Goal: Task Accomplishment & Management: Manage account settings

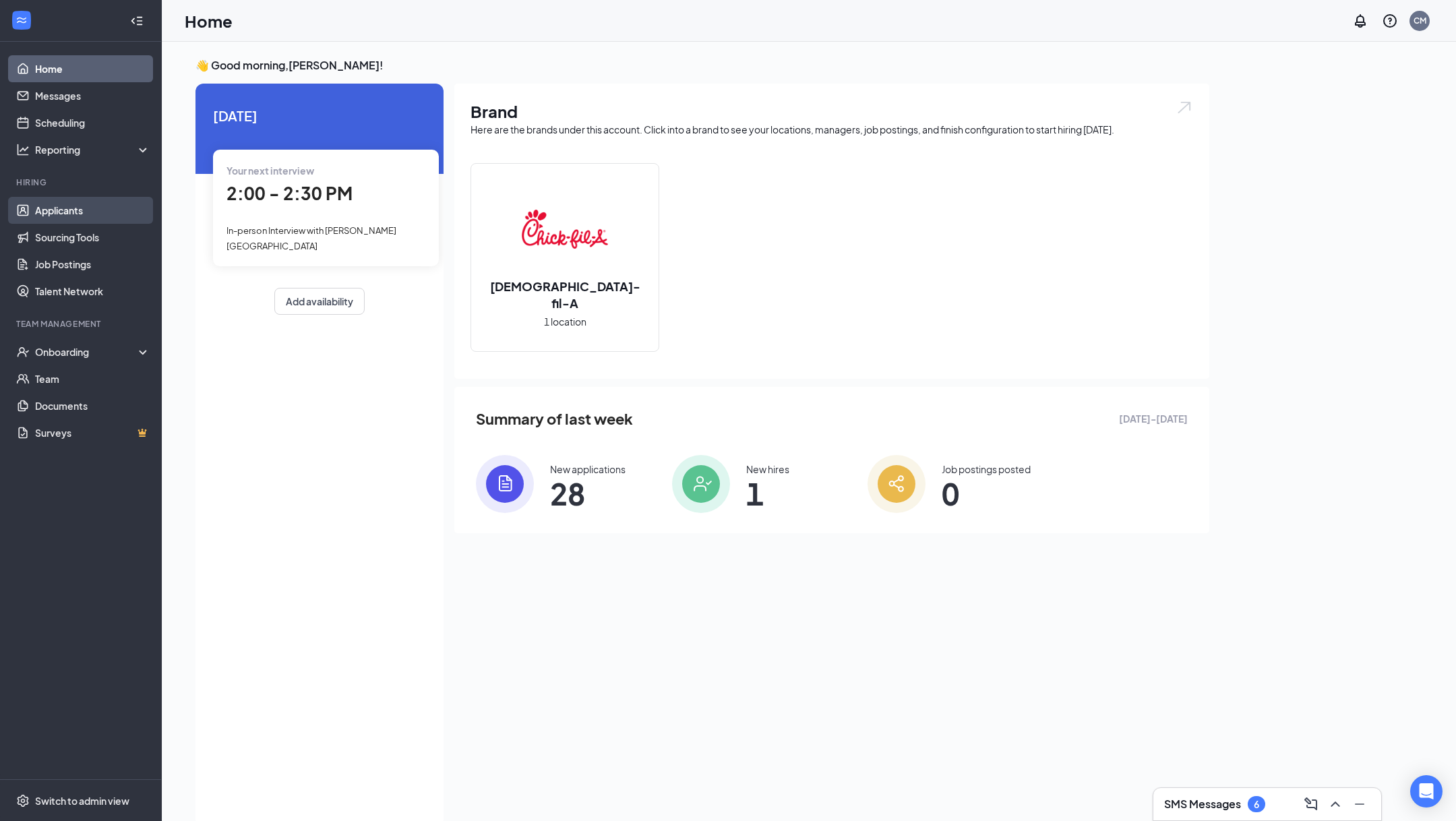
click at [103, 208] on link "Applicants" at bounding box center [92, 210] width 115 height 27
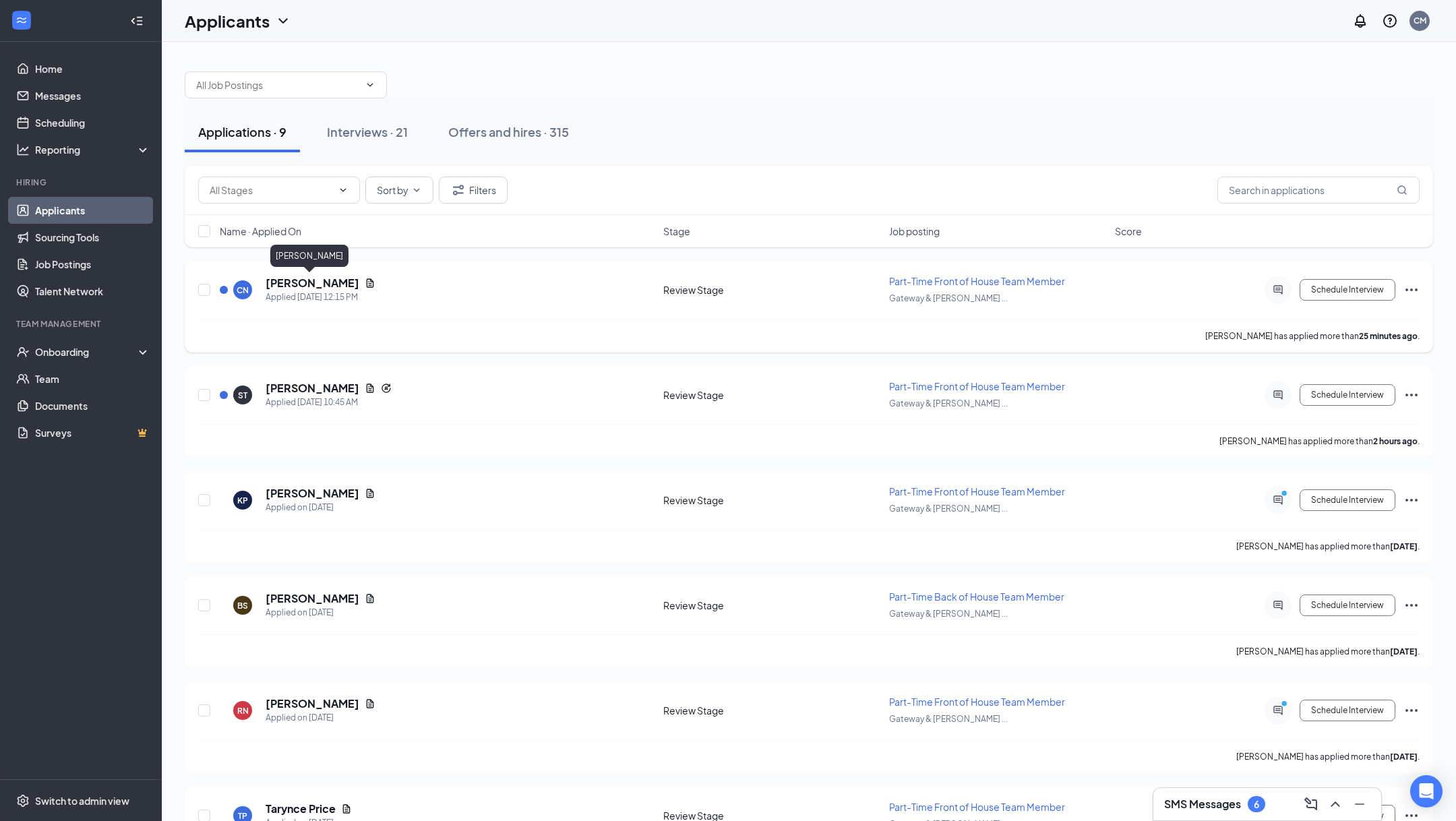
click at [299, 277] on h5 "[PERSON_NAME]" at bounding box center [313, 282] width 93 height 15
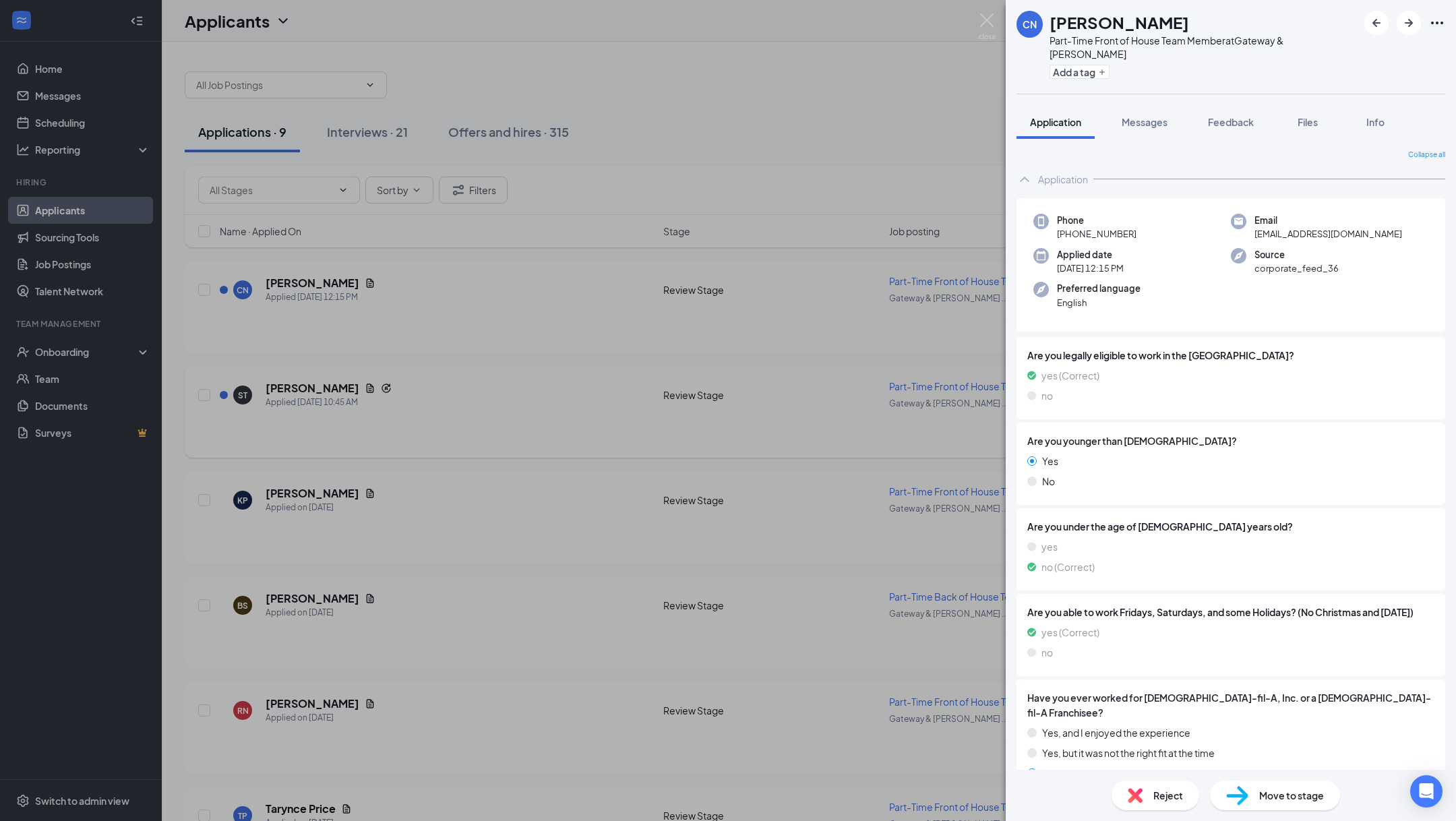
click at [288, 375] on div "CN carissa navarro Part-Time Front of House Team Member at Gateway & Randy Pape…" at bounding box center [728, 410] width 1456 height 821
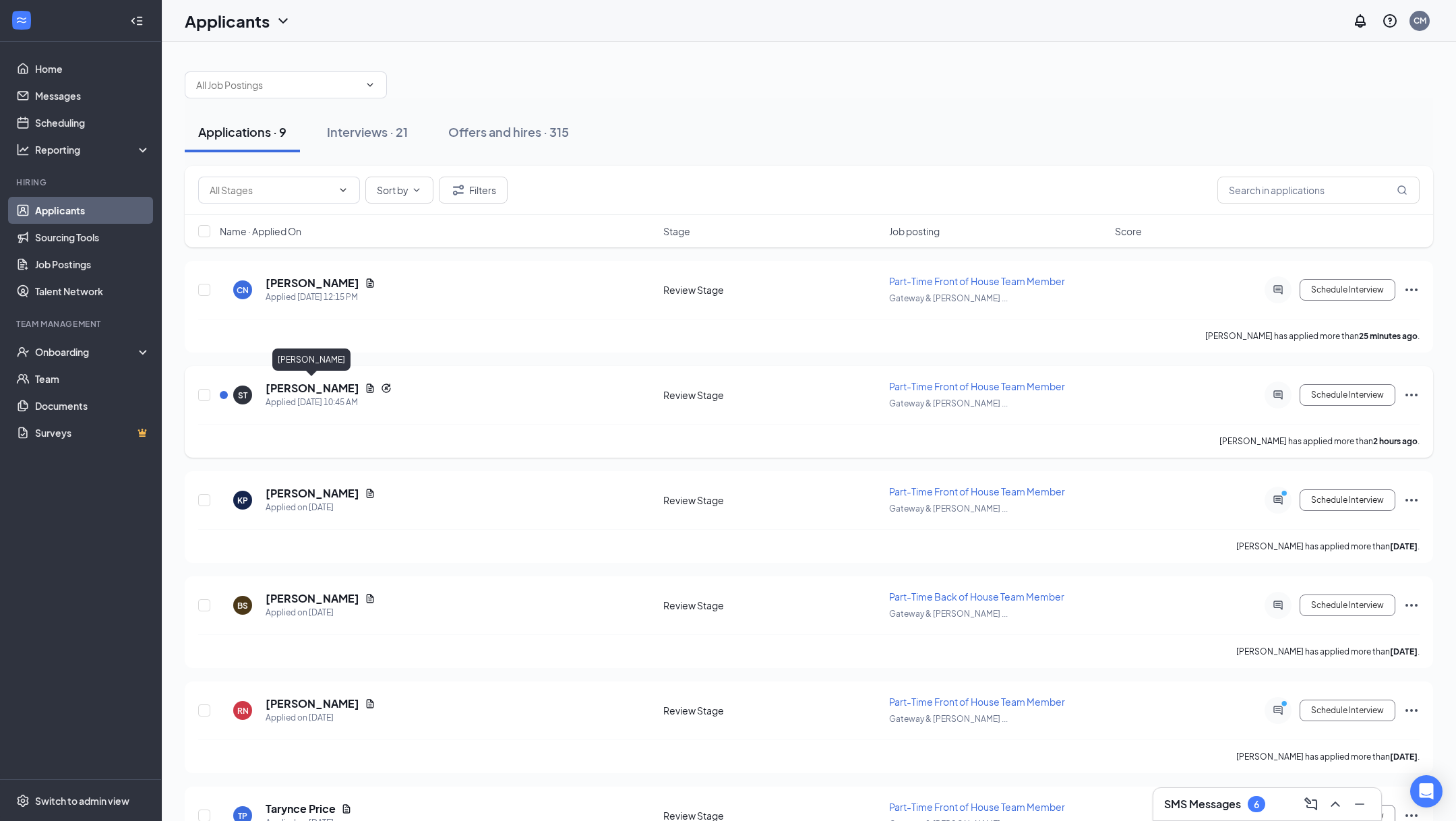
click at [299, 386] on h5 "[PERSON_NAME]" at bounding box center [313, 388] width 93 height 15
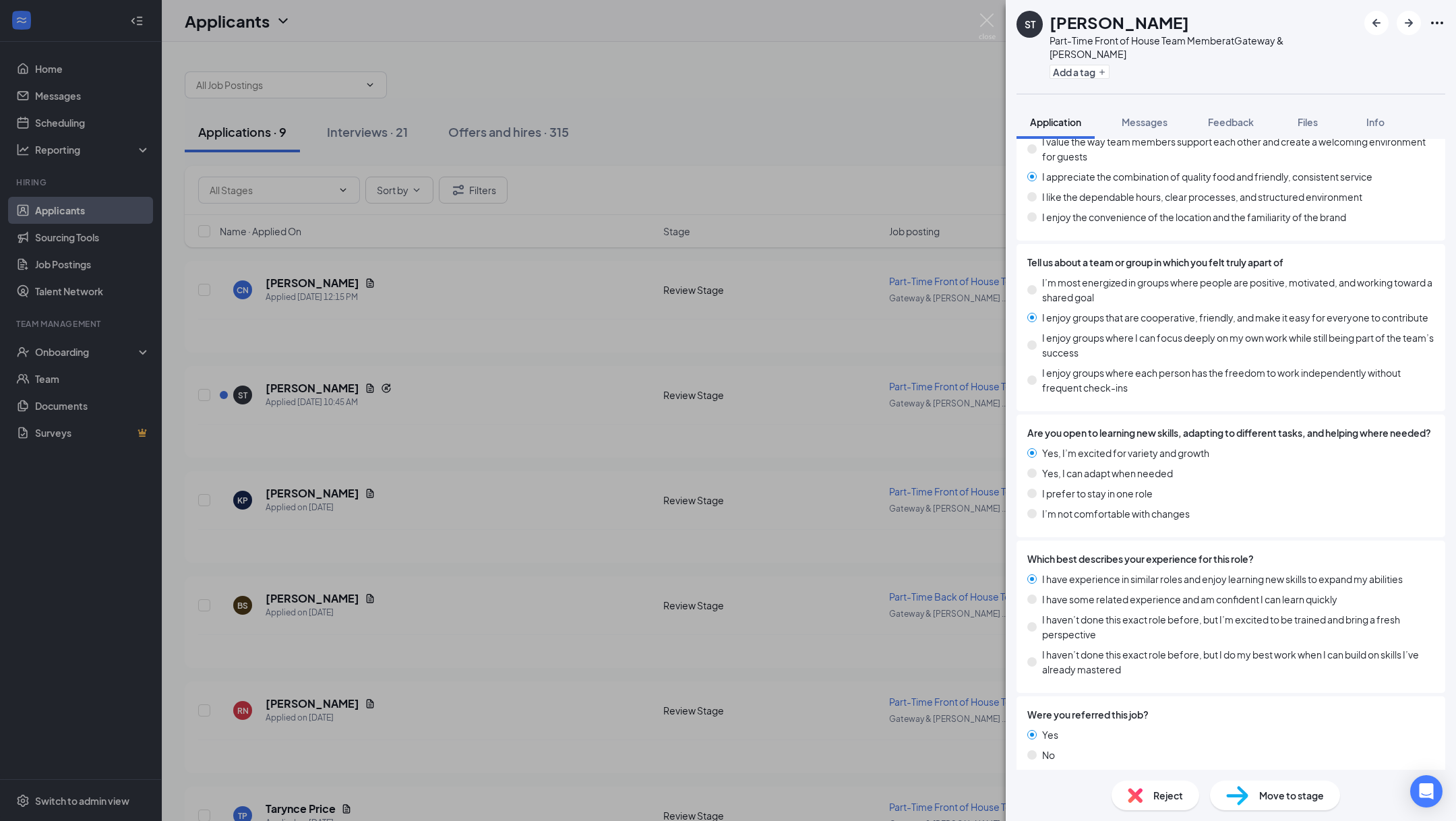
scroll to position [1496, 0]
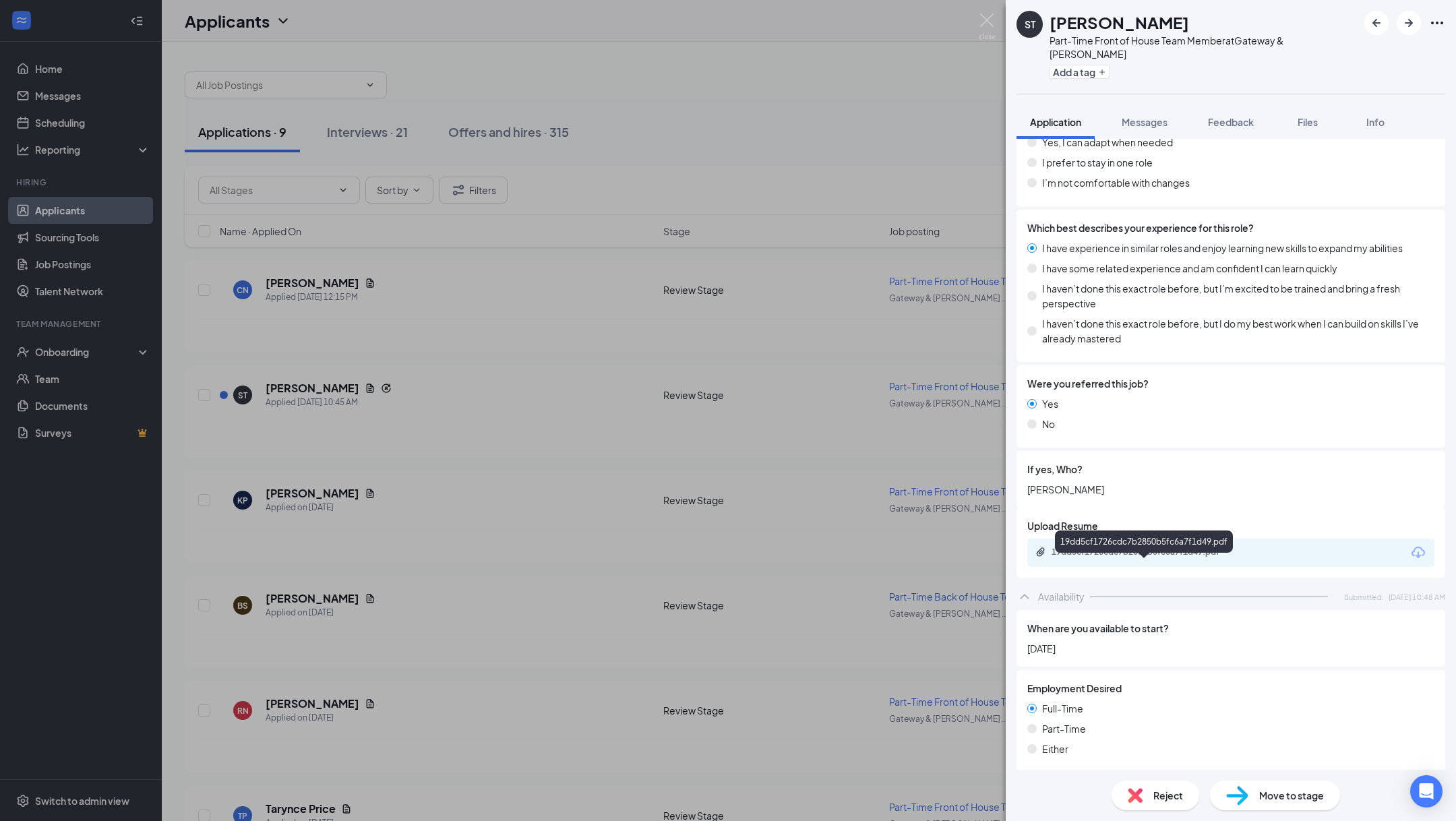
click at [1098, 557] on div "19dd5cf1726cdc7b2850b5fc6a7f1d49.pdf" at bounding box center [1146, 552] width 189 height 10
click at [767, 159] on div "ST Samuel Tardibono Part-Time Front of House Team Member at Gateway & Randy Pap…" at bounding box center [728, 410] width 1456 height 821
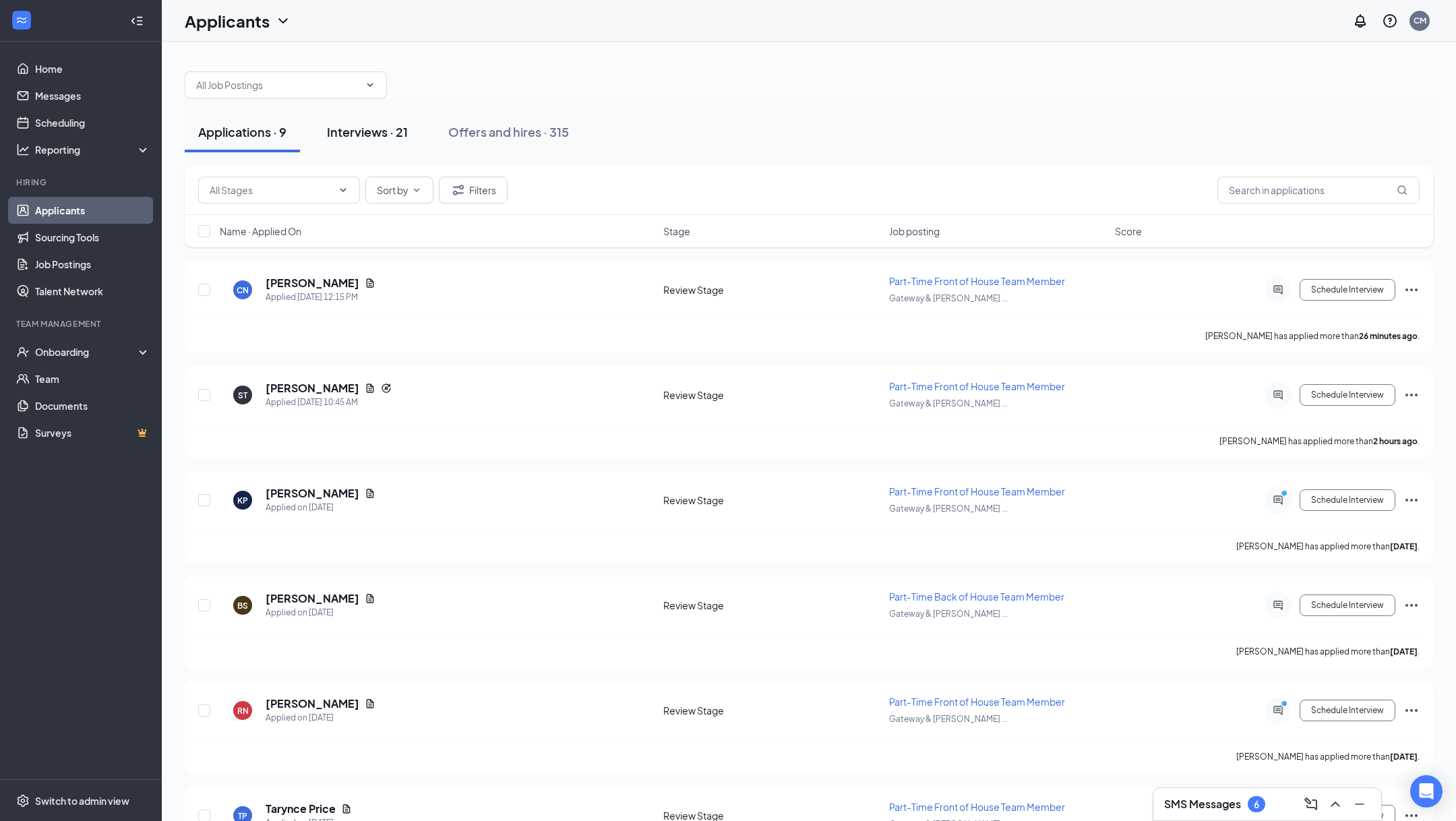
click at [351, 134] on div "Interviews · 21" at bounding box center [368, 132] width 81 height 17
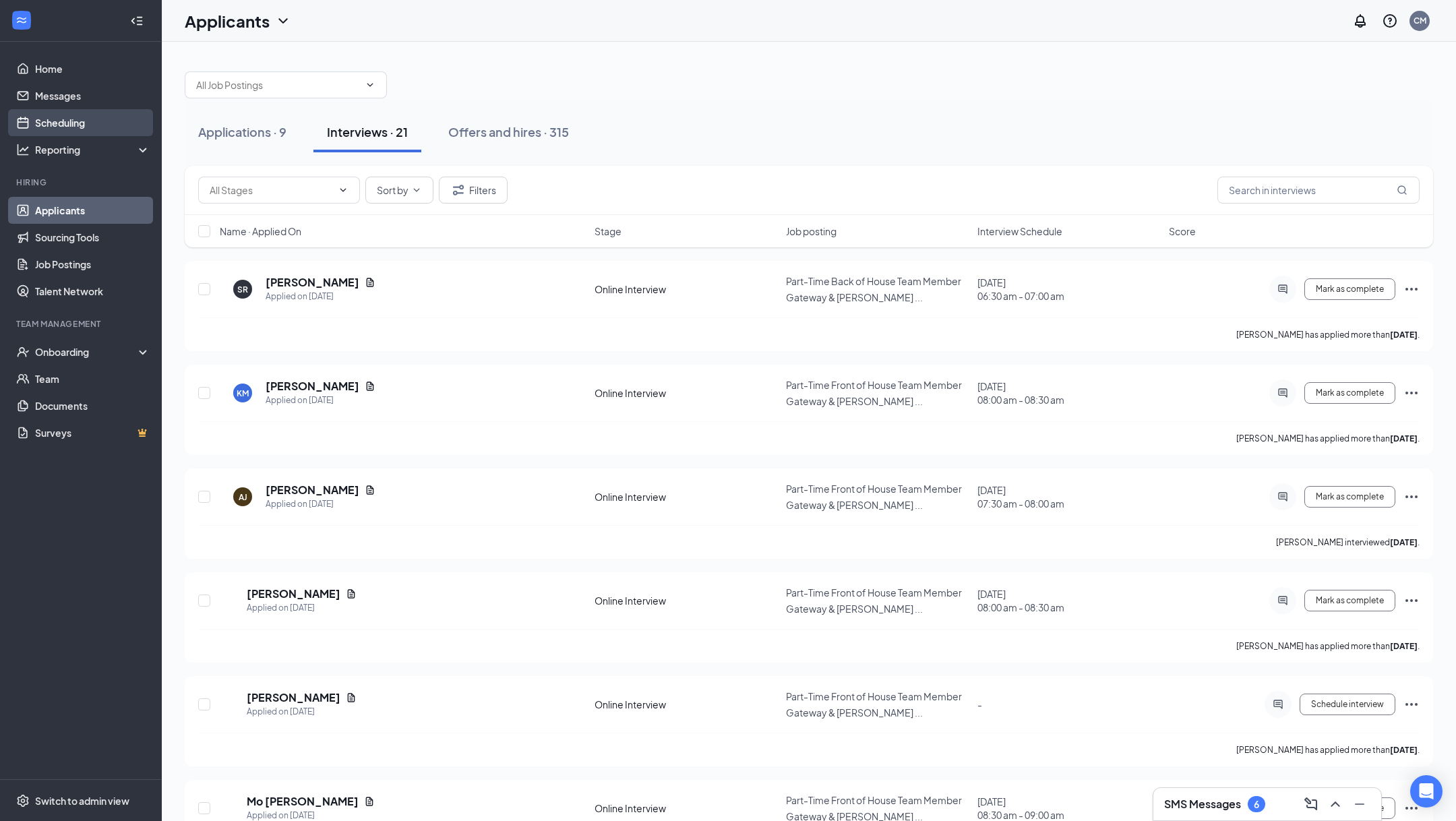
click at [81, 122] on link "Scheduling" at bounding box center [92, 122] width 115 height 27
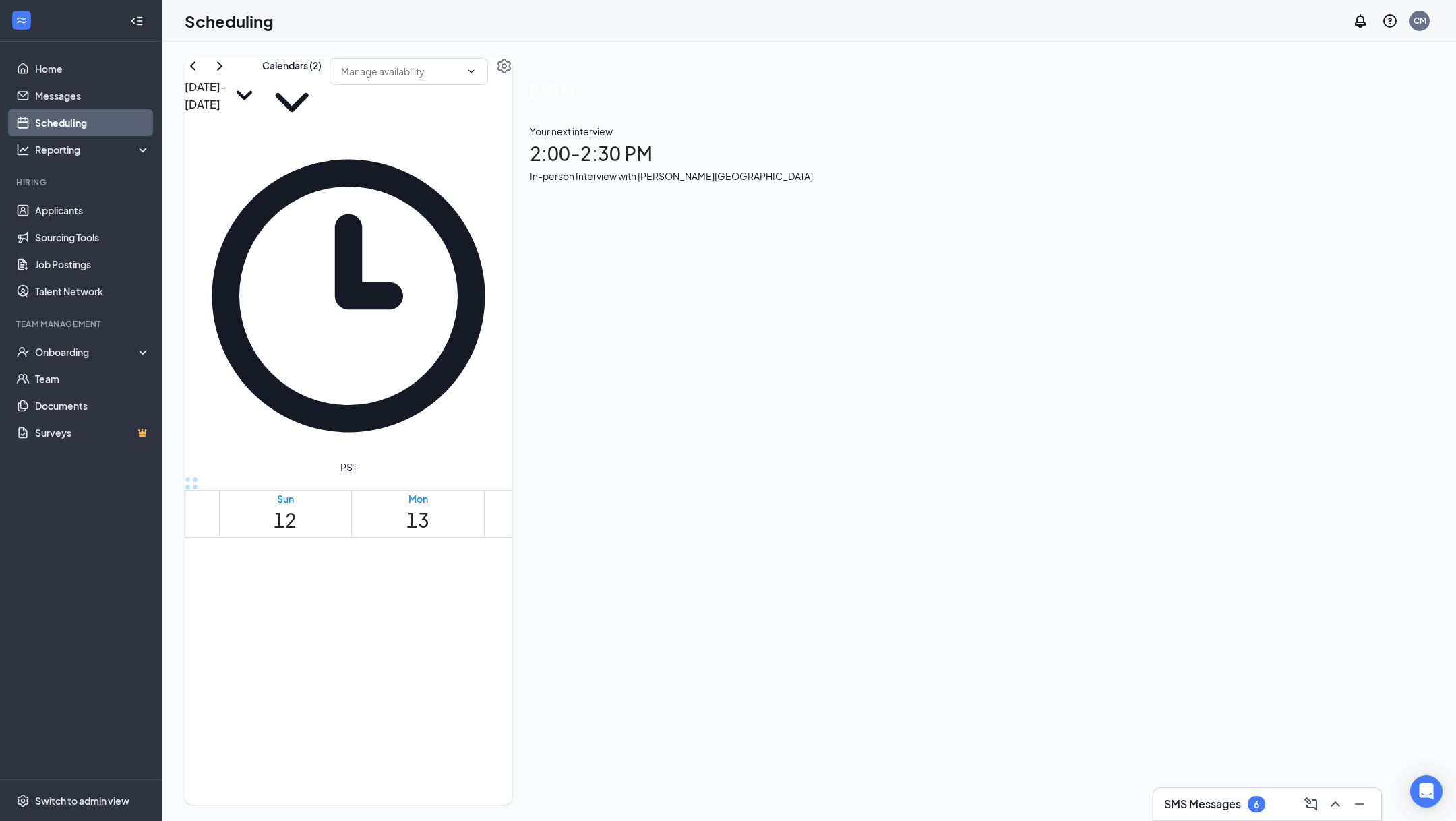
scroll to position [853, 0]
click at [321, 106] on button "Calendars (2)" at bounding box center [292, 95] width 60 height 74
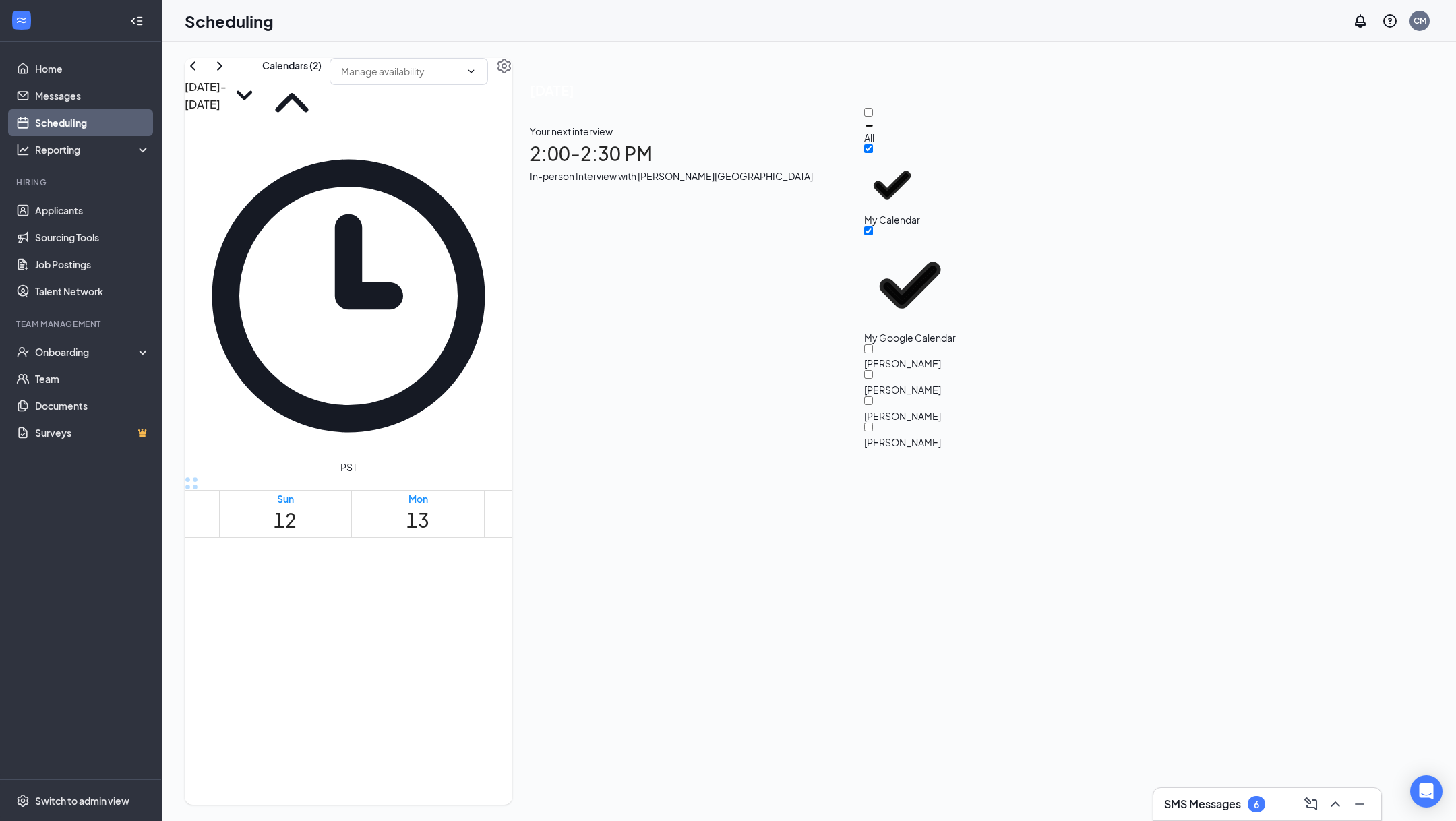
click at [908, 119] on div "All" at bounding box center [925, 126] width 121 height 36
checkbox input "true"
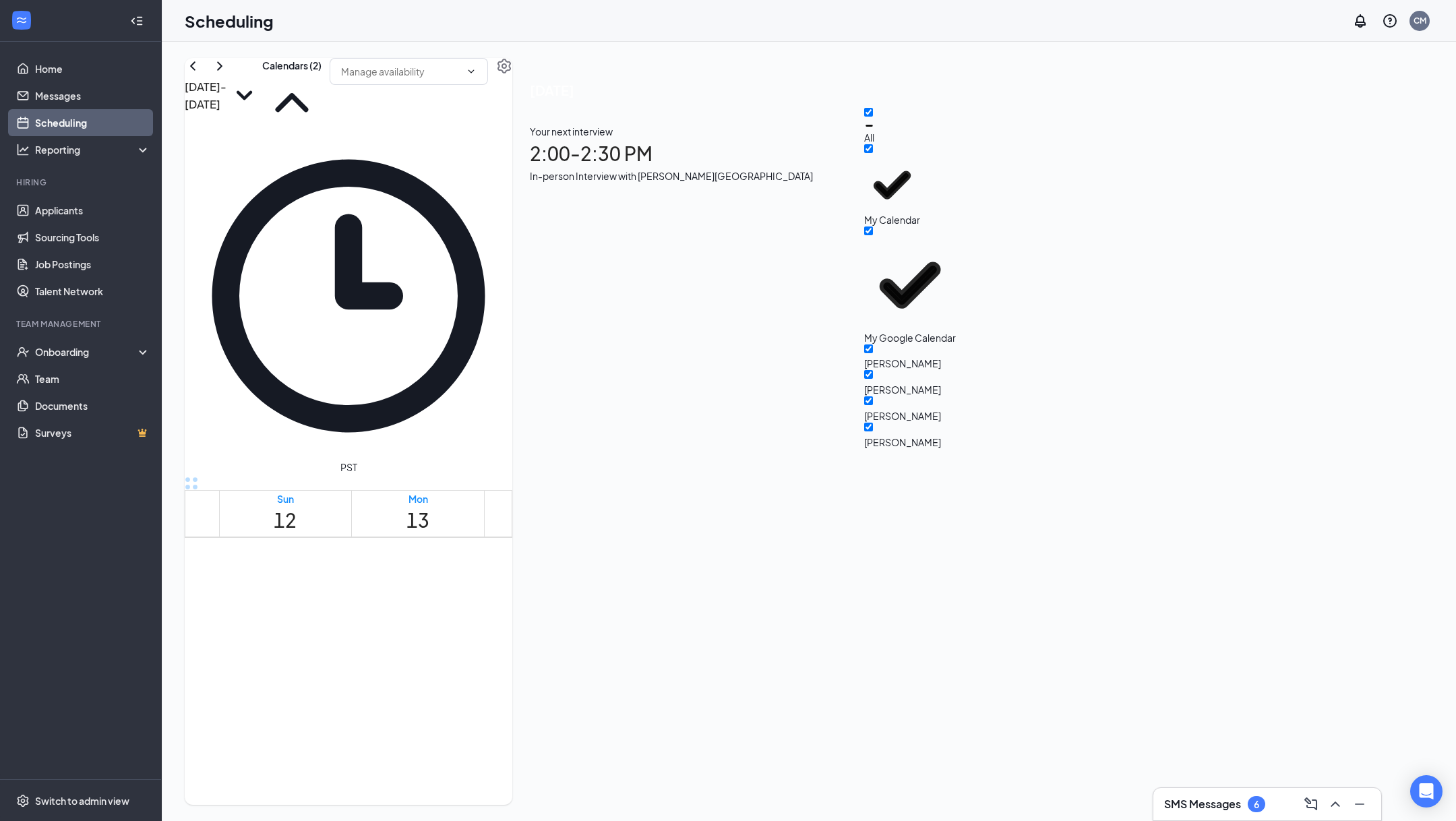
checkbox input "true"
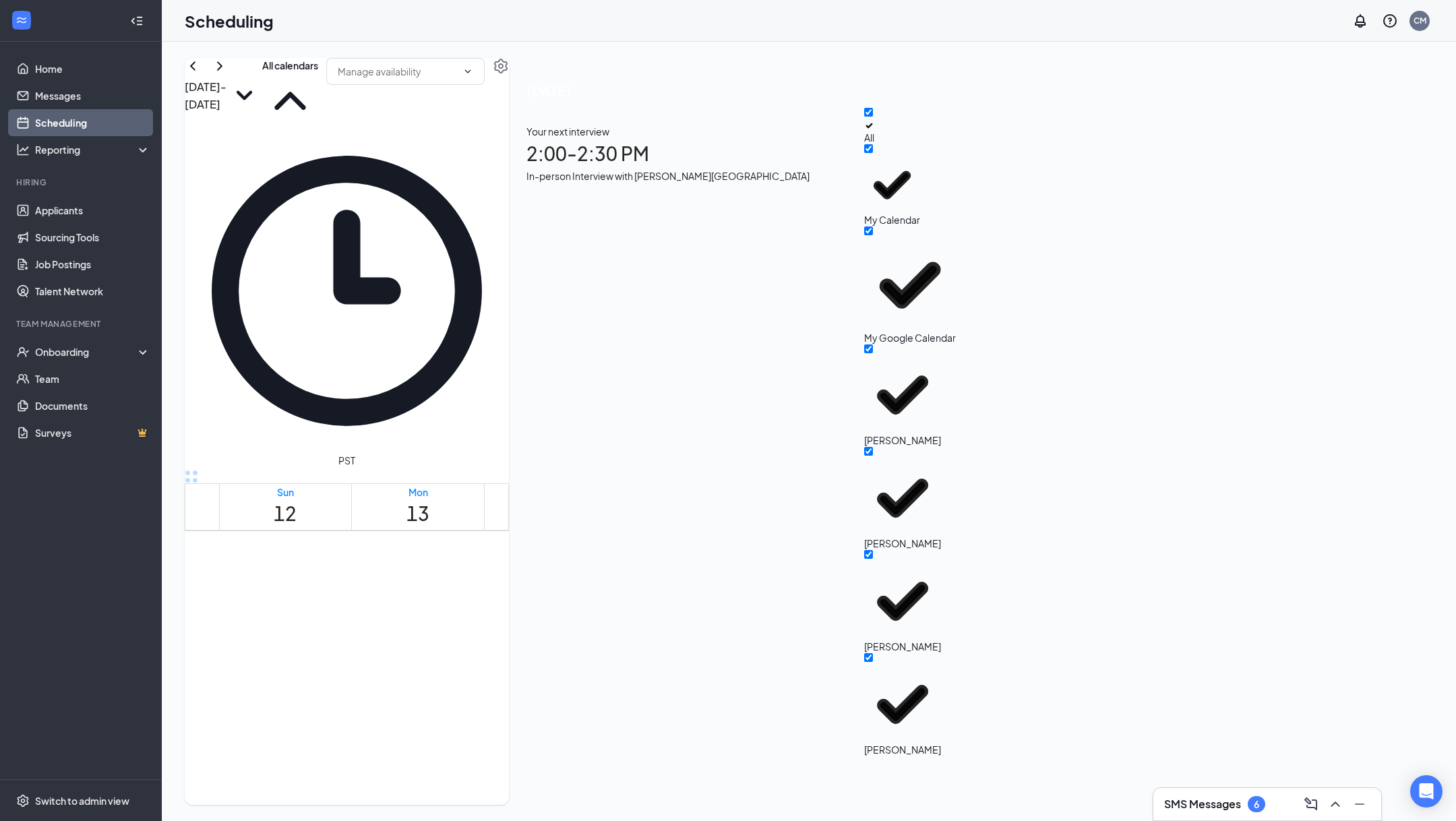
scroll to position [382, 0]
click at [228, 74] on icon "ChevronRight" at bounding box center [219, 66] width 16 height 16
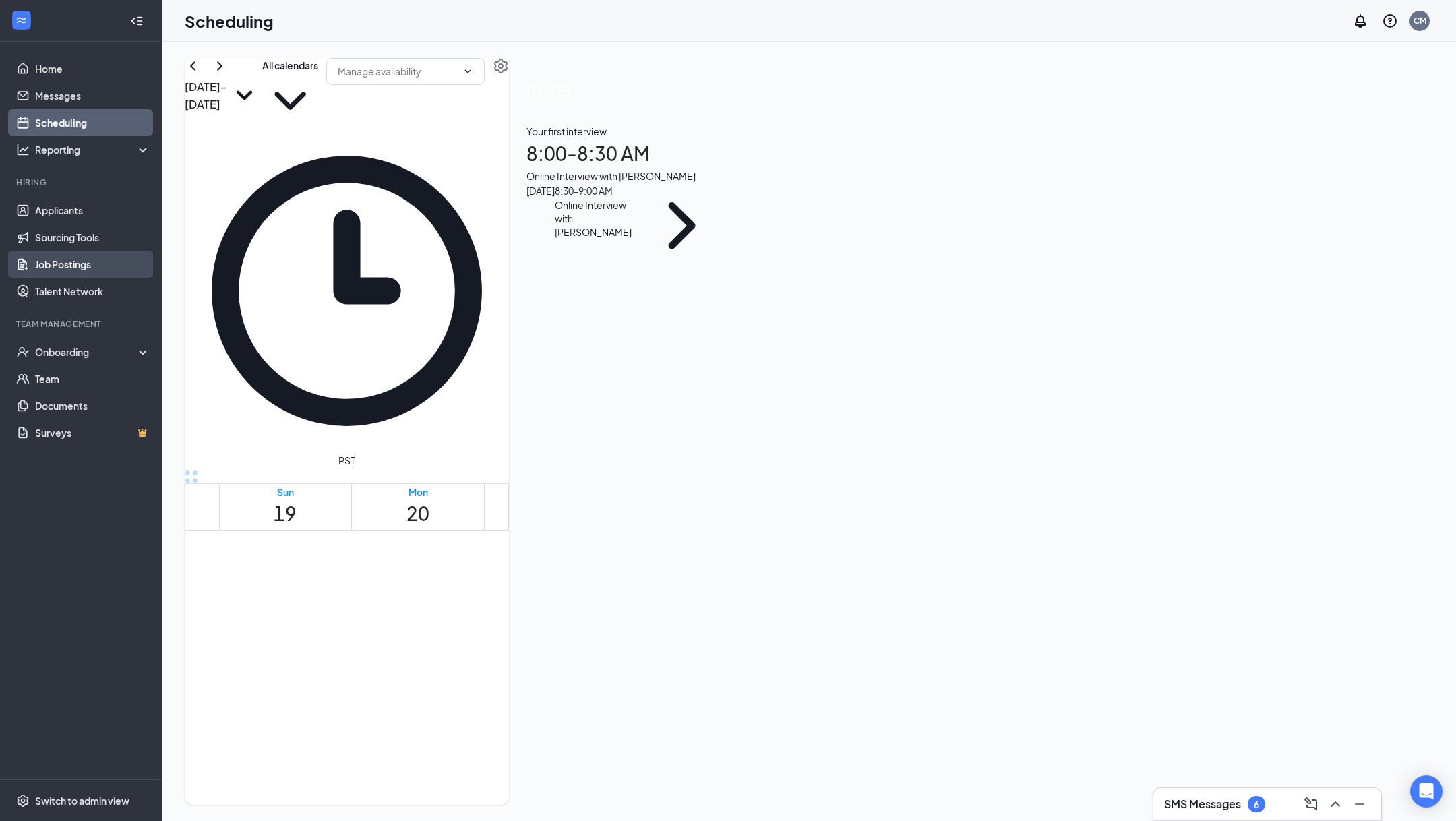
click at [63, 262] on link "Job Postings" at bounding box center [92, 263] width 115 height 27
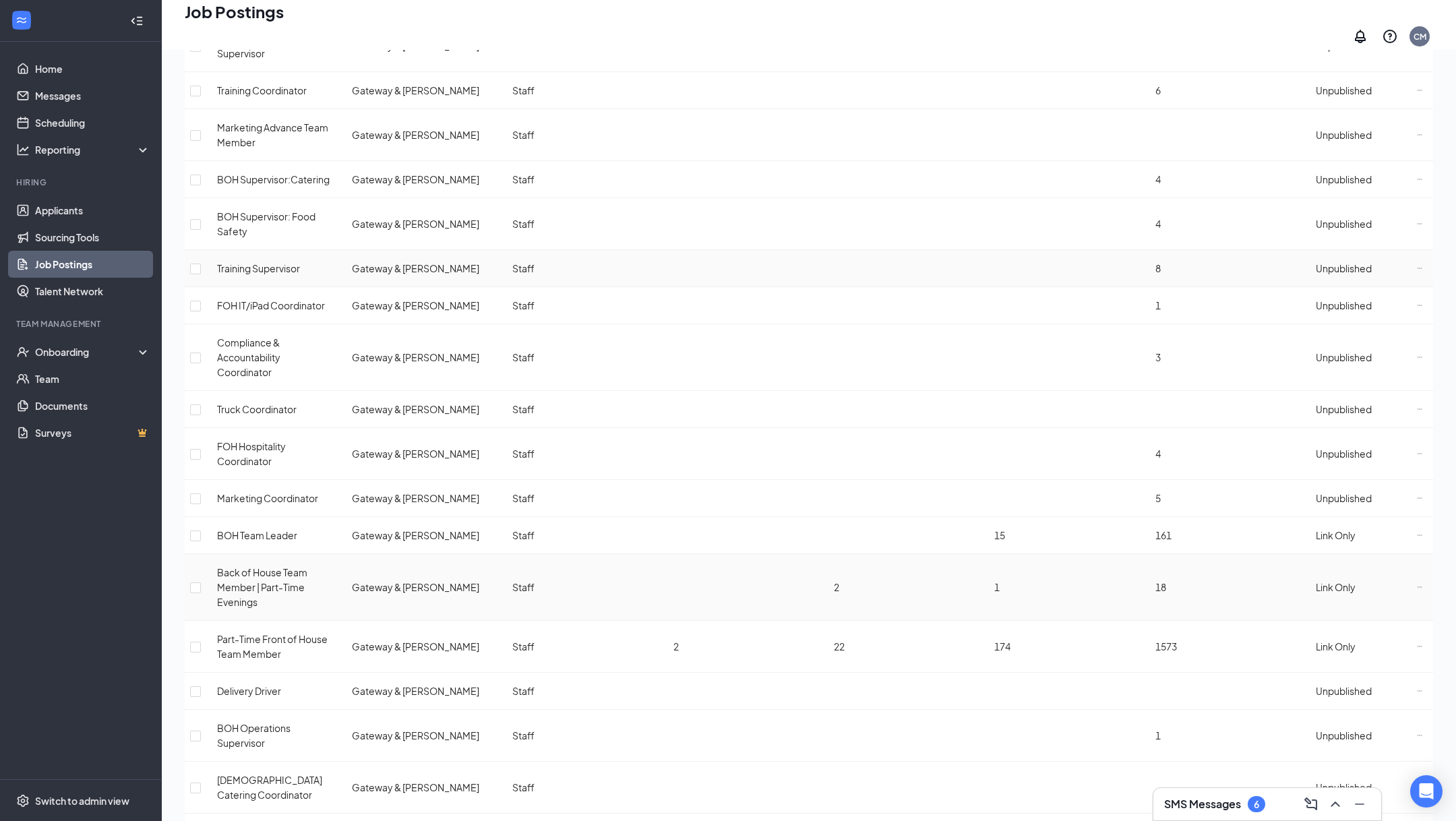
scroll to position [298, 0]
click at [1417, 641] on icon "Ellipses" at bounding box center [1420, 643] width 5 height 5
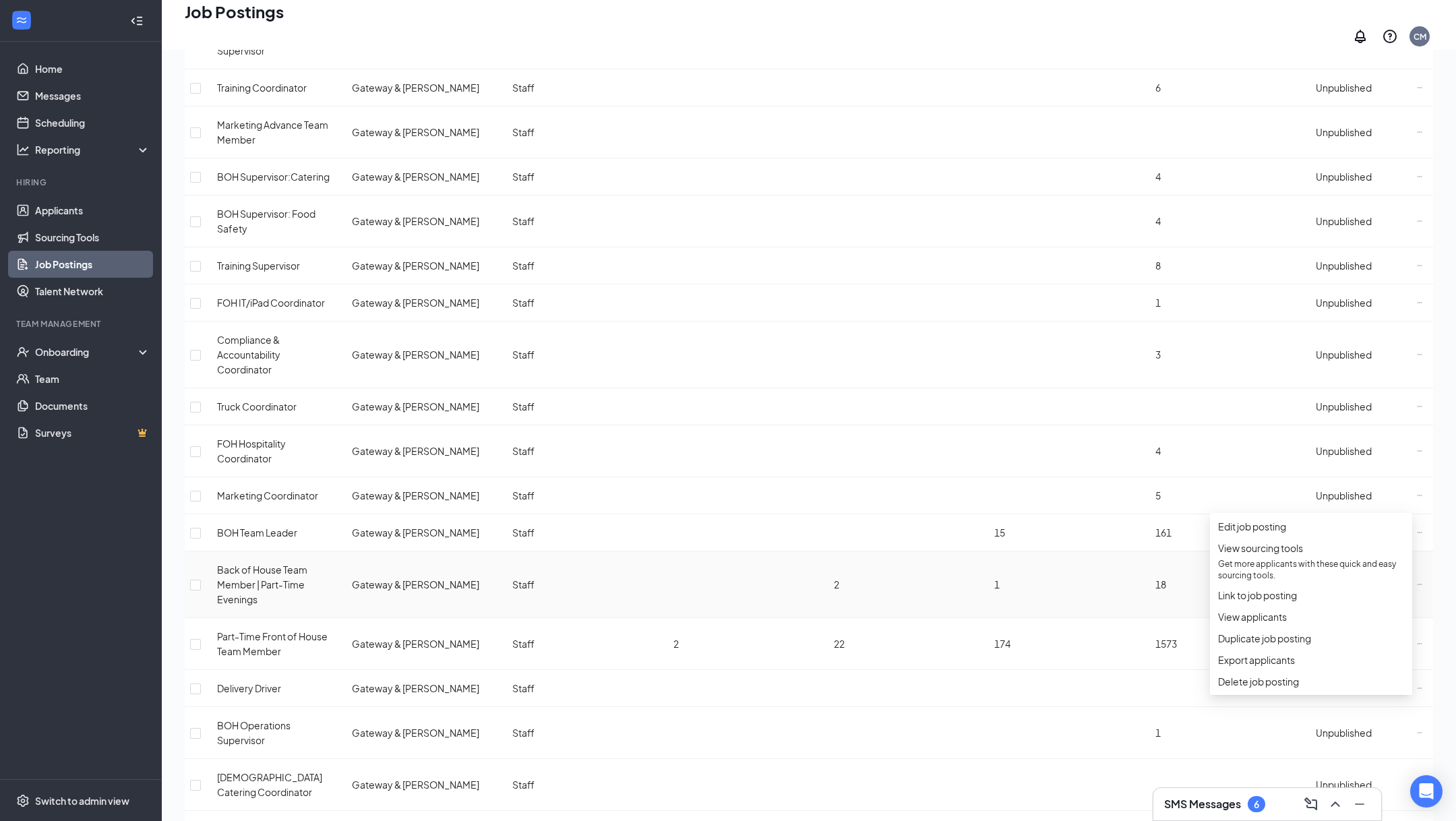
click at [1417, 582] on icon "Ellipses" at bounding box center [1420, 584] width 5 height 5
click at [1273, 551] on span "Link to job posting" at bounding box center [1257, 545] width 79 height 12
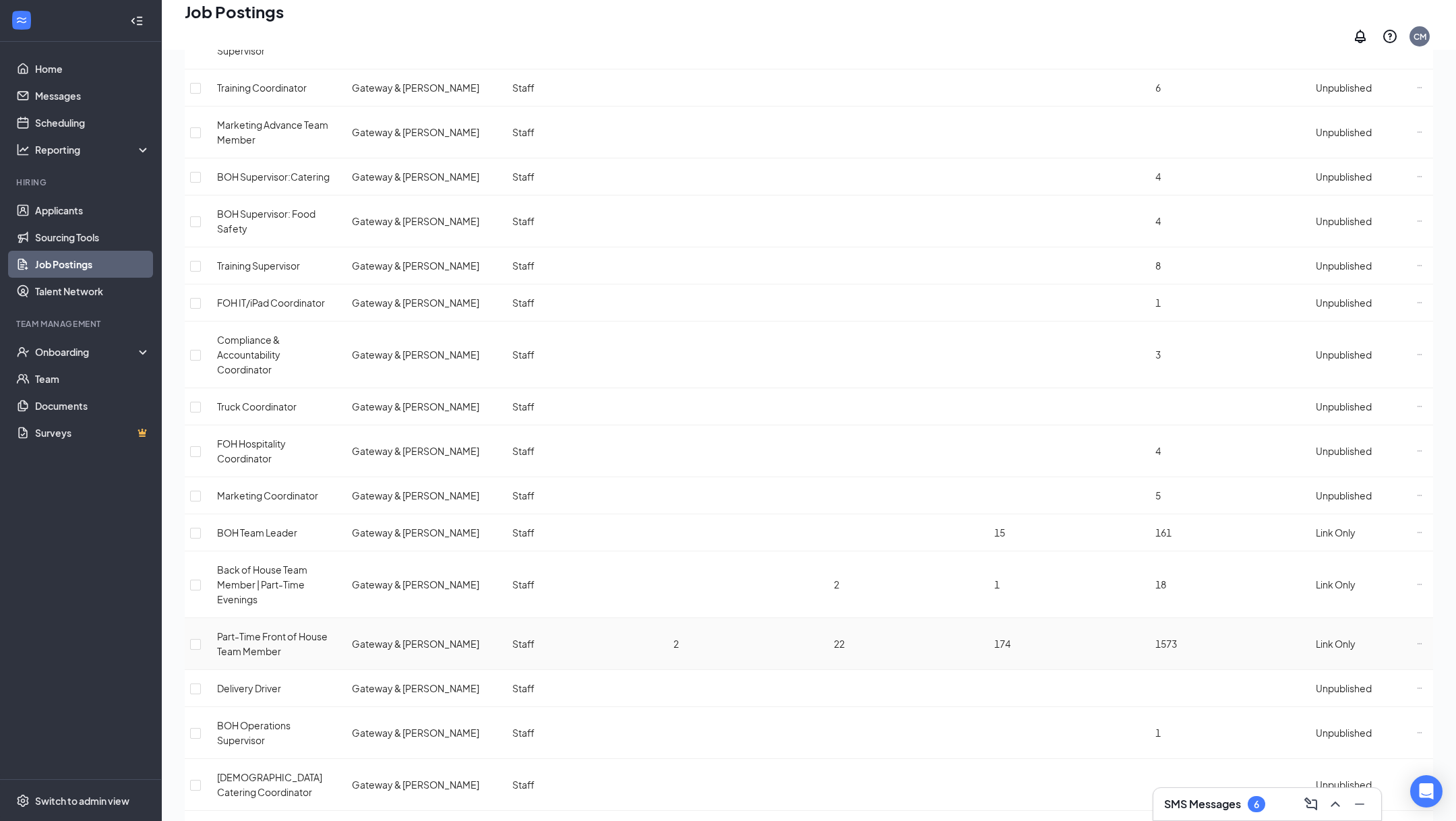
click at [1417, 641] on icon "Ellipses" at bounding box center [1420, 643] width 5 height 5
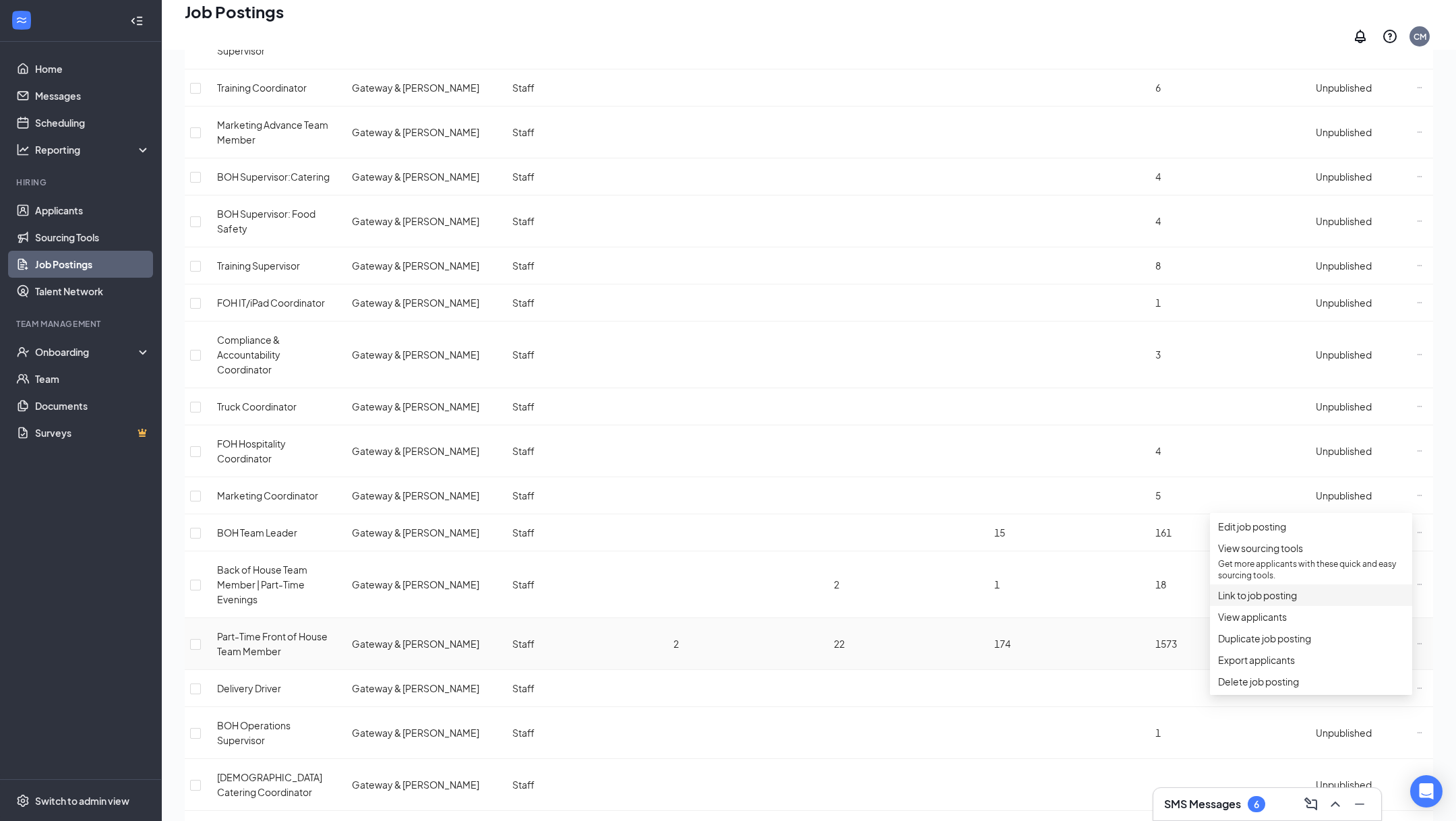
click at [1285, 601] on span "Link to job posting" at bounding box center [1257, 595] width 79 height 12
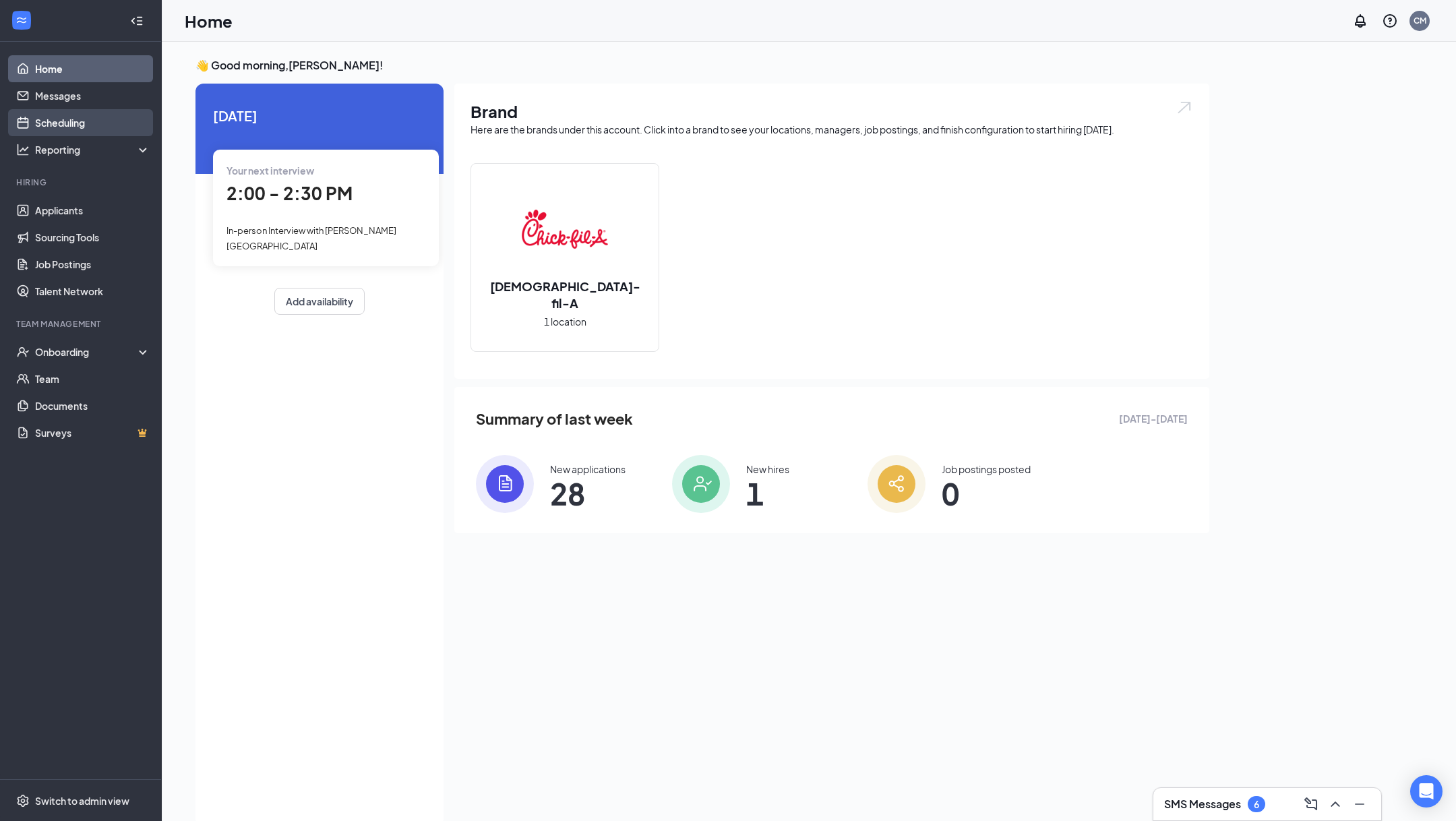
click at [73, 123] on link "Scheduling" at bounding box center [92, 122] width 115 height 27
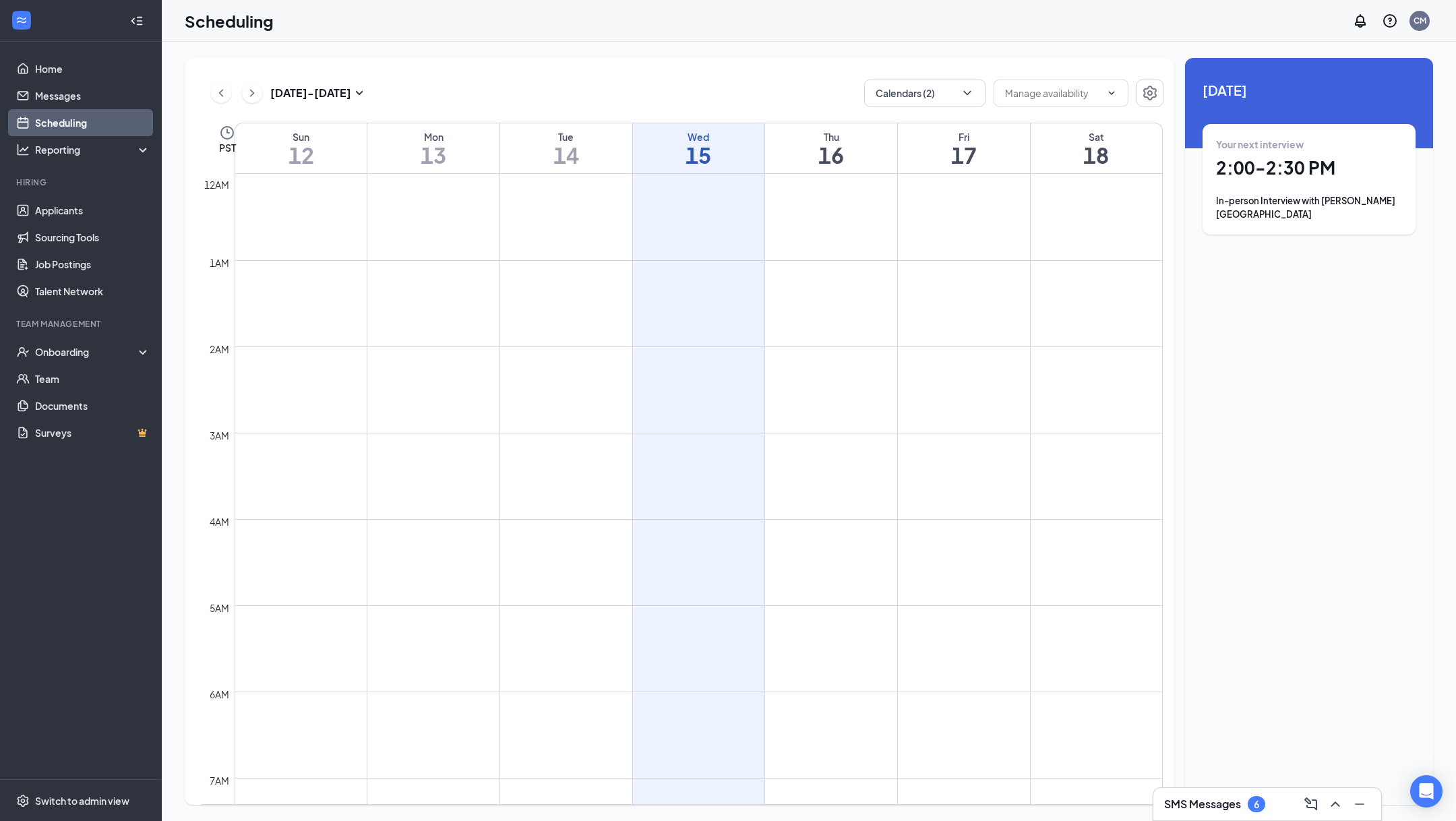
scroll to position [662, 0]
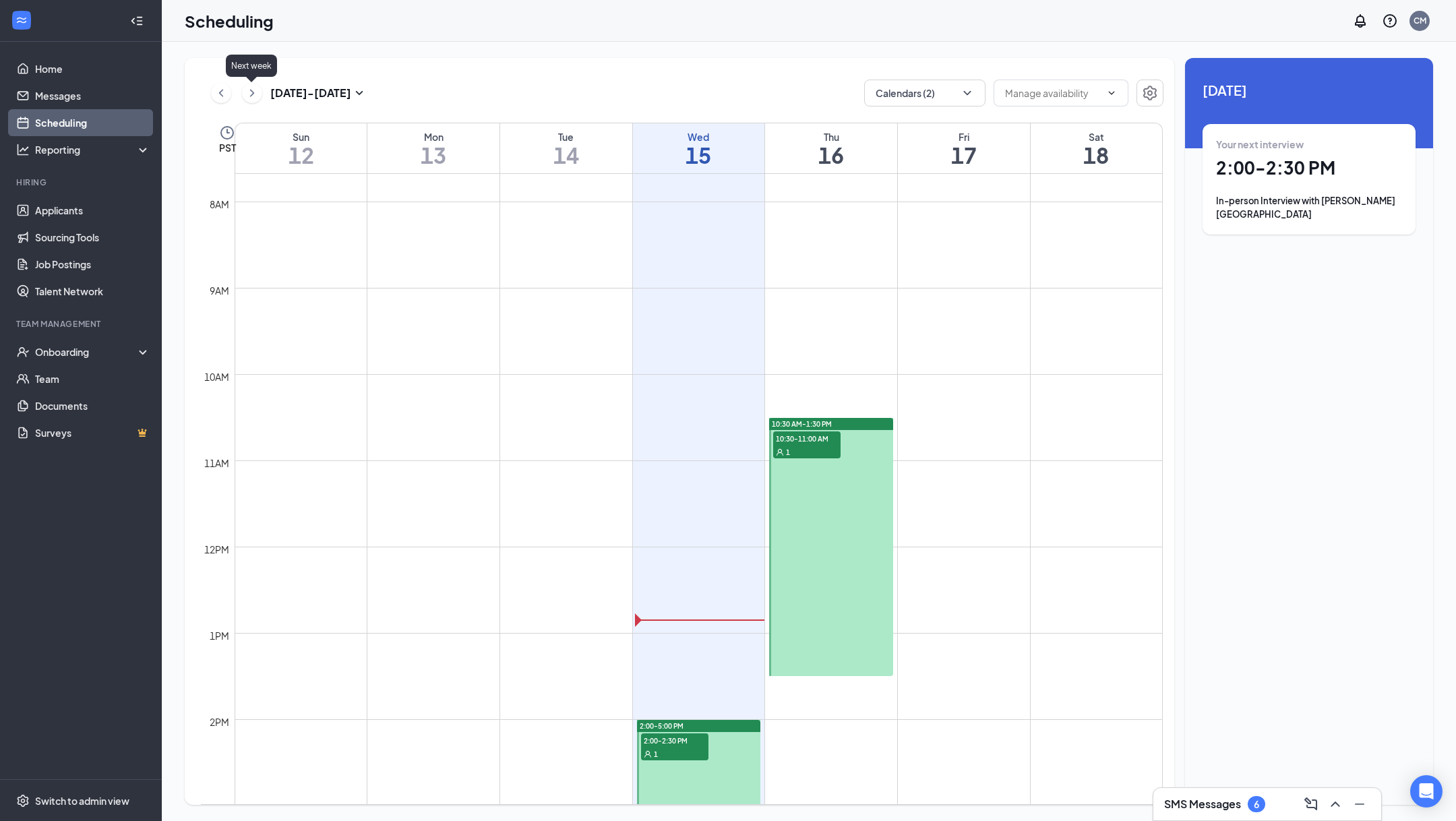
click at [245, 92] on icon "ChevronRight" at bounding box center [252, 92] width 14 height 16
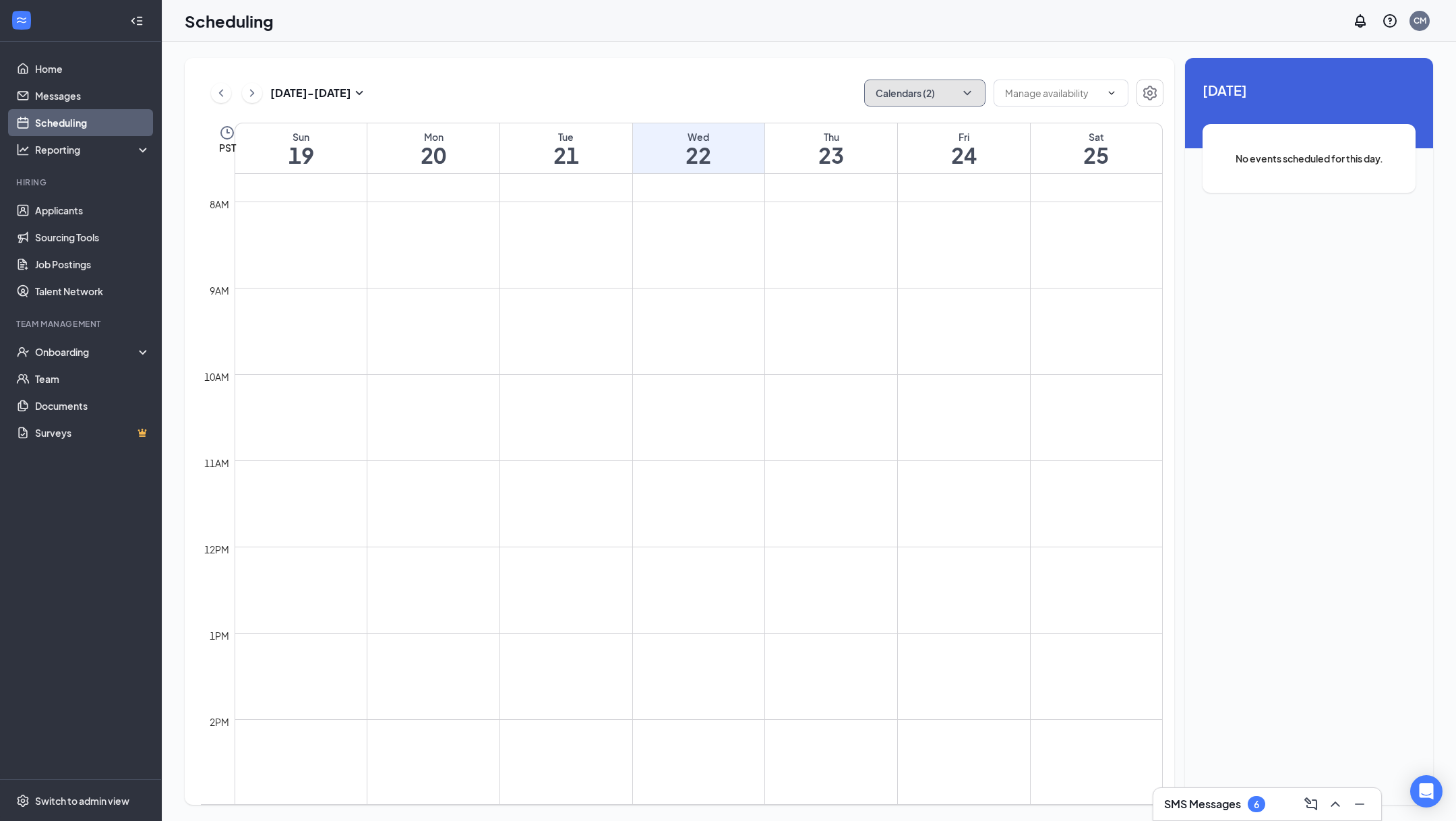
click at [901, 93] on button "Calendars (2)" at bounding box center [925, 92] width 121 height 27
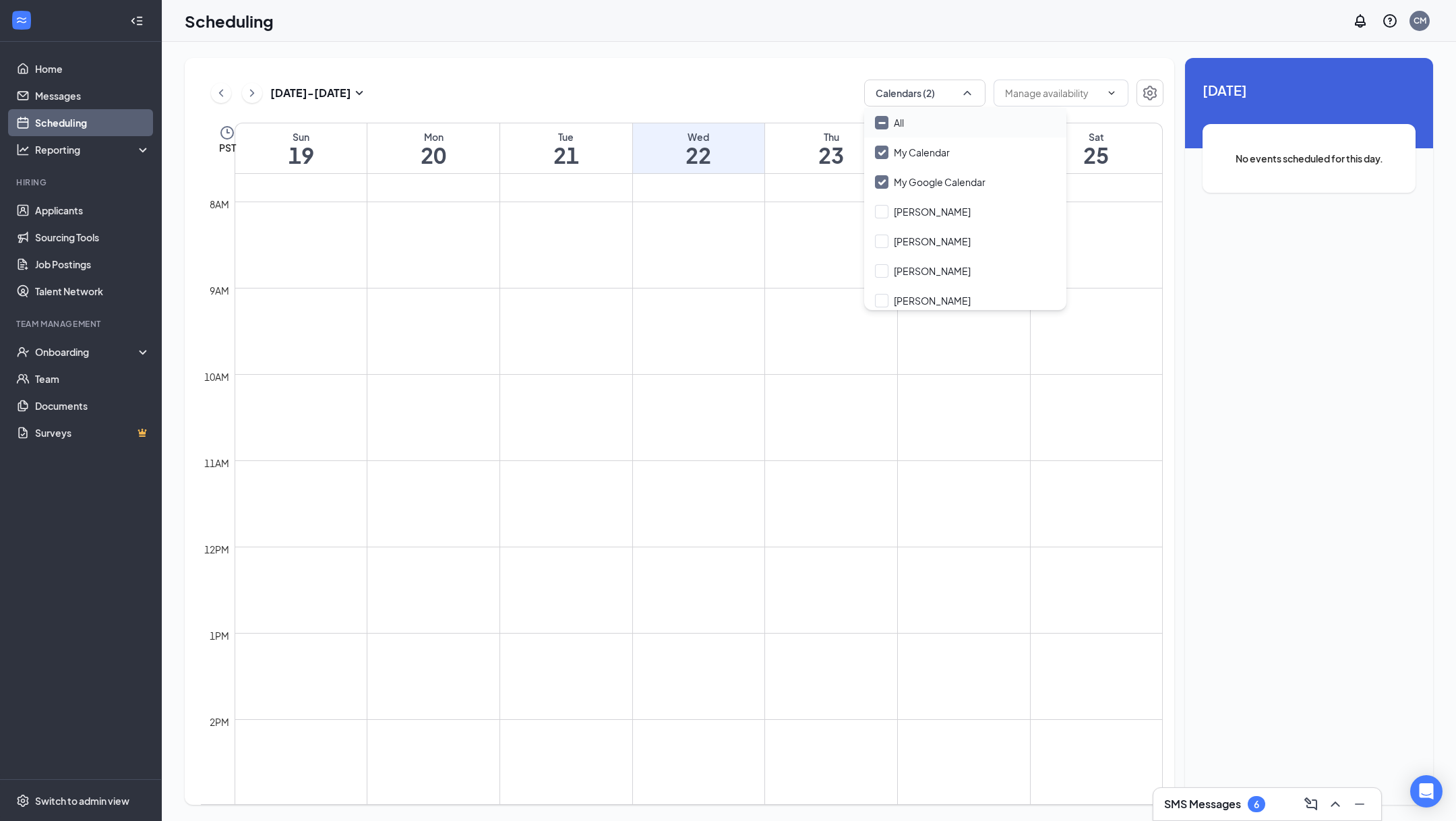
click at [884, 129] on div "All" at bounding box center [965, 123] width 202 height 29
checkbox input "true"
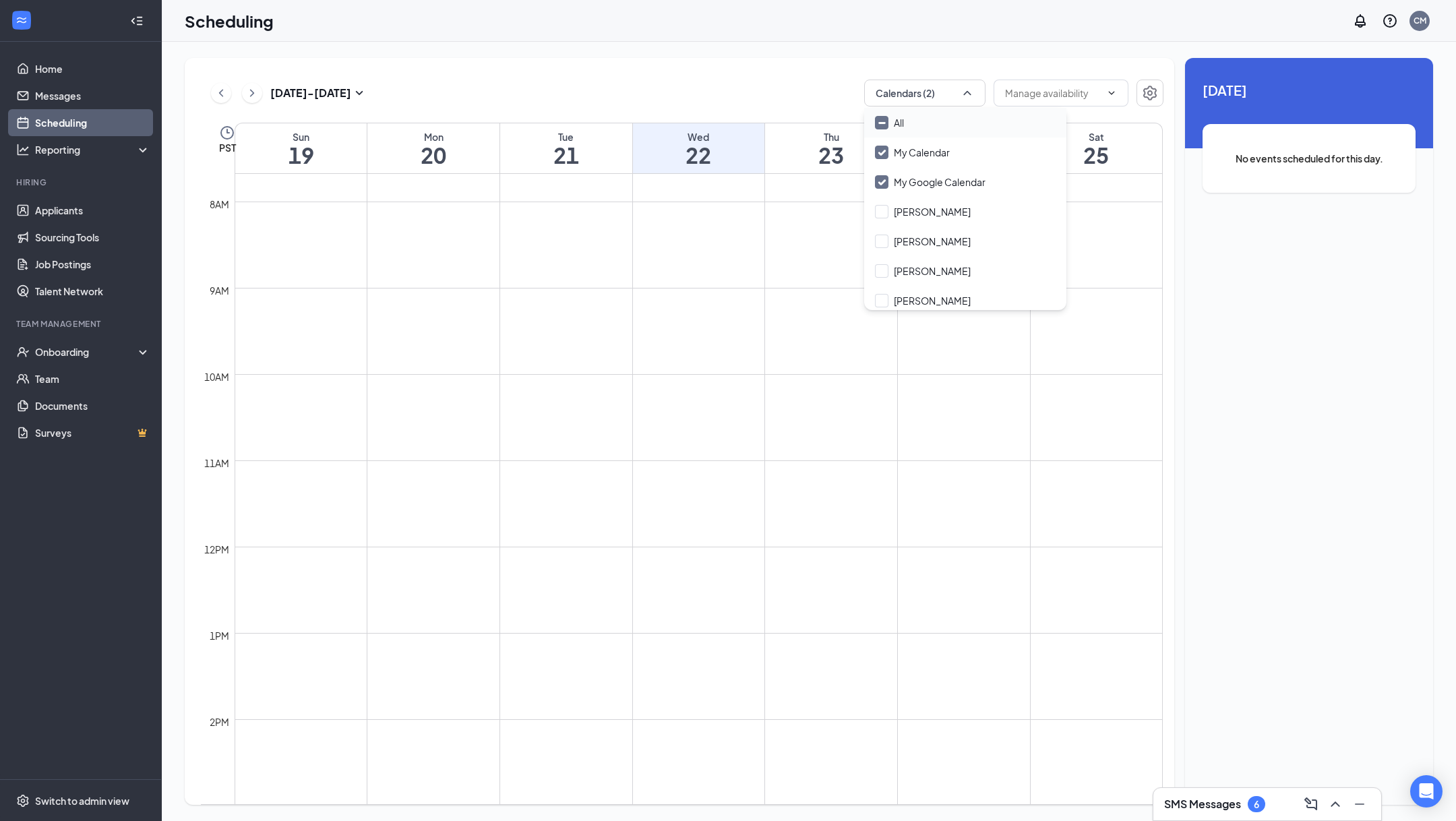
checkbox input "true"
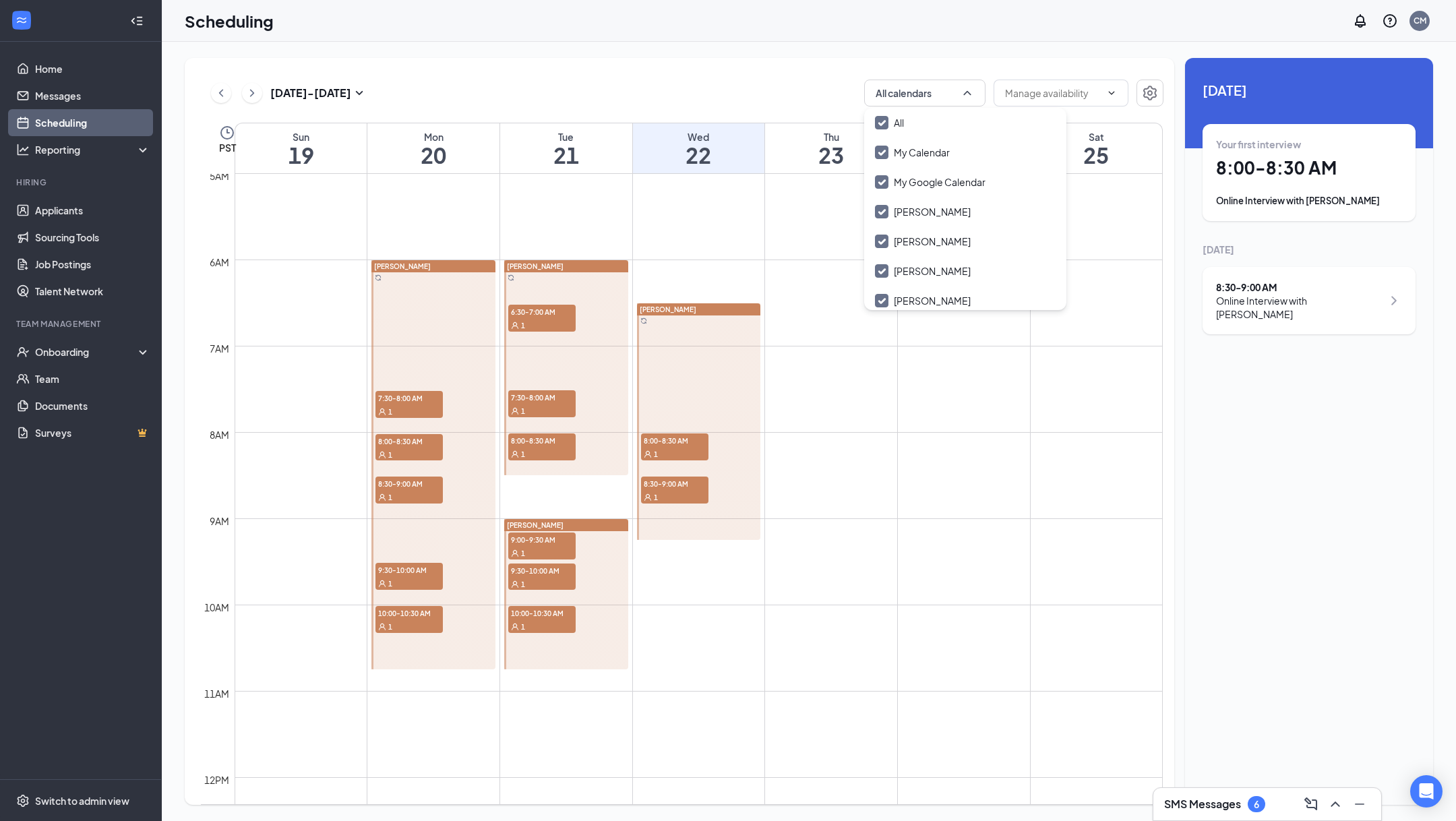
scroll to position [424, 0]
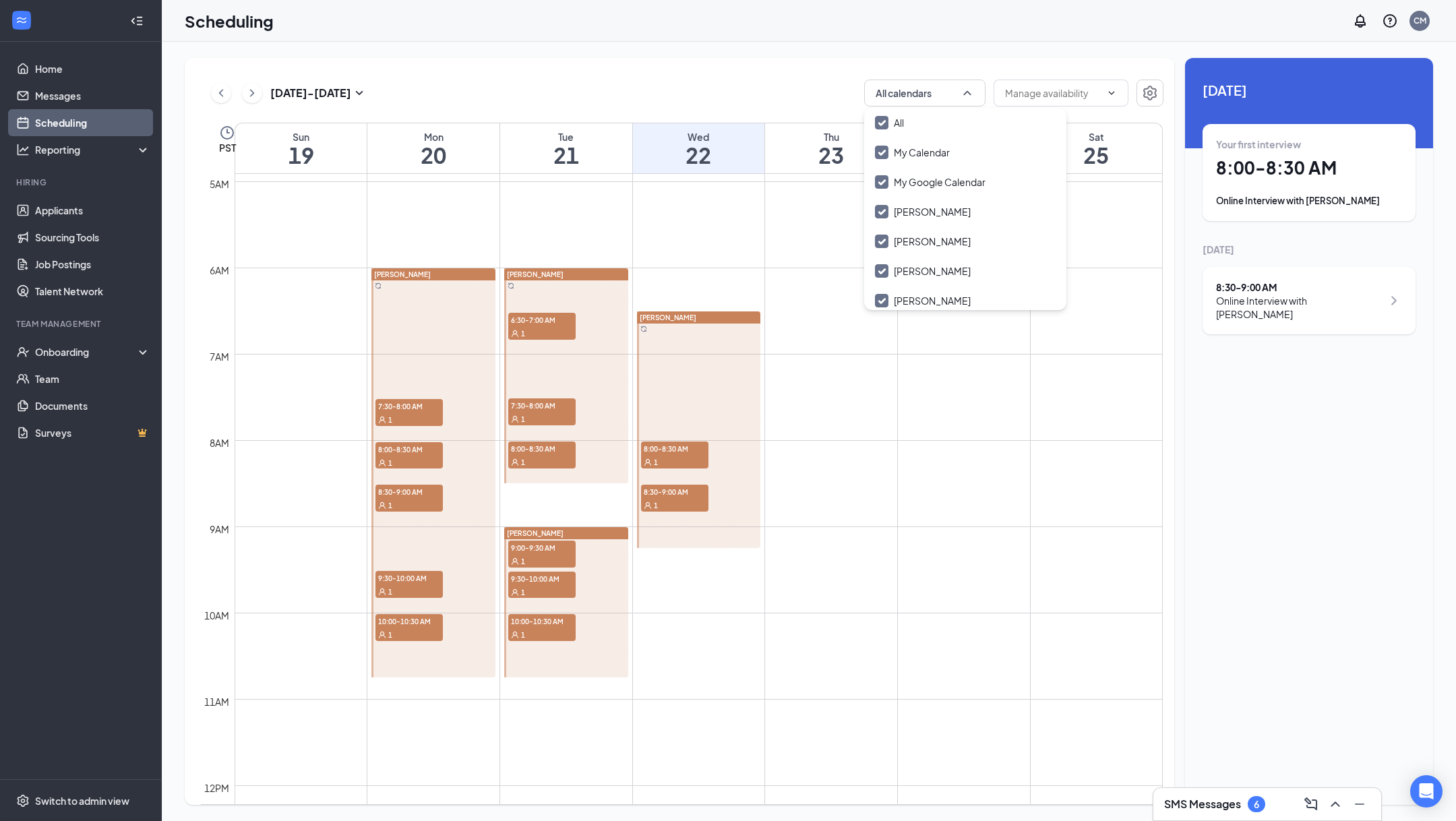
click at [855, 370] on td at bounding box center [699, 364] width 928 height 22
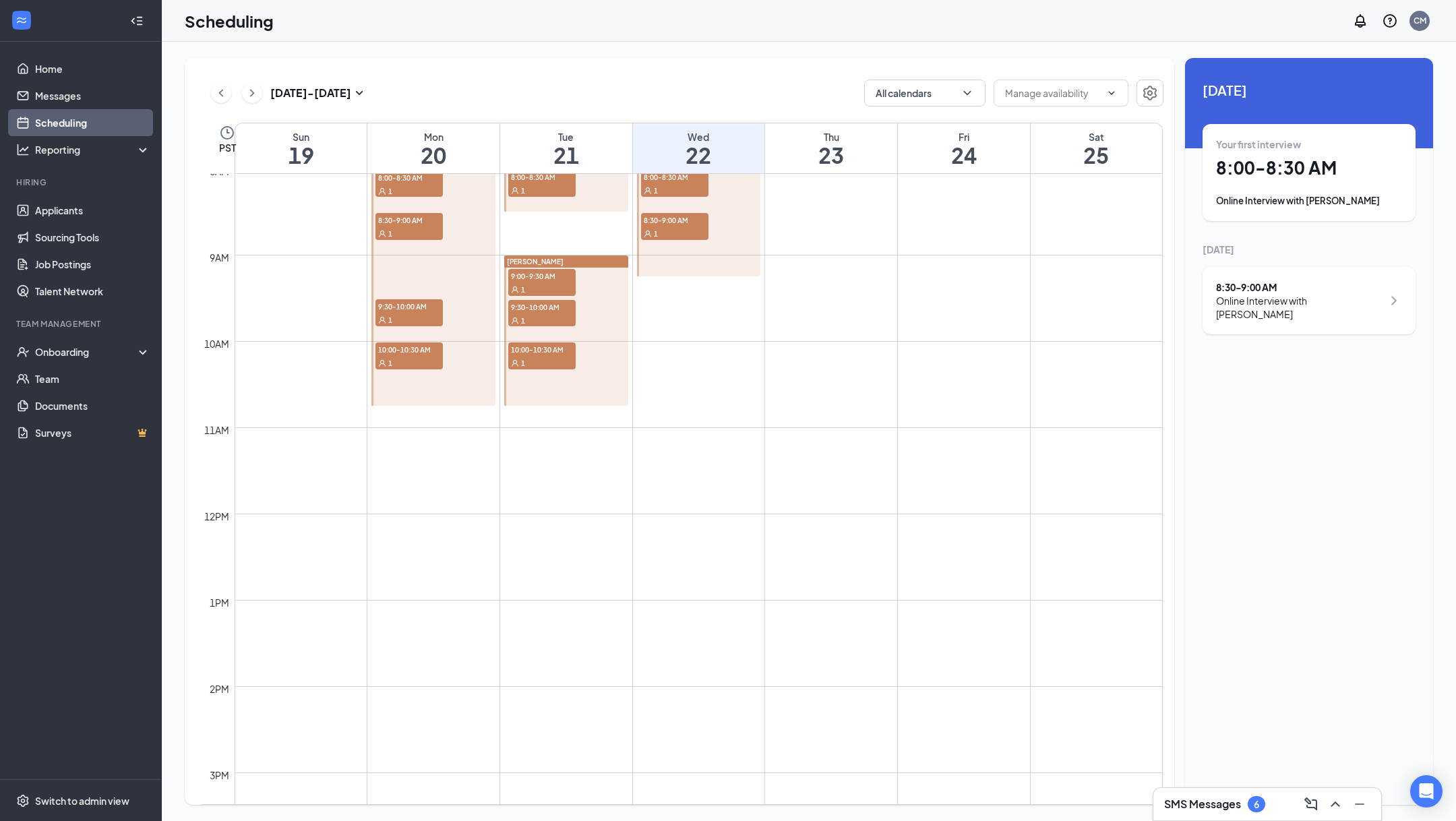
scroll to position [732, 0]
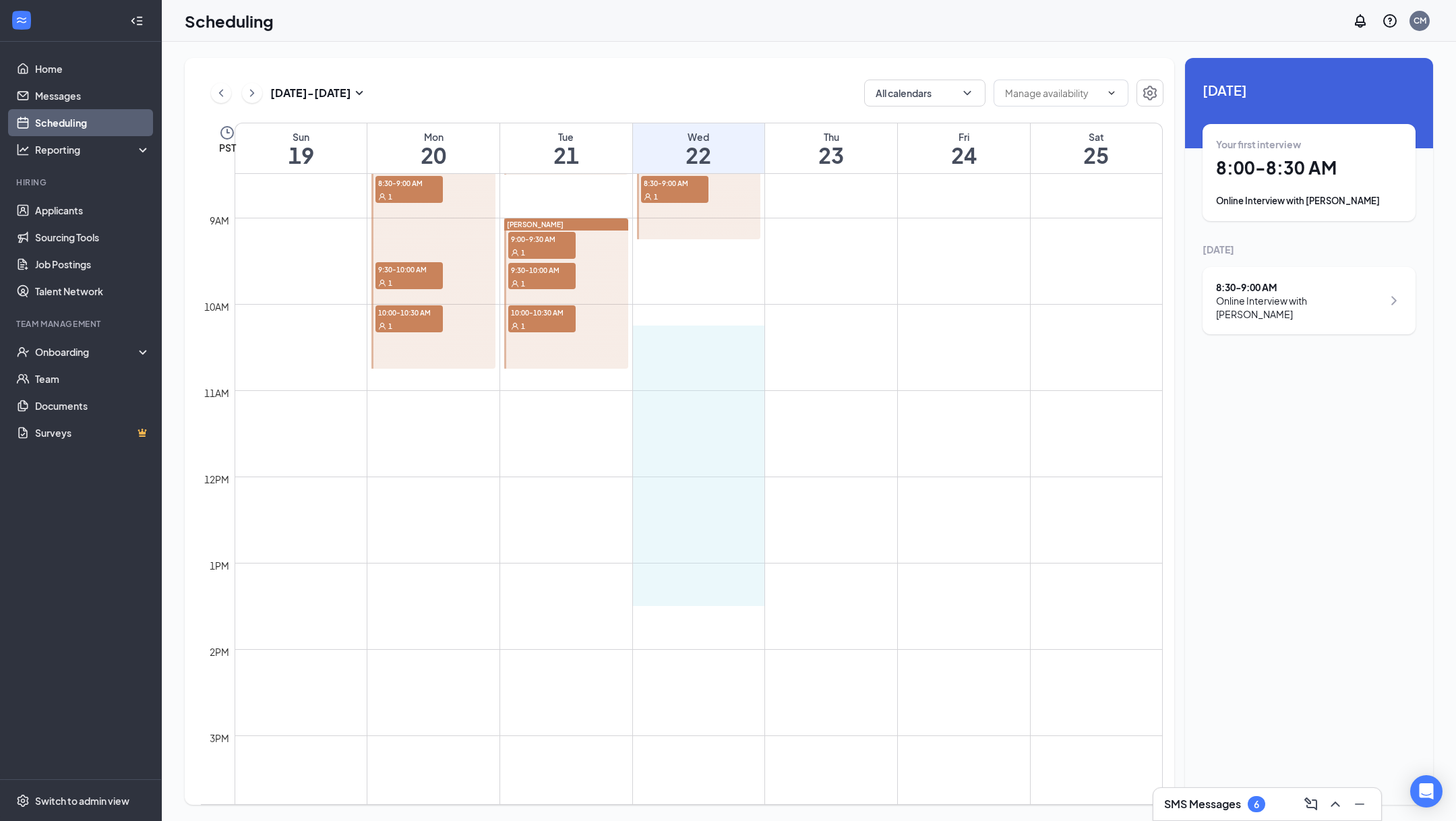
drag, startPoint x: 688, startPoint y: 345, endPoint x: 699, endPoint y: 591, distance: 246.2
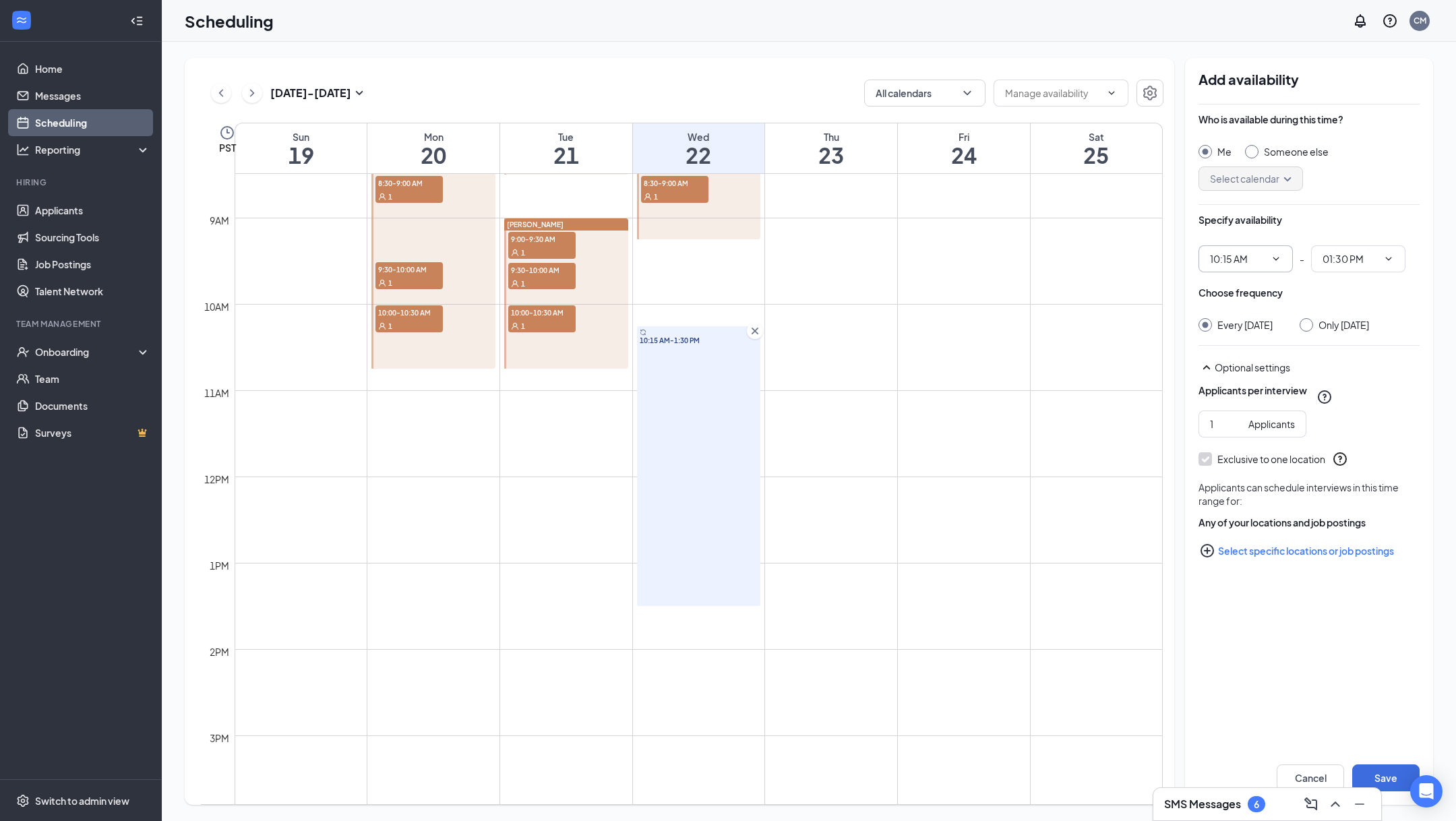
click at [1279, 262] on icon "ChevronDown" at bounding box center [1276, 258] width 10 height 10
click at [1251, 359] on div "10:30 AM" at bounding box center [1240, 360] width 40 height 15
type input "10:30 AM"
click at [1395, 268] on span "01:45 PM" at bounding box center [1358, 258] width 94 height 27
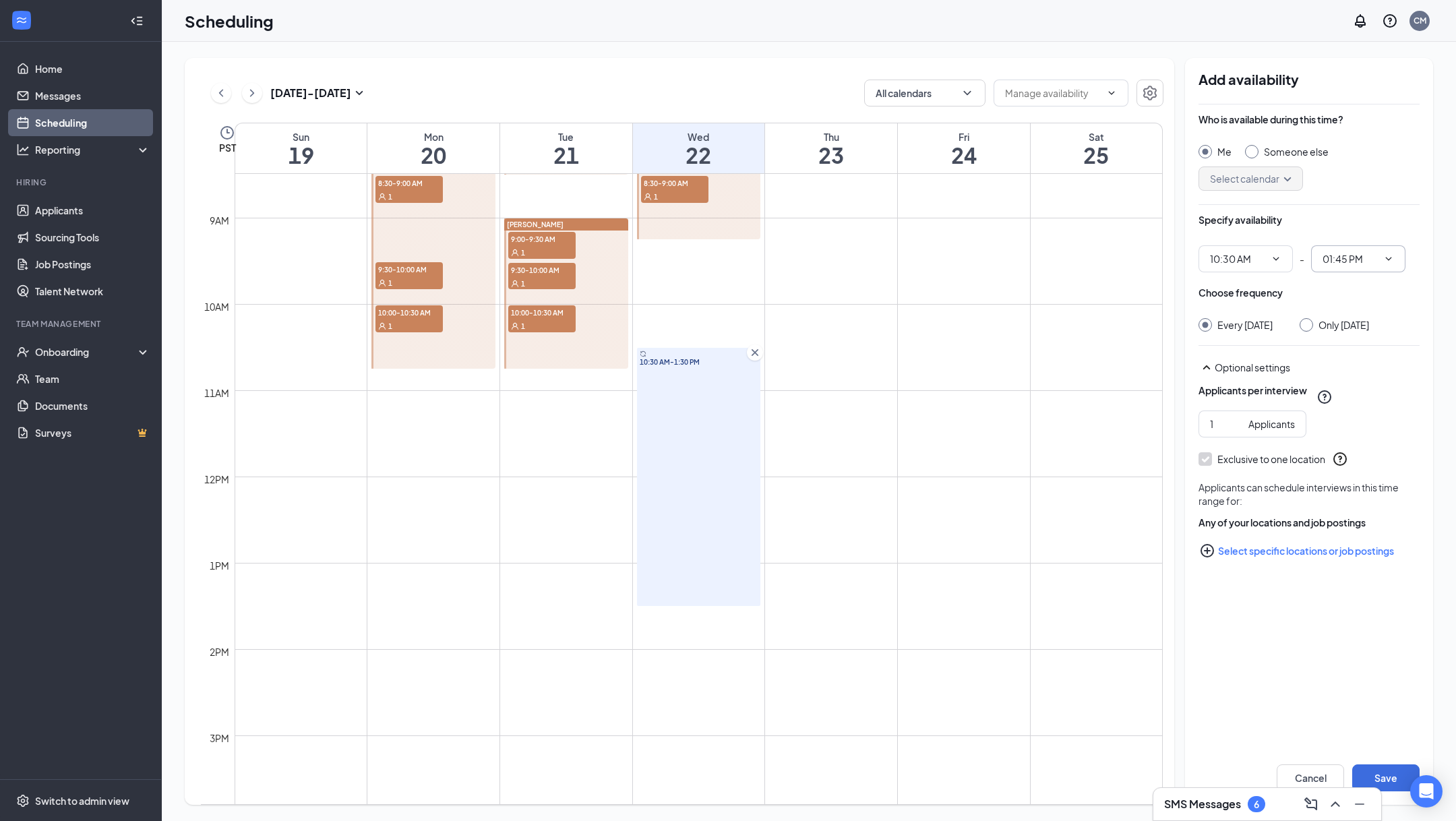
click at [1391, 265] on span "01:45 PM" at bounding box center [1358, 258] width 94 height 27
click at [1367, 260] on input "01:45 PM" at bounding box center [1350, 258] width 55 height 15
click at [1364, 333] on div "01:30 PM" at bounding box center [1352, 333] width 40 height 15
type input "01:30 PM"
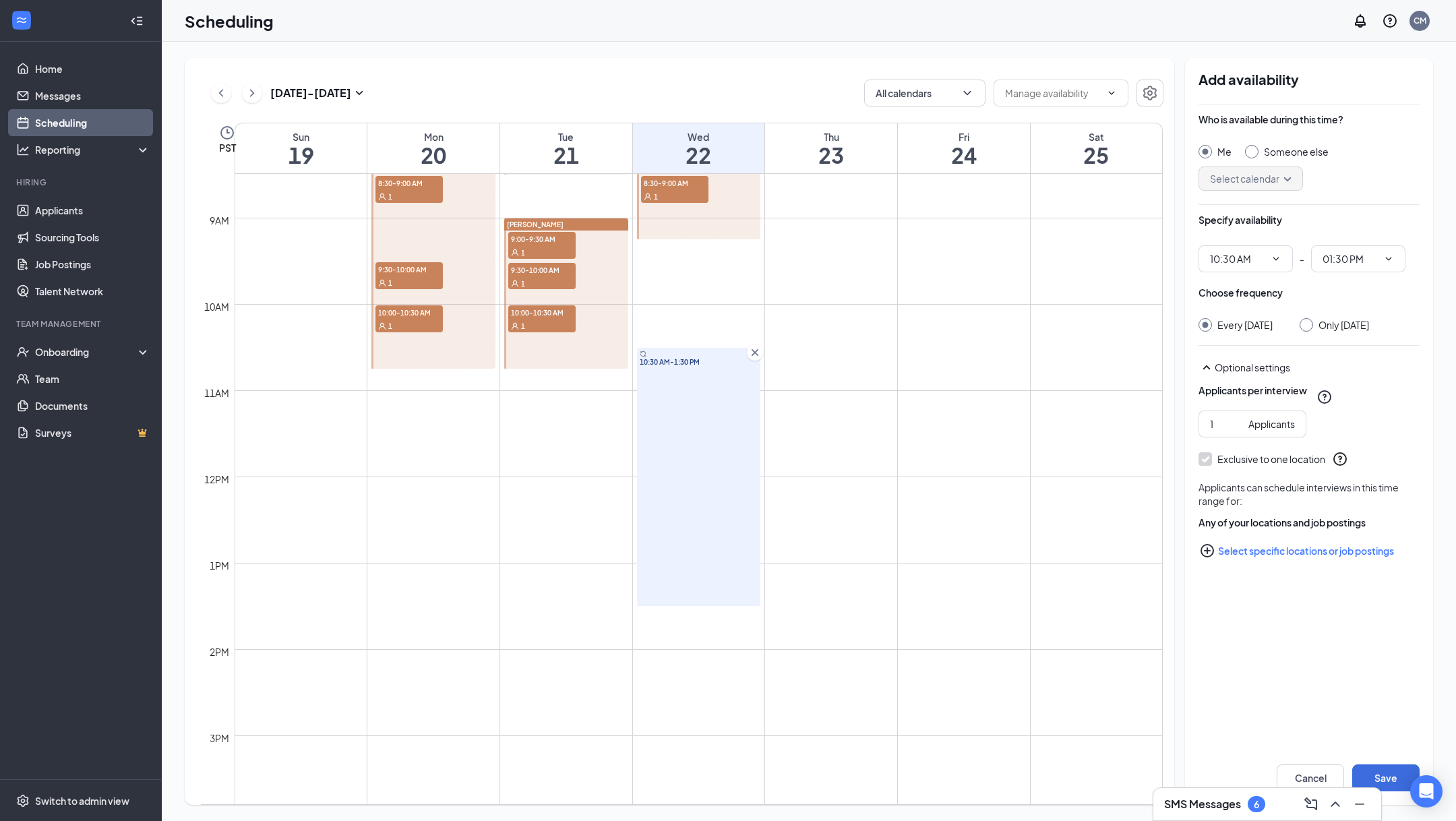
click at [1319, 318] on div "Only [DATE]" at bounding box center [1334, 325] width 69 height 14
click at [1309, 326] on input "Only [DATE]" at bounding box center [1304, 322] width 9 height 9
radio input "true"
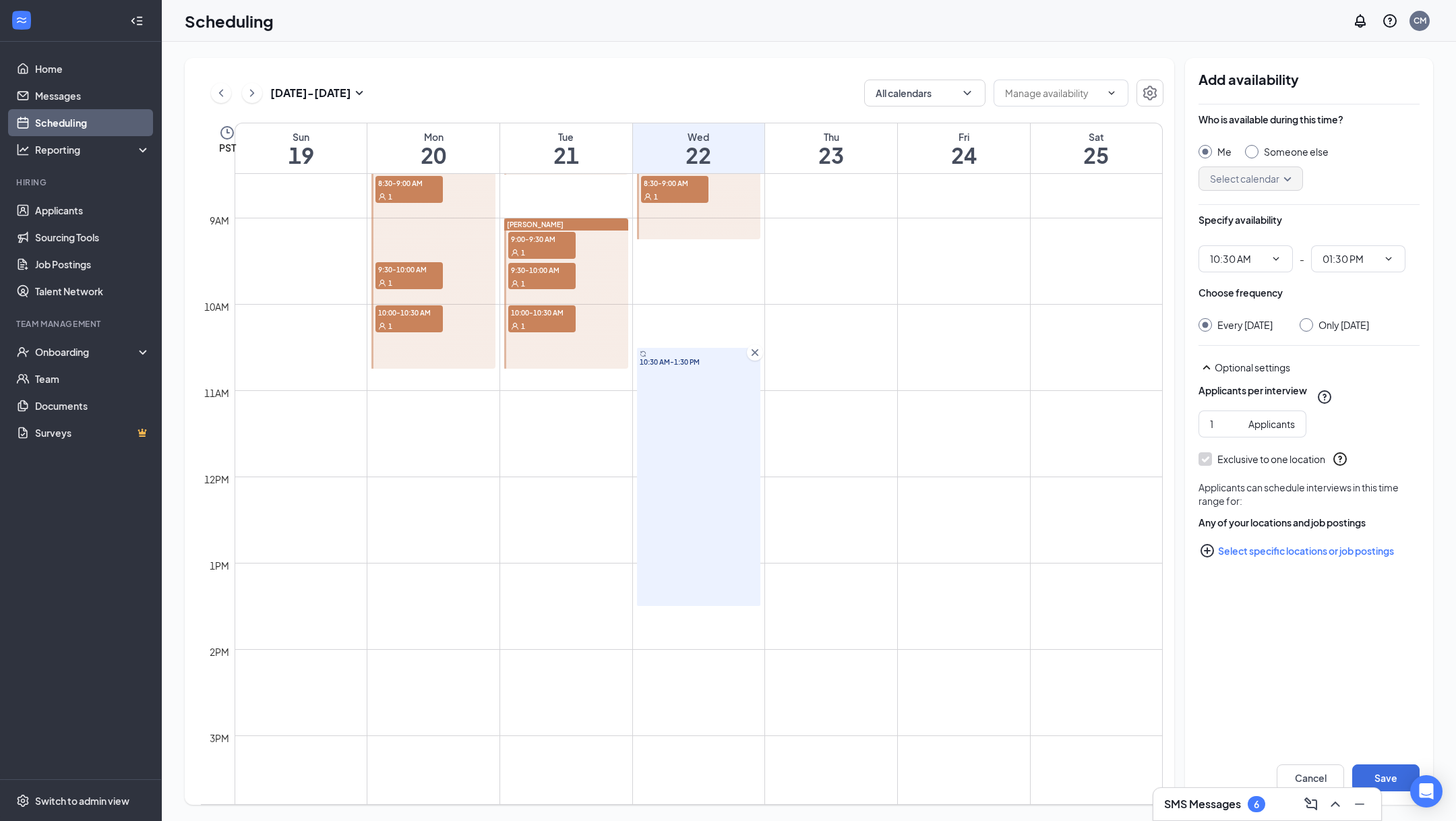
radio input "false"
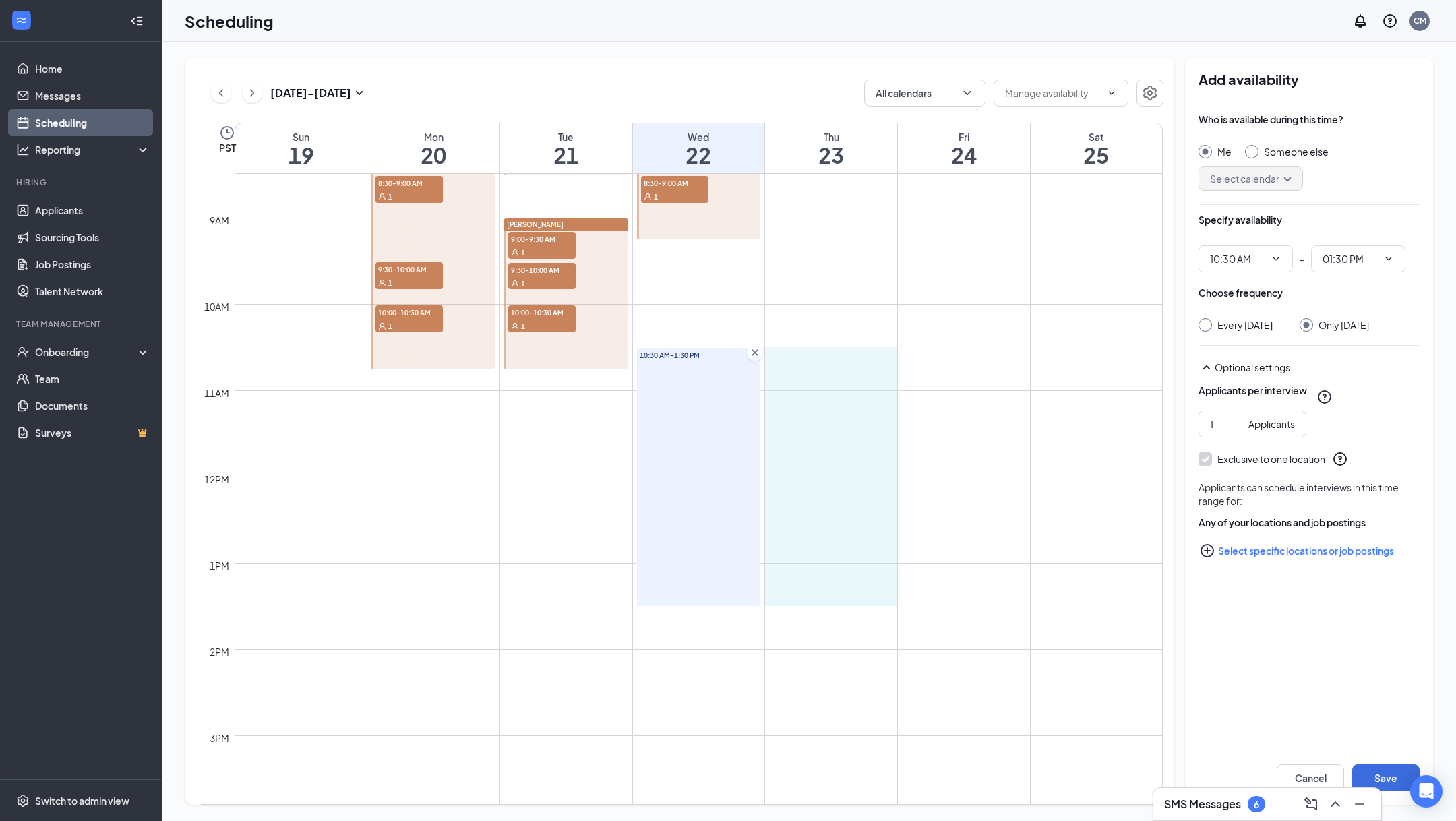
drag, startPoint x: 820, startPoint y: 353, endPoint x: 819, endPoint y: 604, distance: 251.0
click at [1334, 562] on button "Select specific locations or job postings" at bounding box center [1309, 553] width 221 height 27
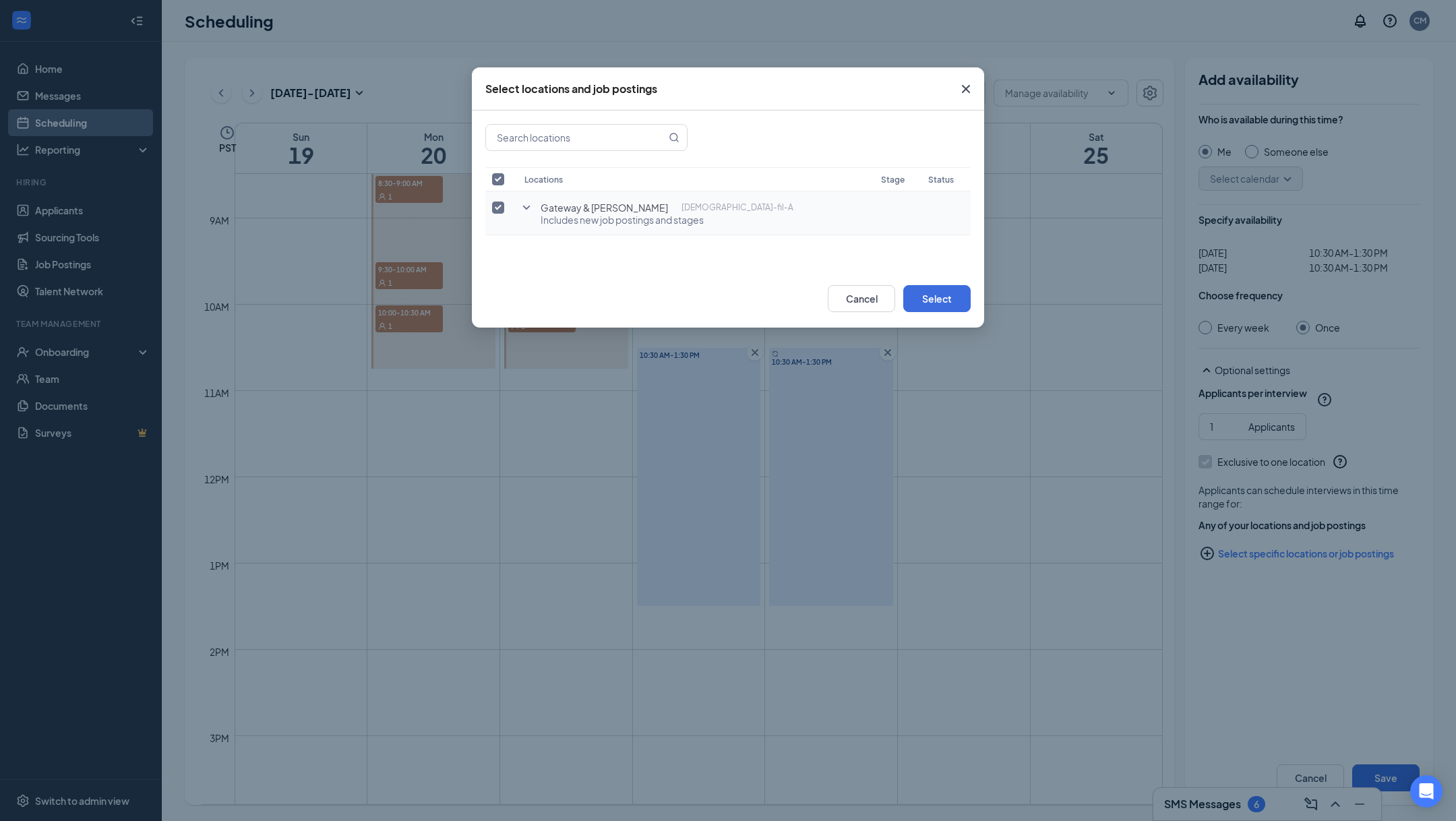
click at [497, 205] on input "checkbox" at bounding box center [498, 207] width 12 height 12
checkbox input "false"
click at [531, 213] on icon "SmallChevronDown" at bounding box center [526, 207] width 16 height 16
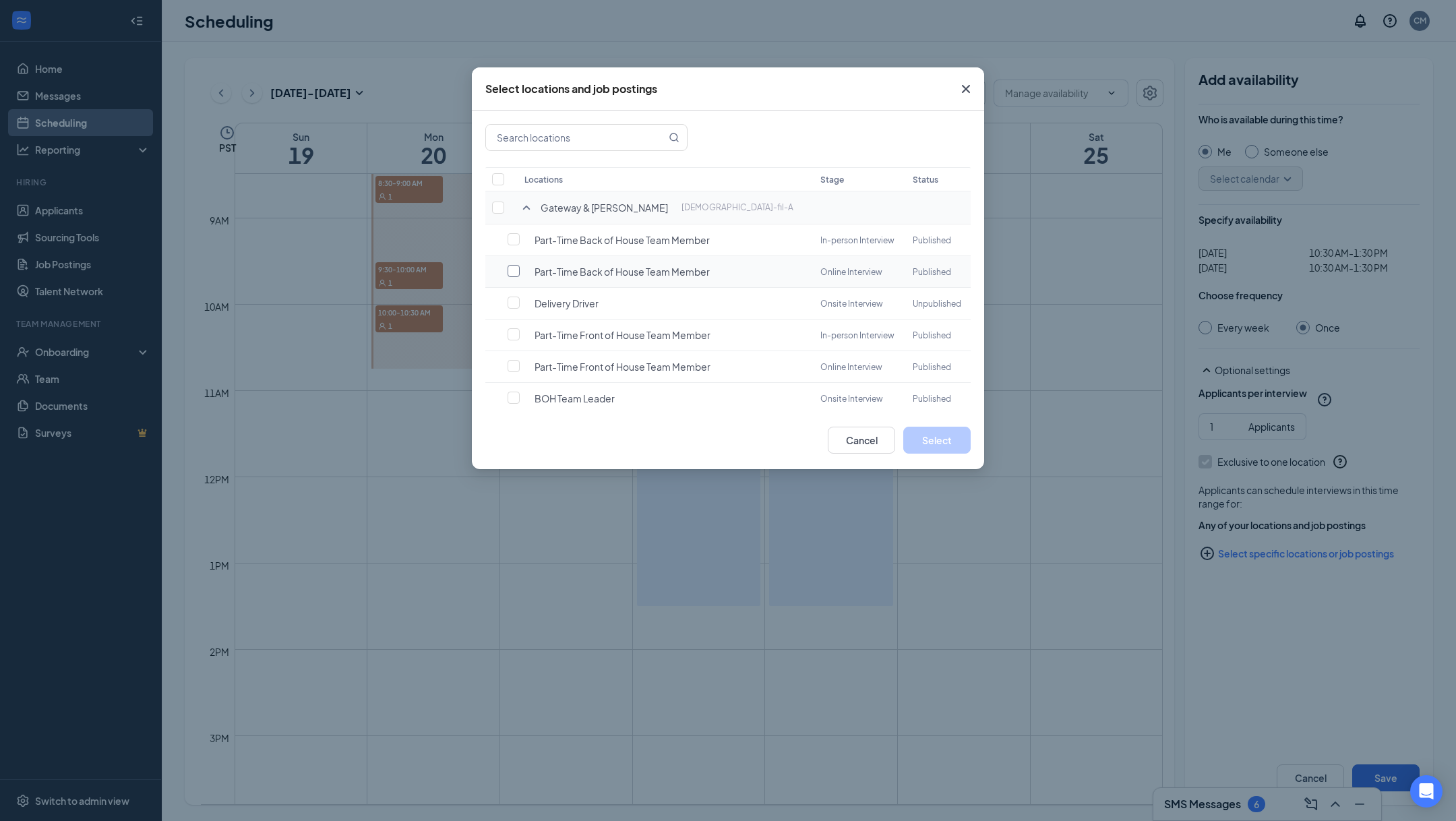
click at [520, 272] on label at bounding box center [517, 271] width 19 height 14
click at [520, 272] on input "checkbox" at bounding box center [514, 271] width 12 height 12
checkbox input "false"
checkbox input "true"
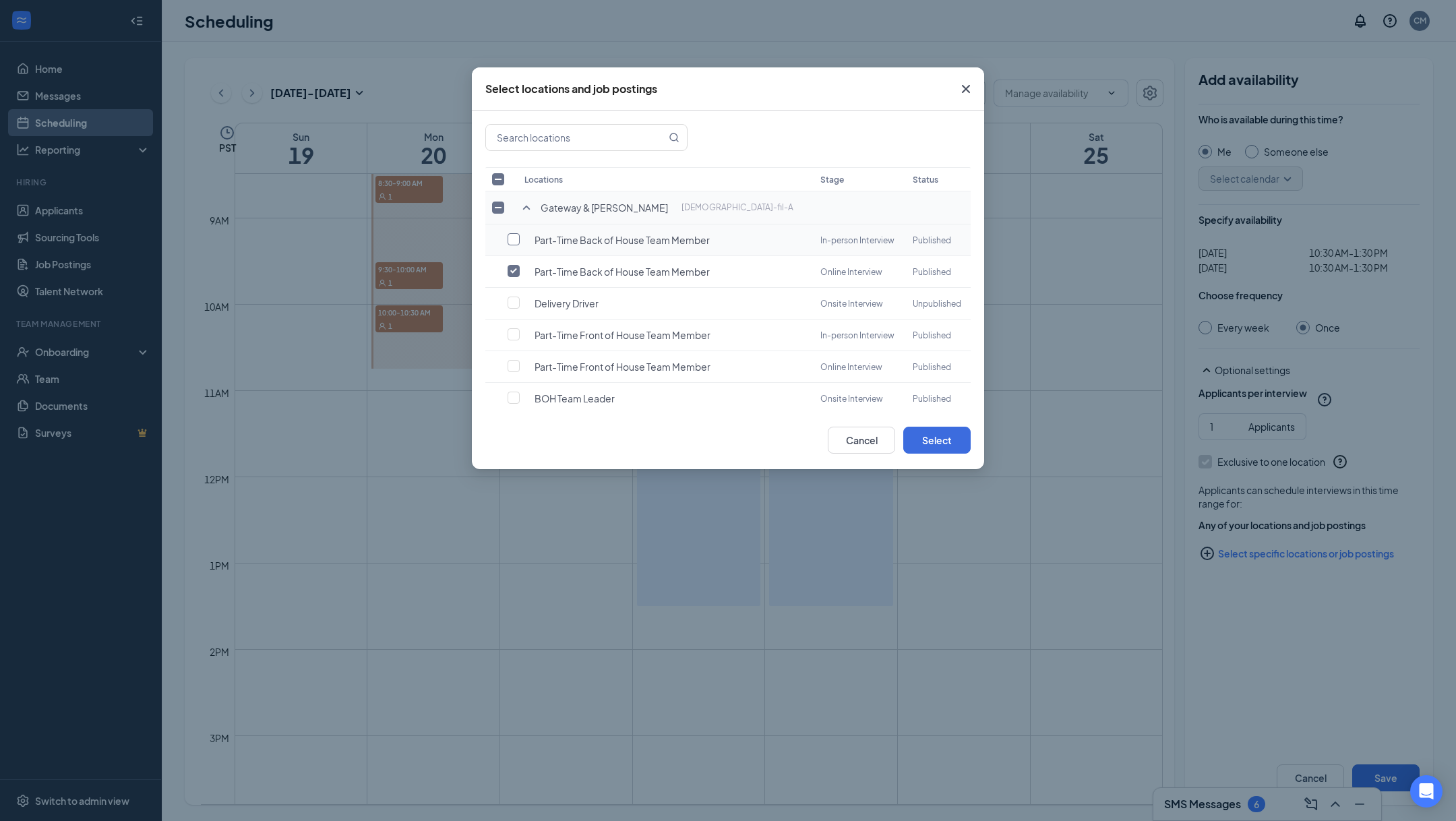
click at [515, 244] on label at bounding box center [517, 239] width 19 height 14
click at [515, 244] on input "checkbox" at bounding box center [514, 239] width 12 height 12
checkbox input "true"
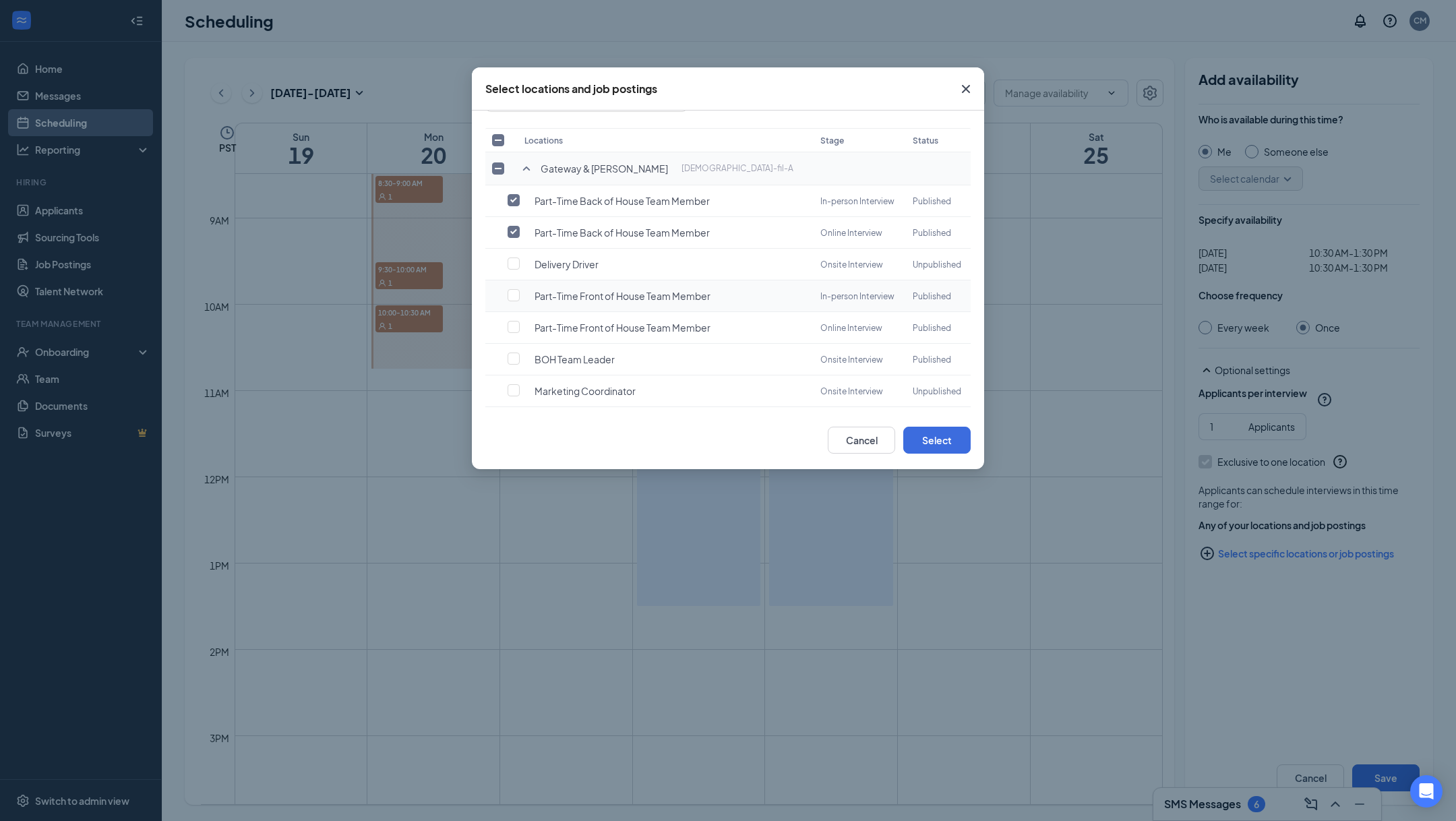
scroll to position [41, 0]
click at [509, 292] on input "checkbox" at bounding box center [514, 294] width 12 height 12
checkbox input "true"
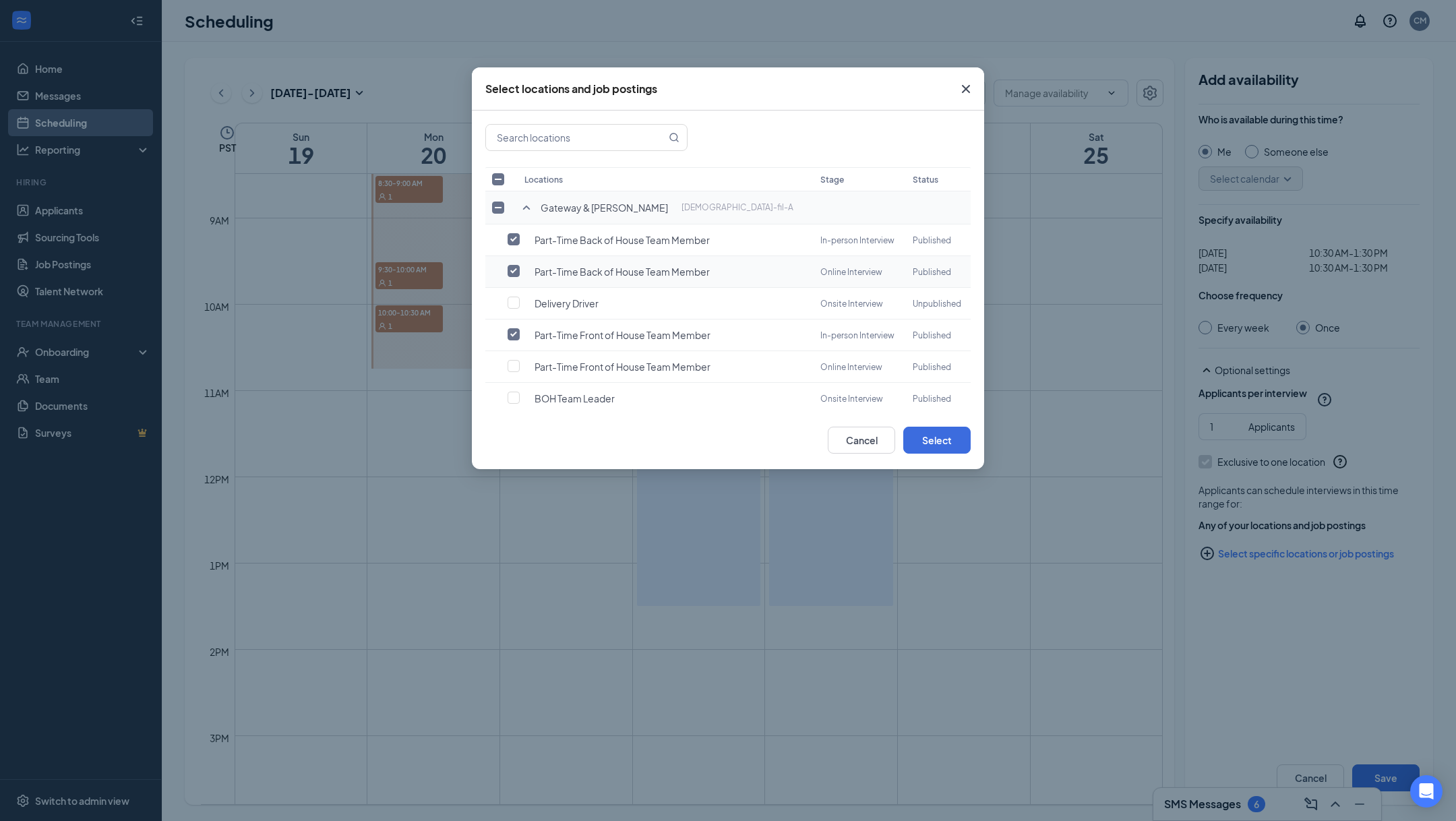
click at [511, 272] on input "checkbox" at bounding box center [514, 271] width 12 height 12
checkbox input "false"
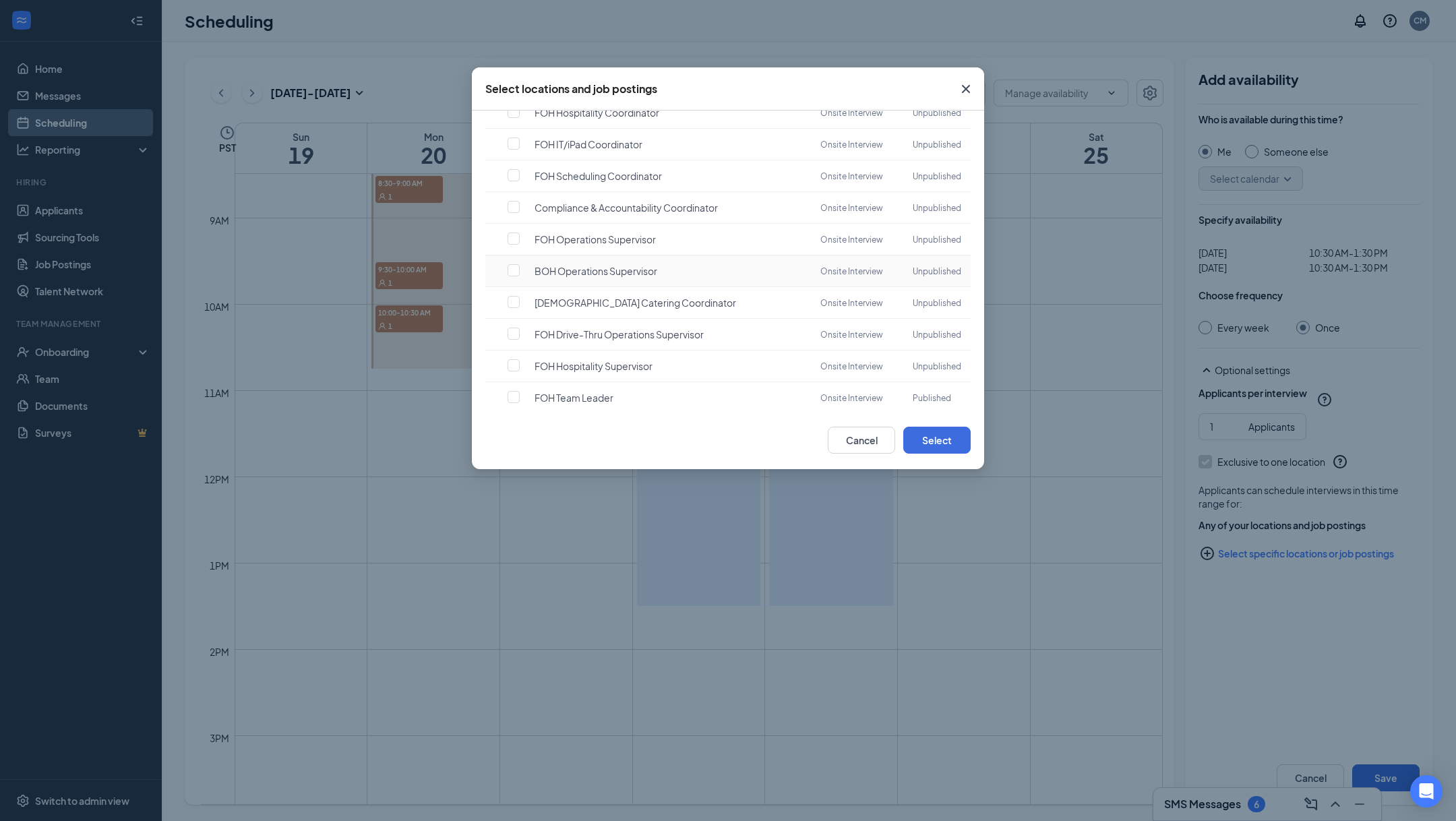
scroll to position [622, 0]
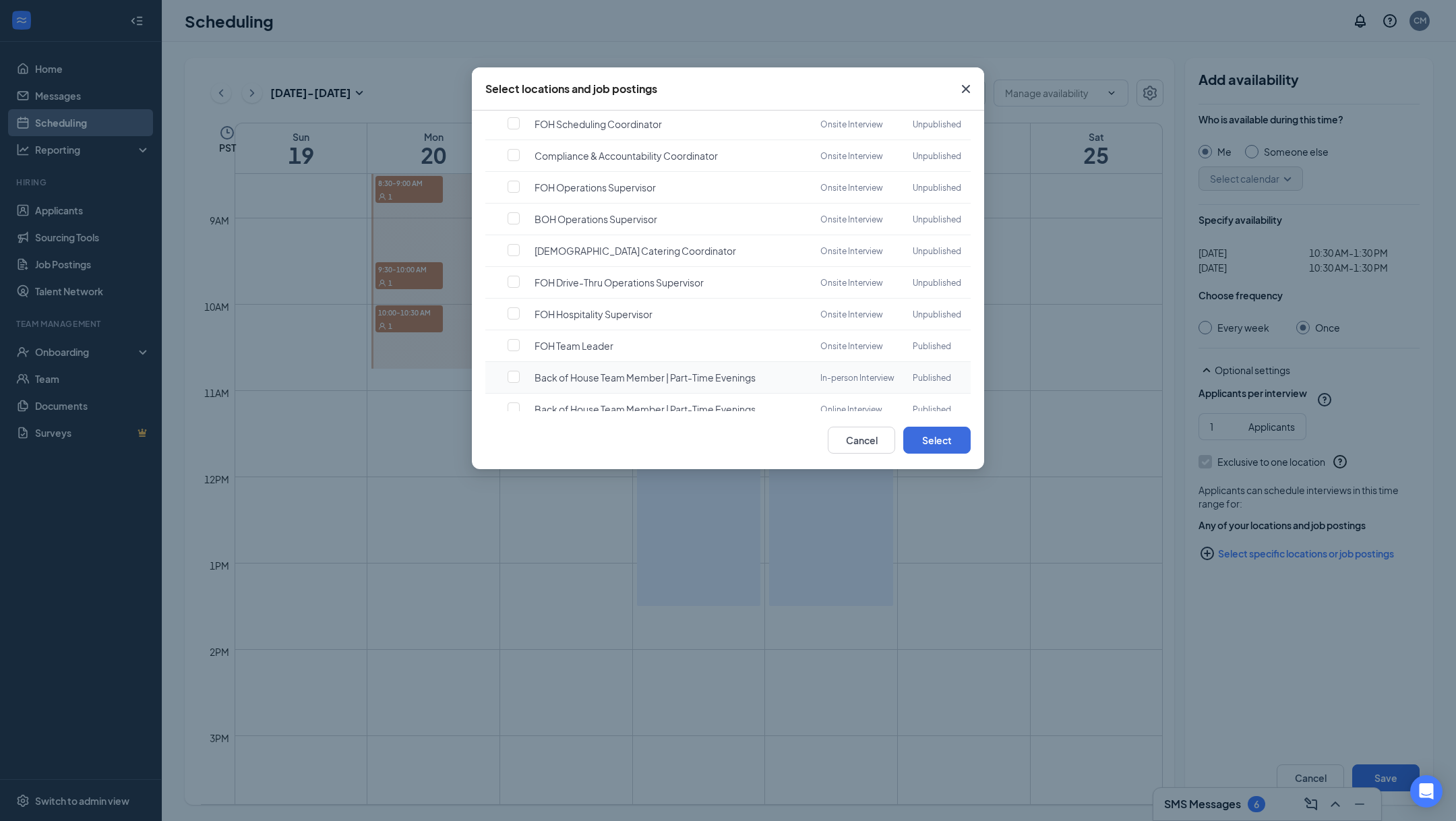
click at [541, 370] on span "Back of House Team Member | Part-Time Evenings" at bounding box center [645, 377] width 221 height 14
click at [514, 370] on input "checkbox" at bounding box center [514, 376] width 12 height 12
checkbox input "true"
click at [928, 436] on button "Select" at bounding box center [937, 439] width 67 height 27
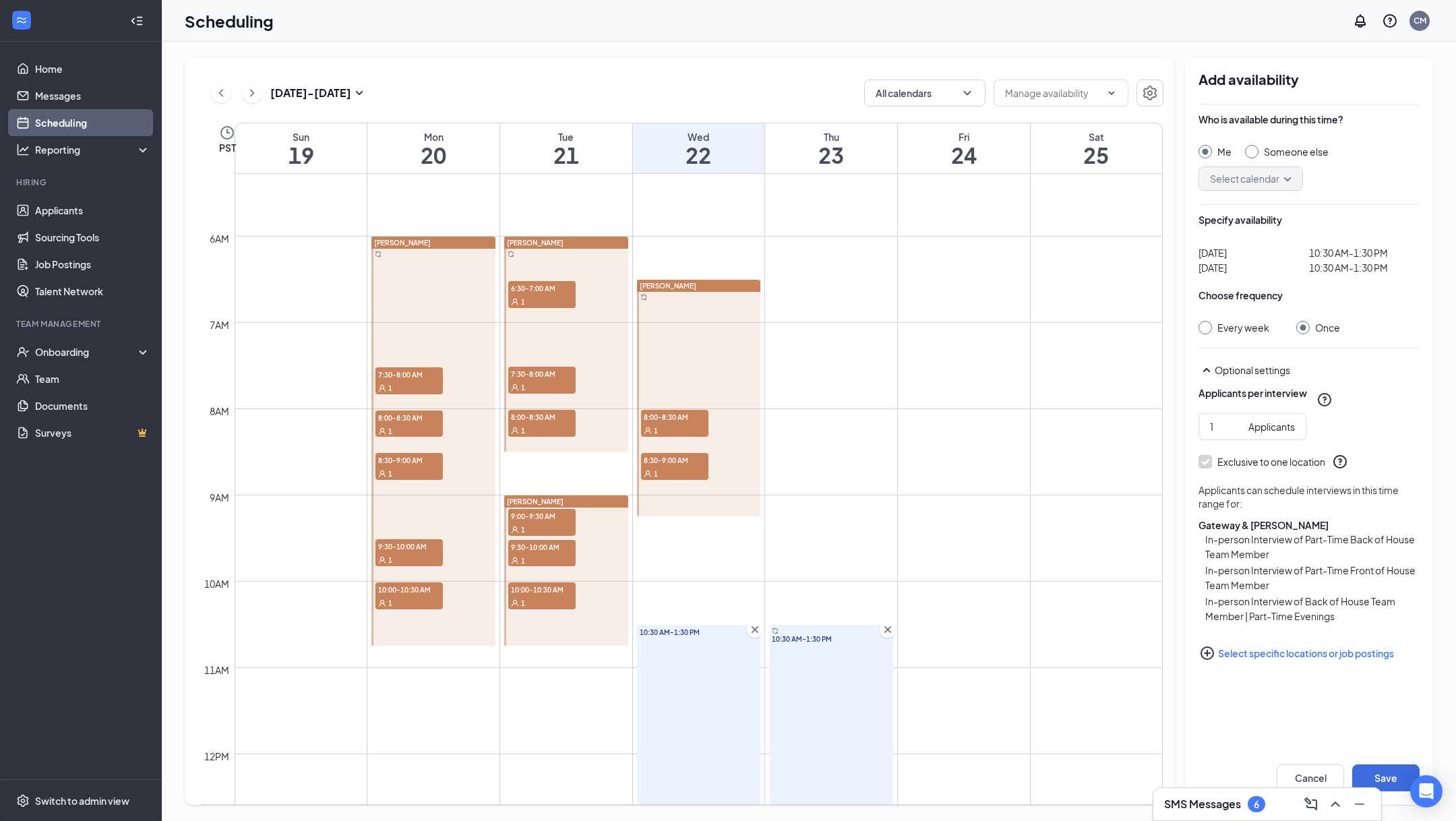
scroll to position [450, 0]
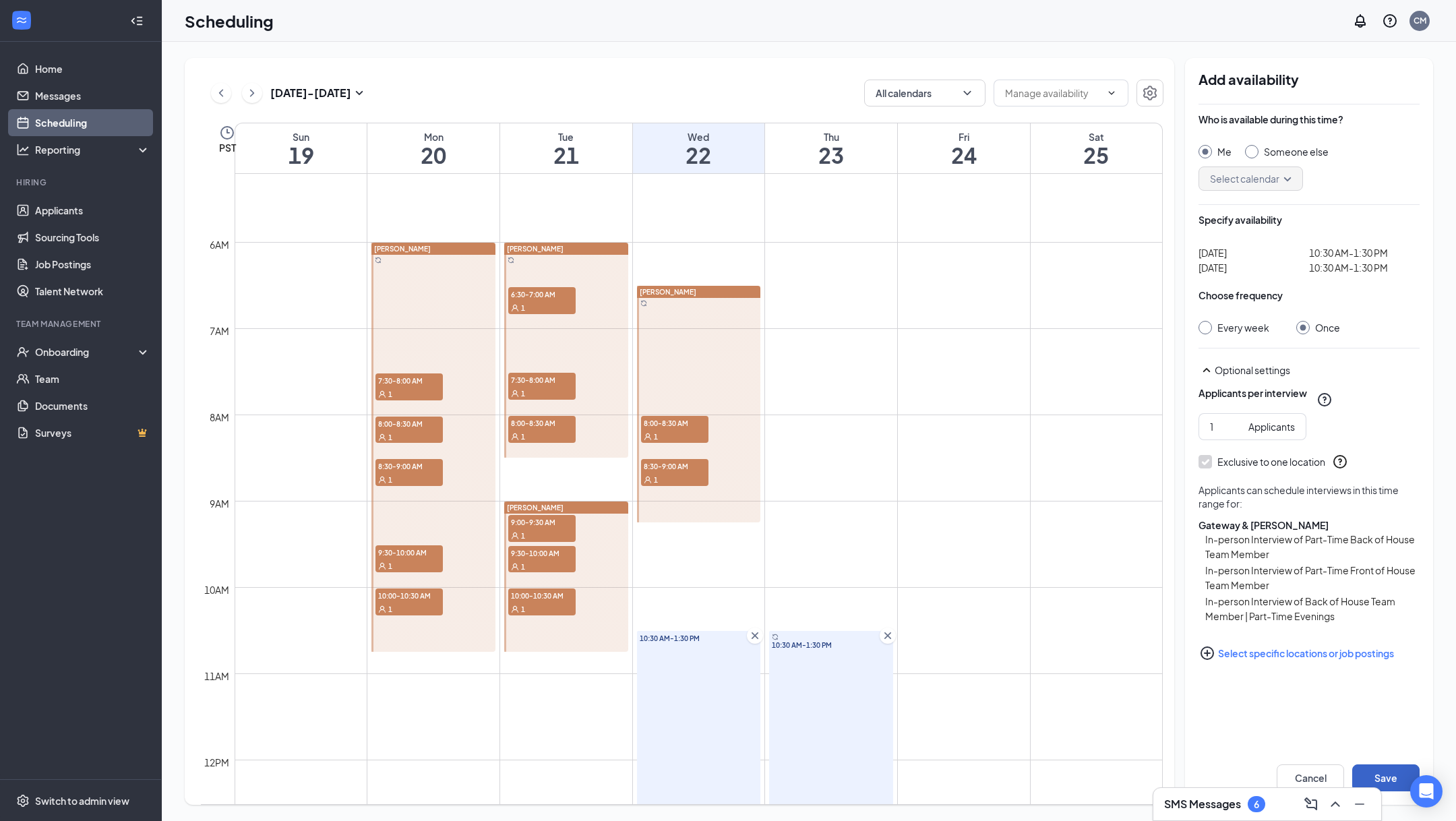
click at [1383, 772] on button "Save" at bounding box center [1386, 777] width 67 height 27
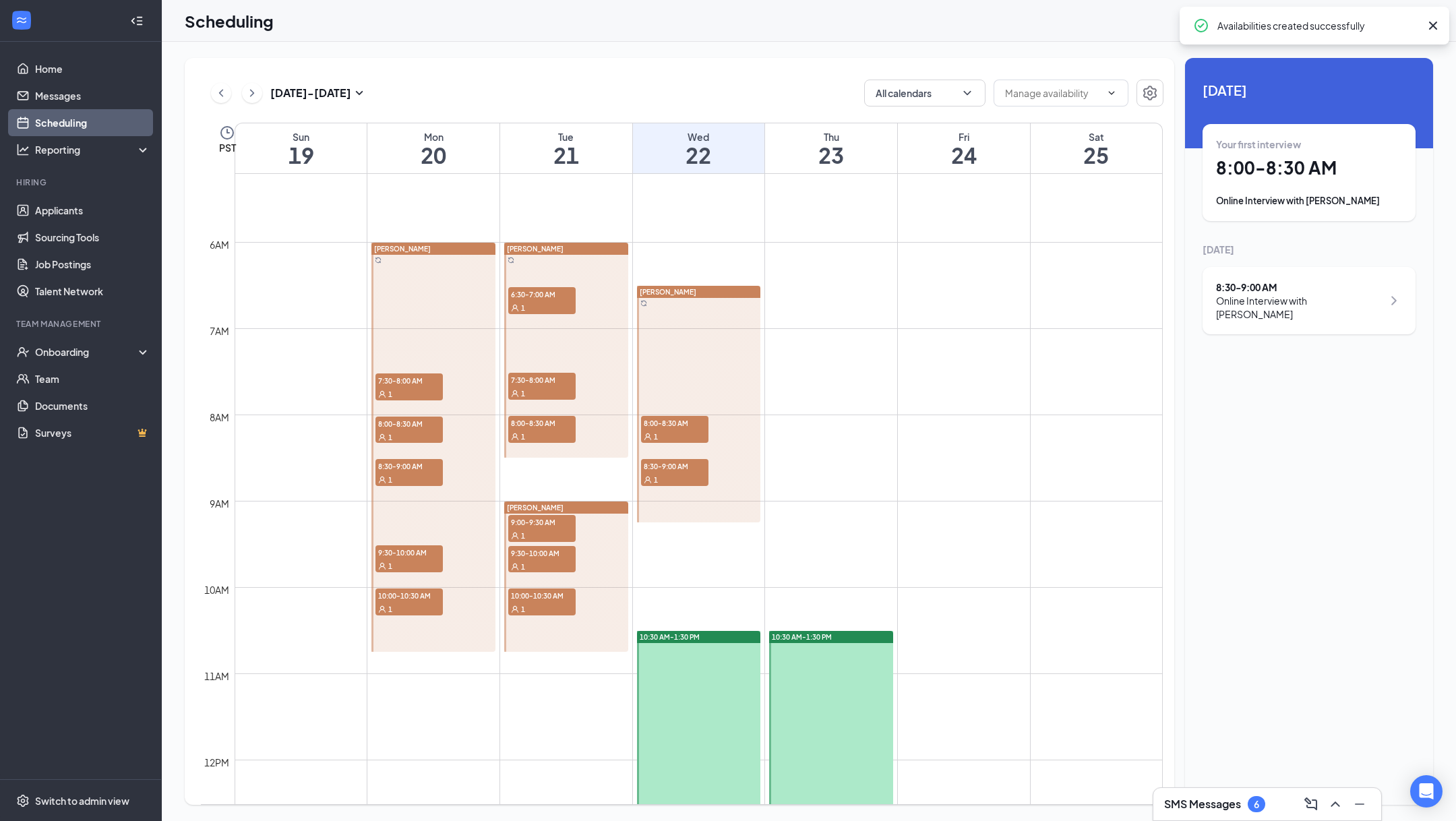
scroll to position [578, 0]
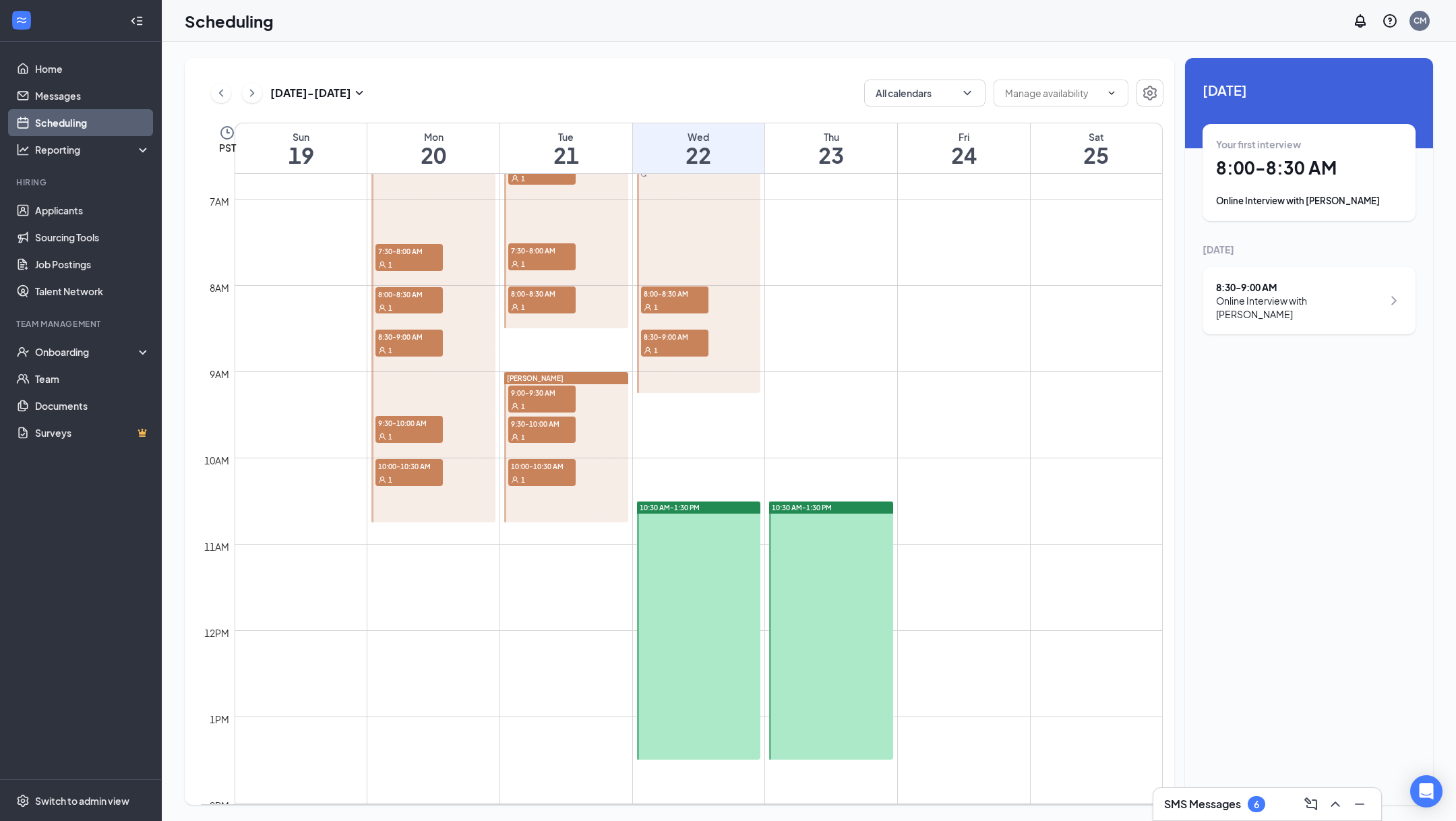
click at [1200, 806] on h3 "SMS Messages" at bounding box center [1202, 804] width 77 height 15
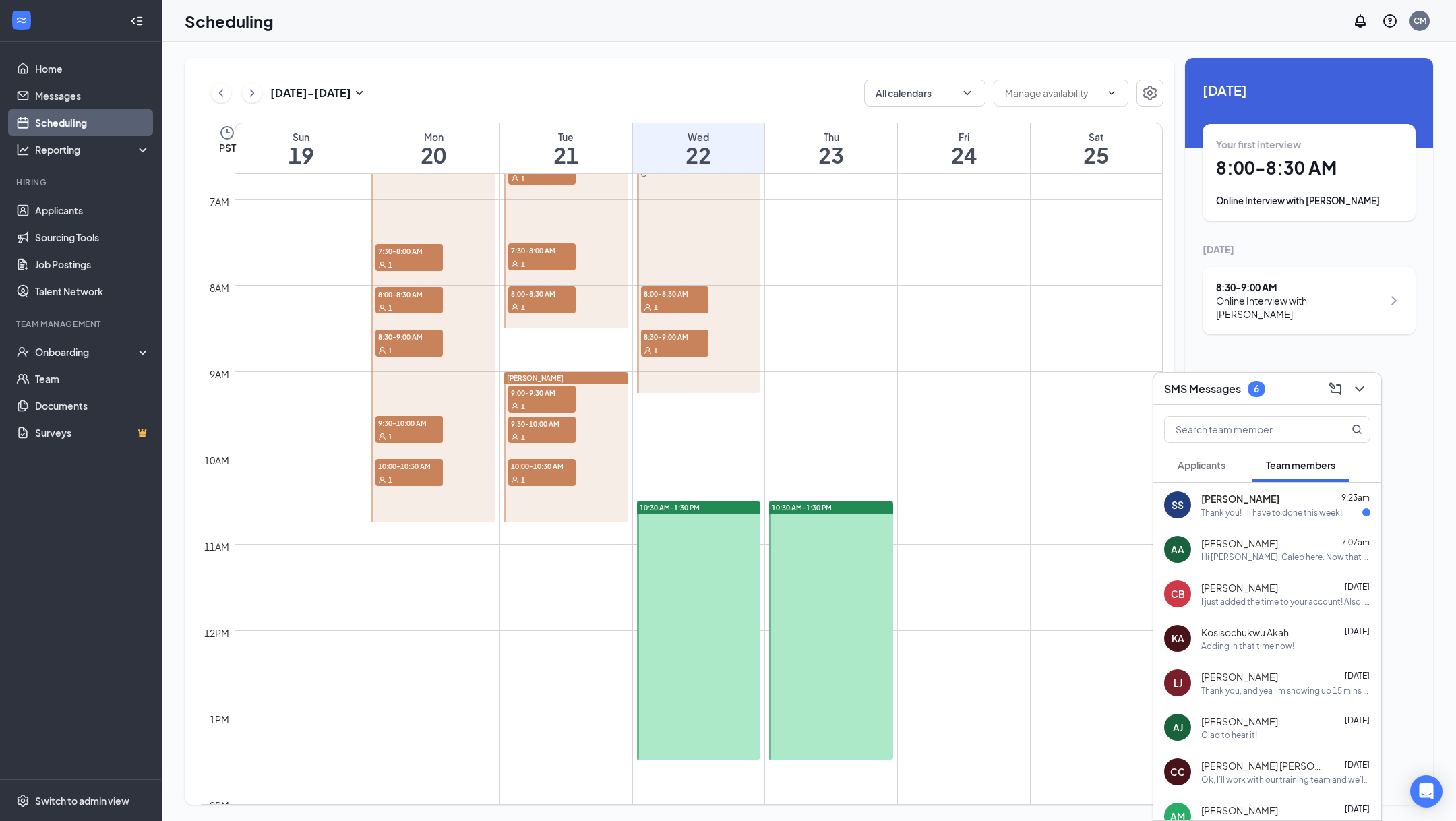
click at [1255, 521] on div "SS [PERSON_NAME] 9:23am Thank you! I'll have to done this week!" at bounding box center [1267, 505] width 228 height 45
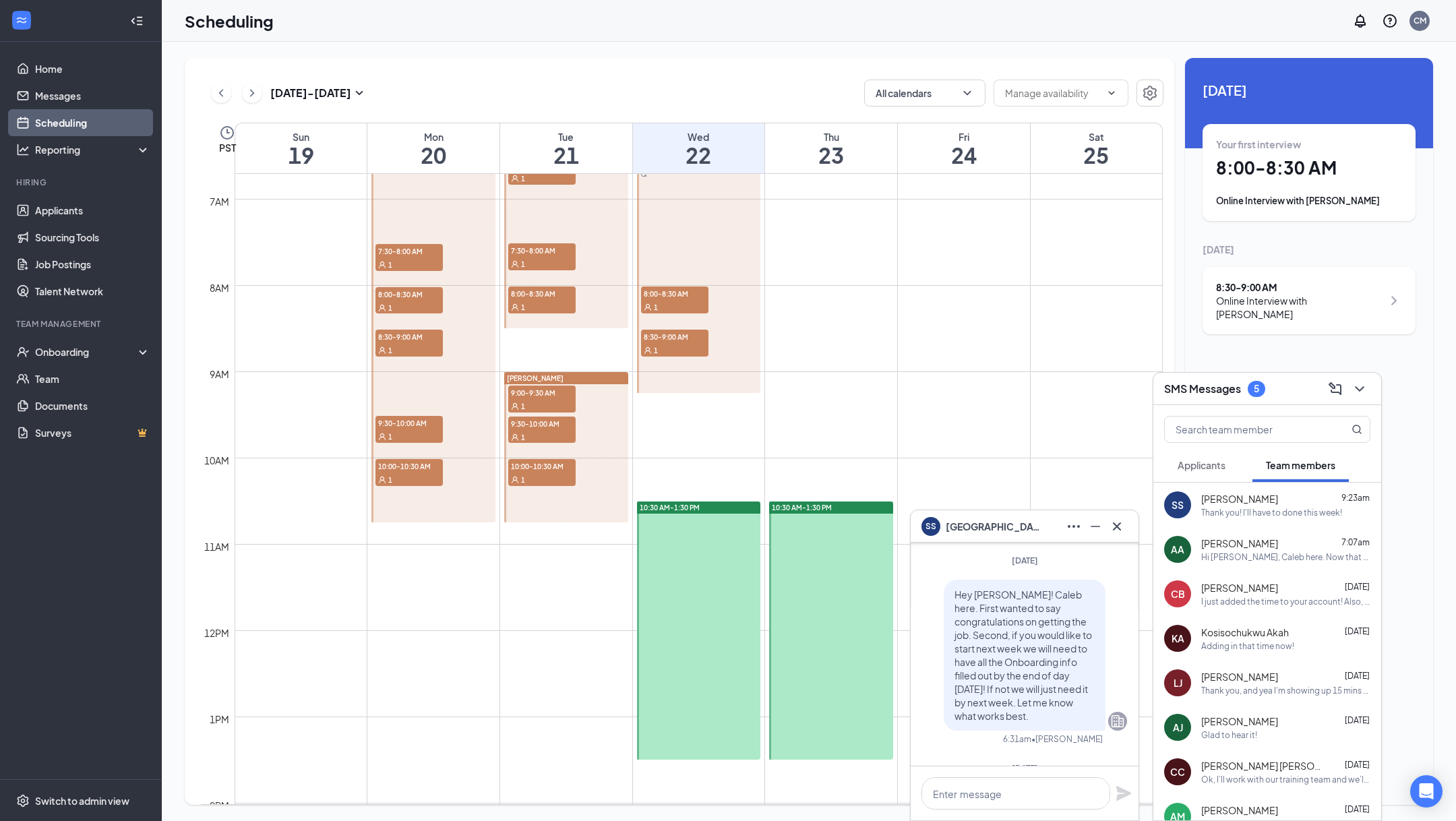
scroll to position [0, 0]
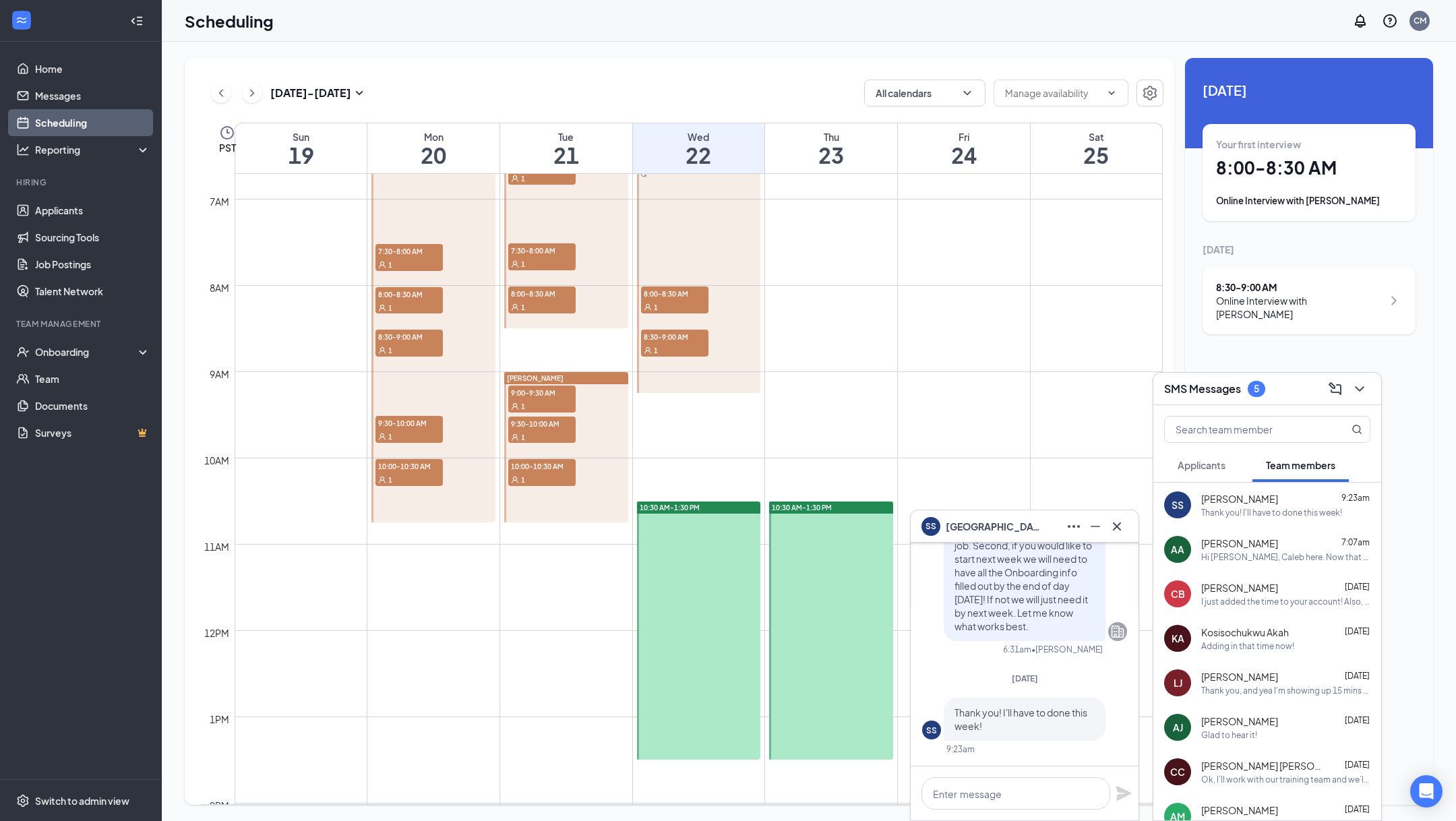
click at [1250, 552] on div "Hi [PERSON_NAME], Caleb here. Now that you are in the system the best way to re…" at bounding box center [1286, 556] width 169 height 11
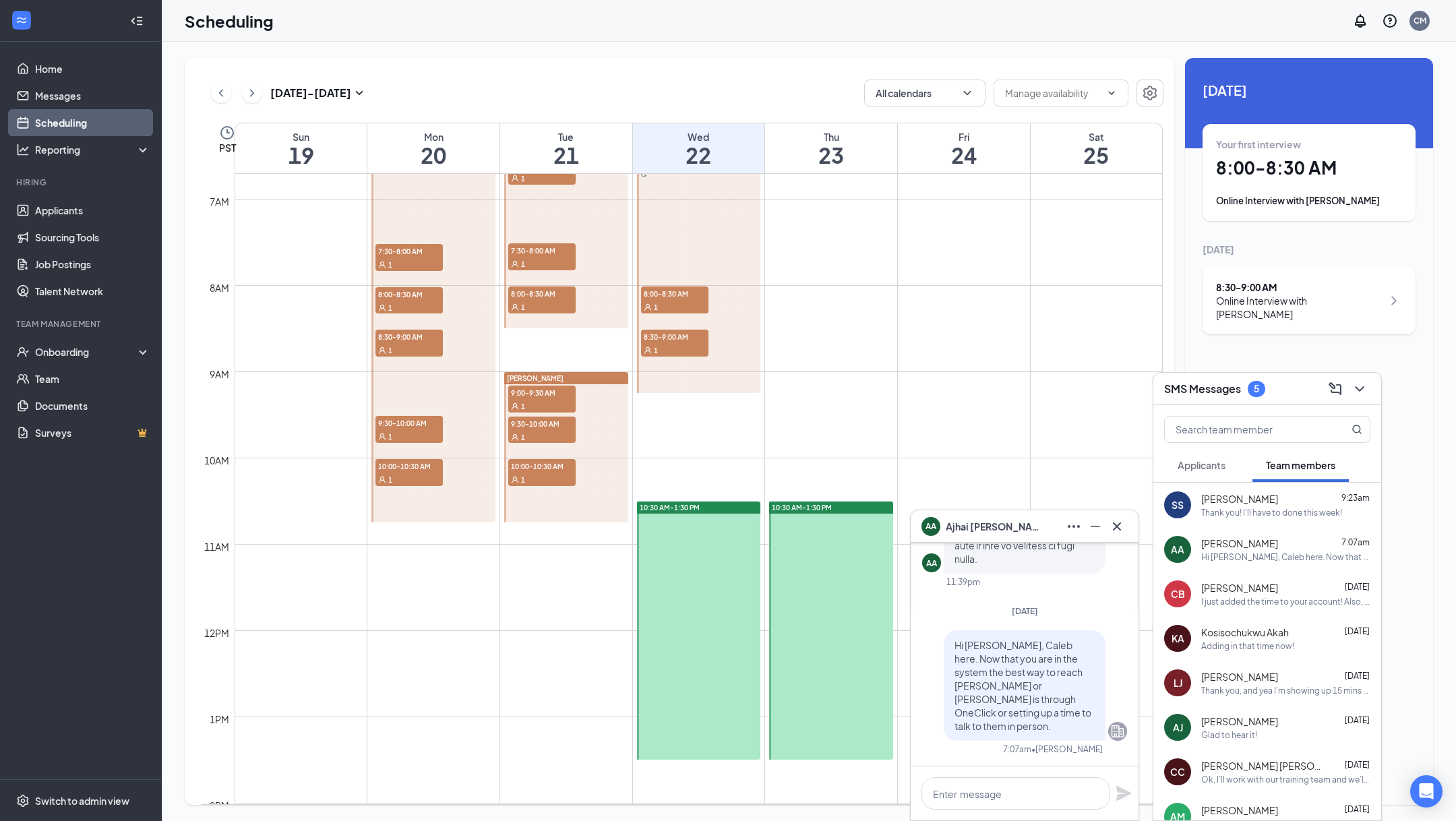
click at [1255, 596] on div "I just added the time to your account! Also, just resent the login info and you…" at bounding box center [1286, 601] width 169 height 11
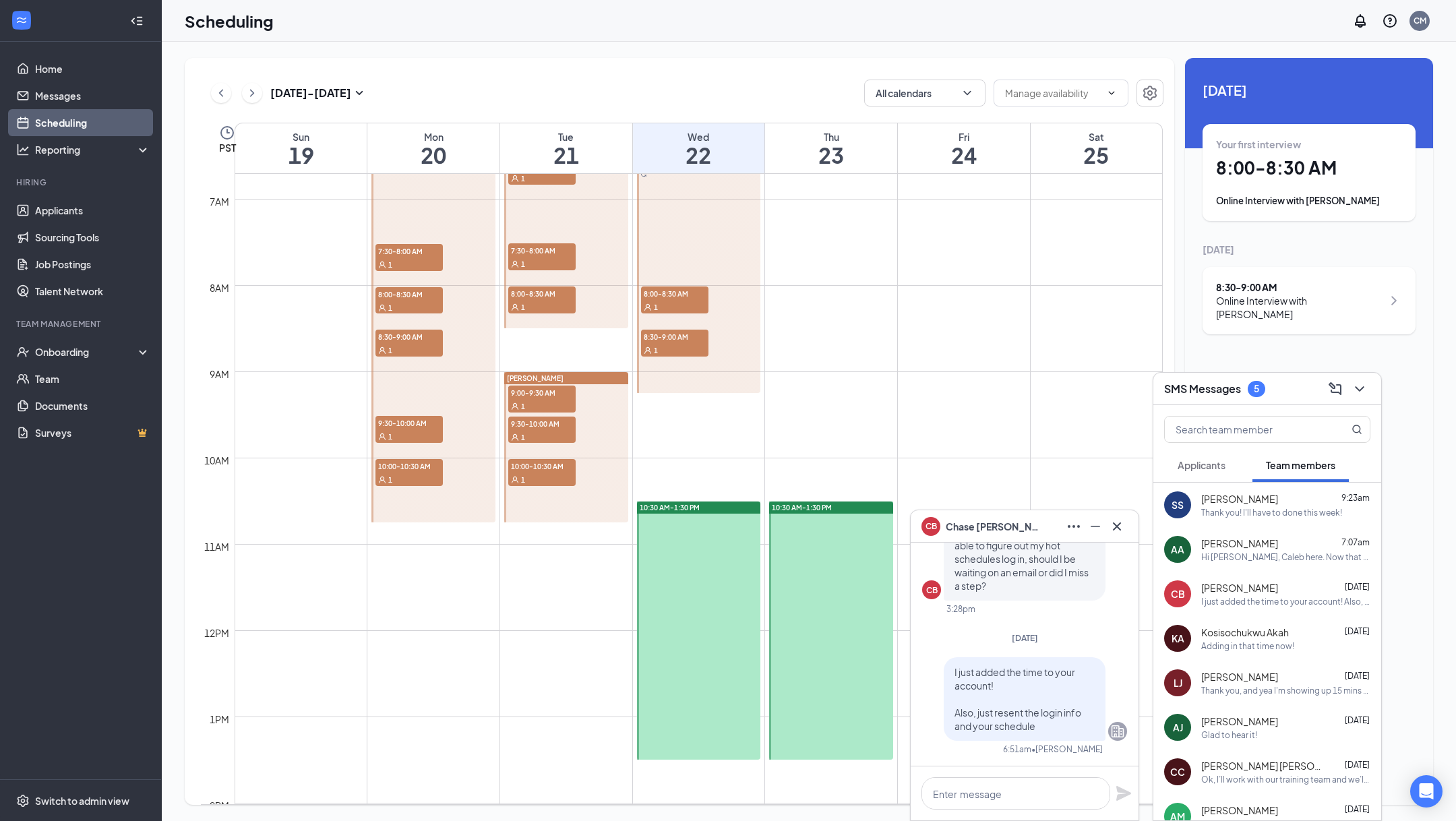
click at [1248, 646] on div "Adding in that time now!" at bounding box center [1248, 646] width 93 height 11
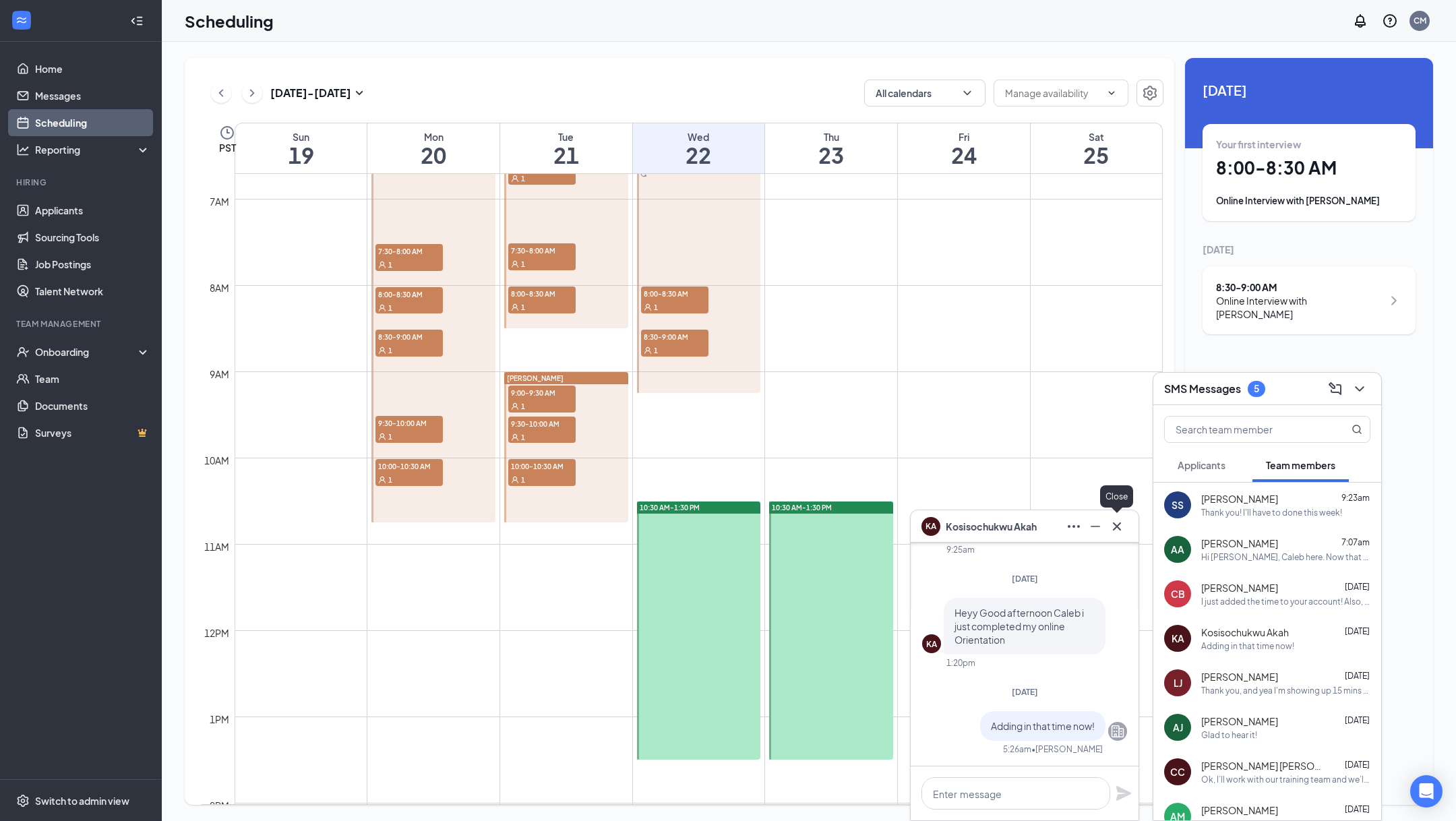
click at [1118, 531] on icon "Cross" at bounding box center [1117, 526] width 16 height 16
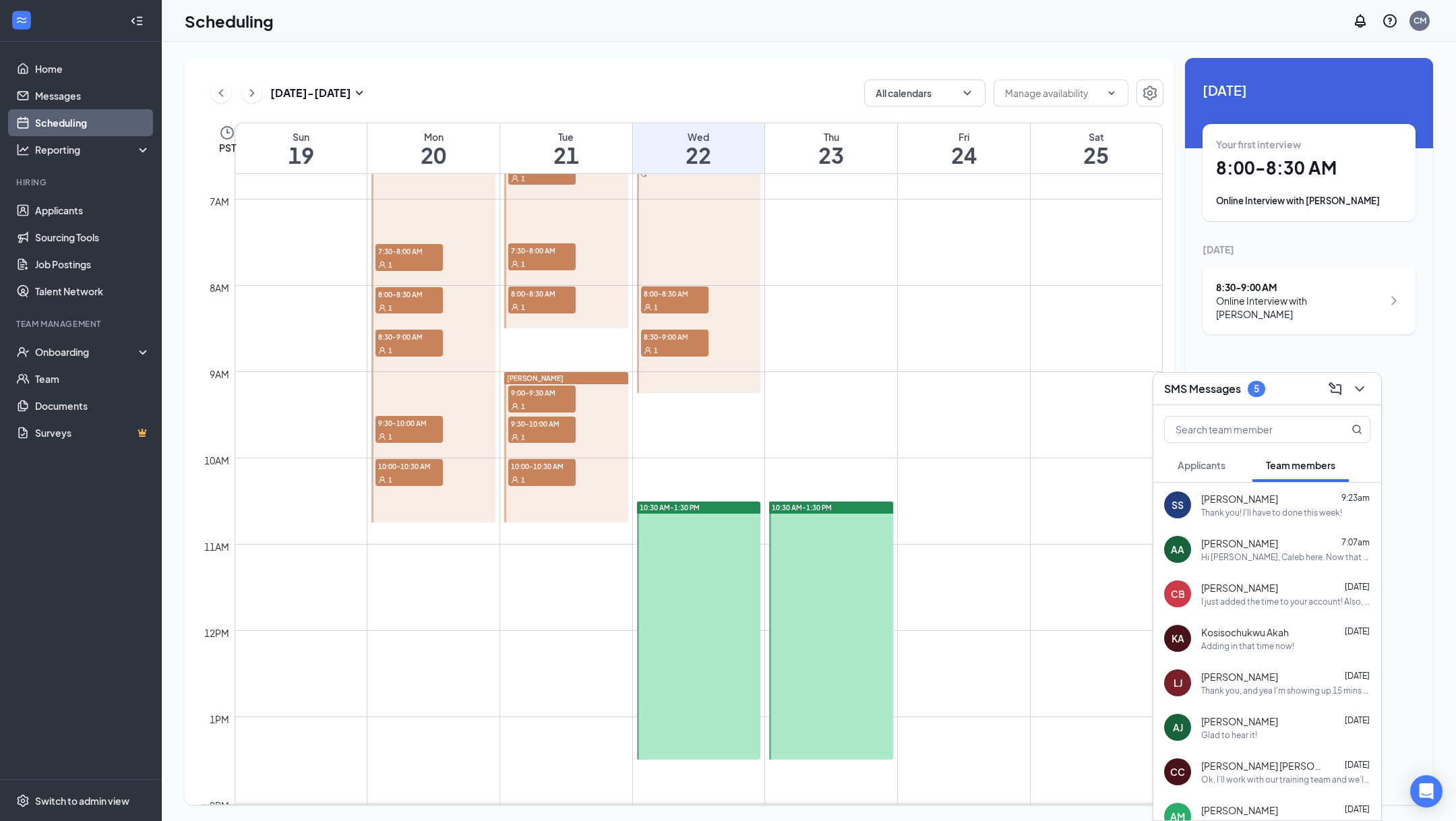
scroll to position [17, 0]
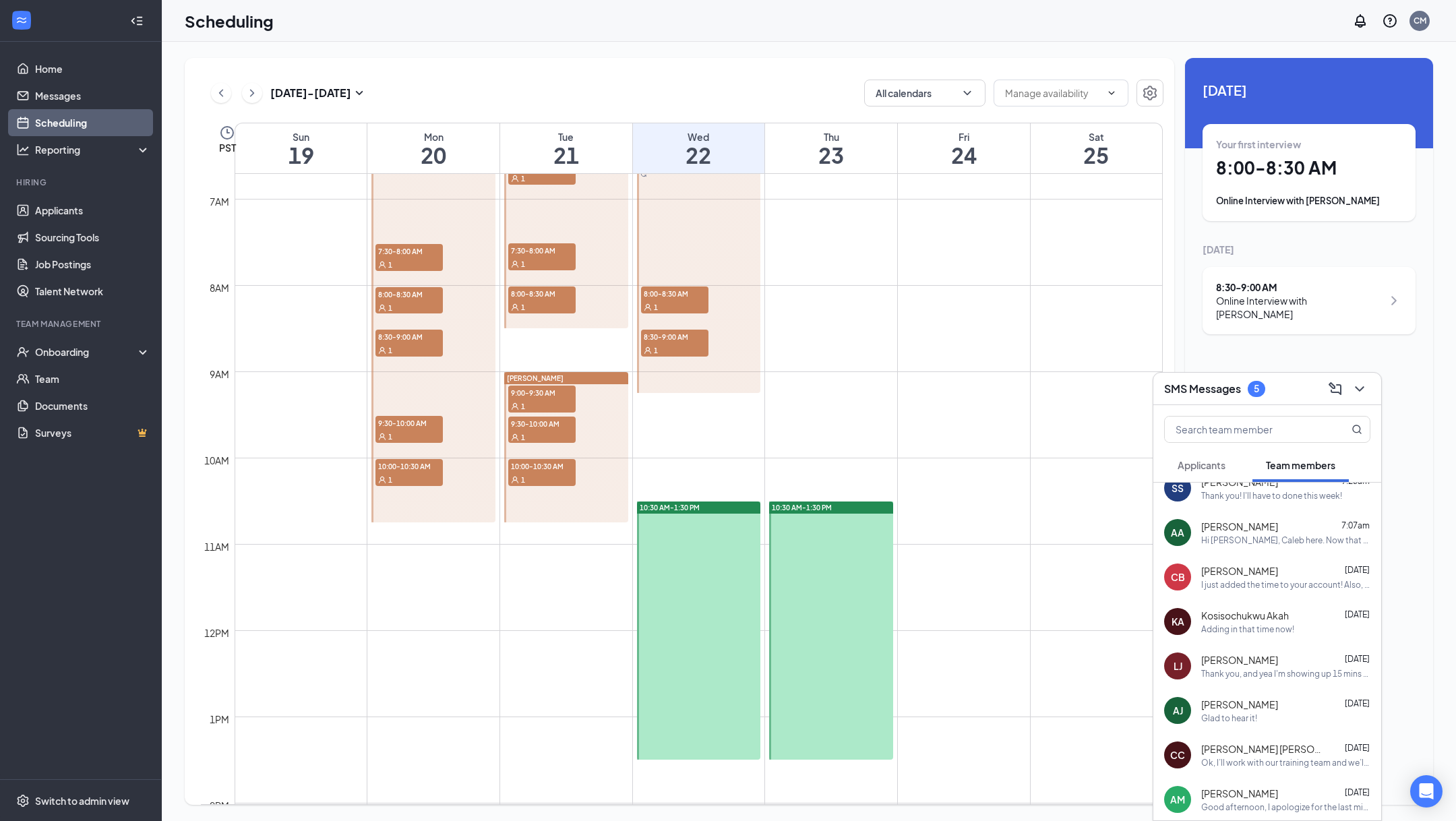
click at [1234, 673] on div "Thank you, and yea I'm showing up 15 mins early" at bounding box center [1286, 673] width 169 height 11
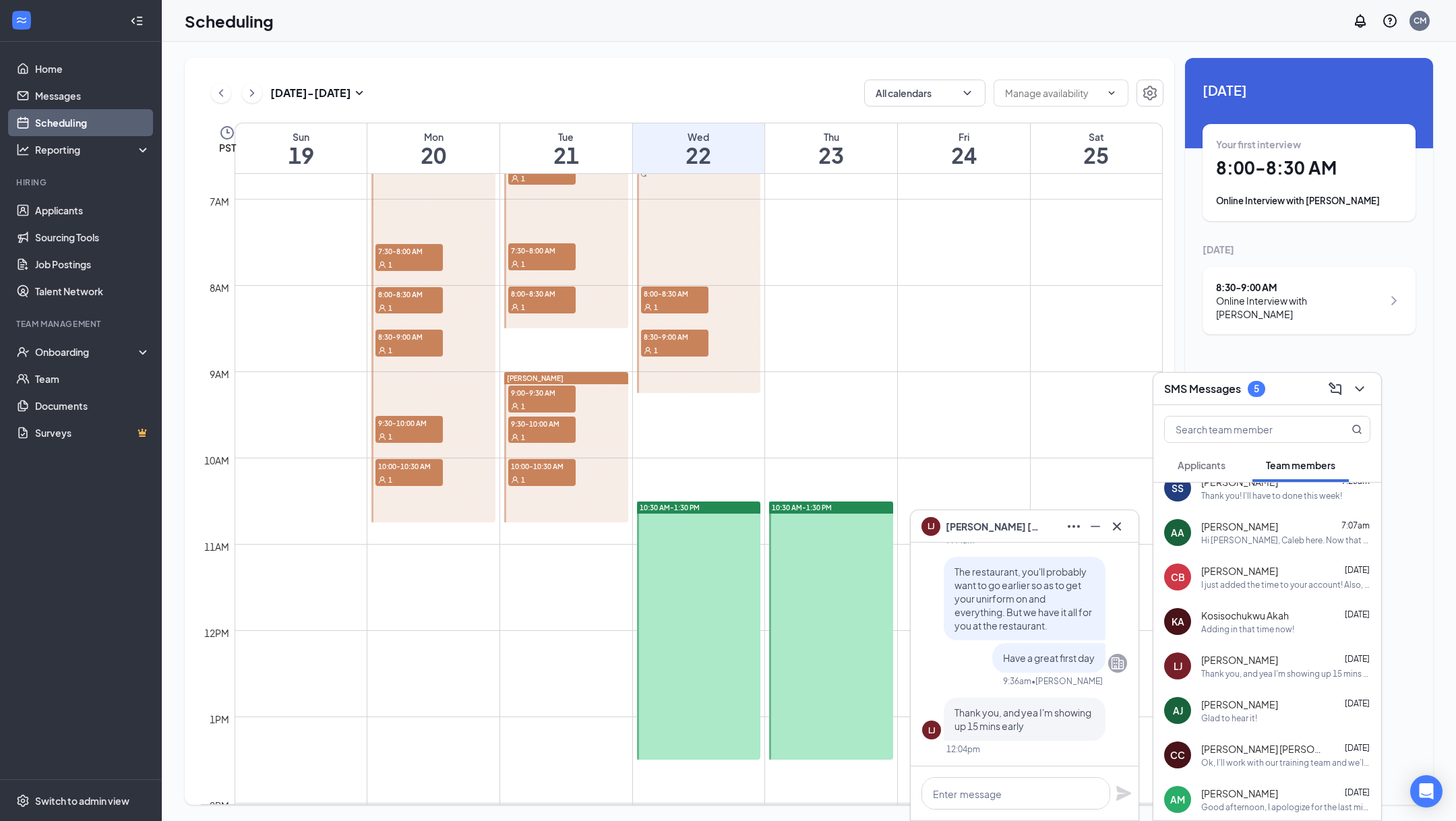
click at [1207, 464] on span "Applicants" at bounding box center [1201, 465] width 47 height 12
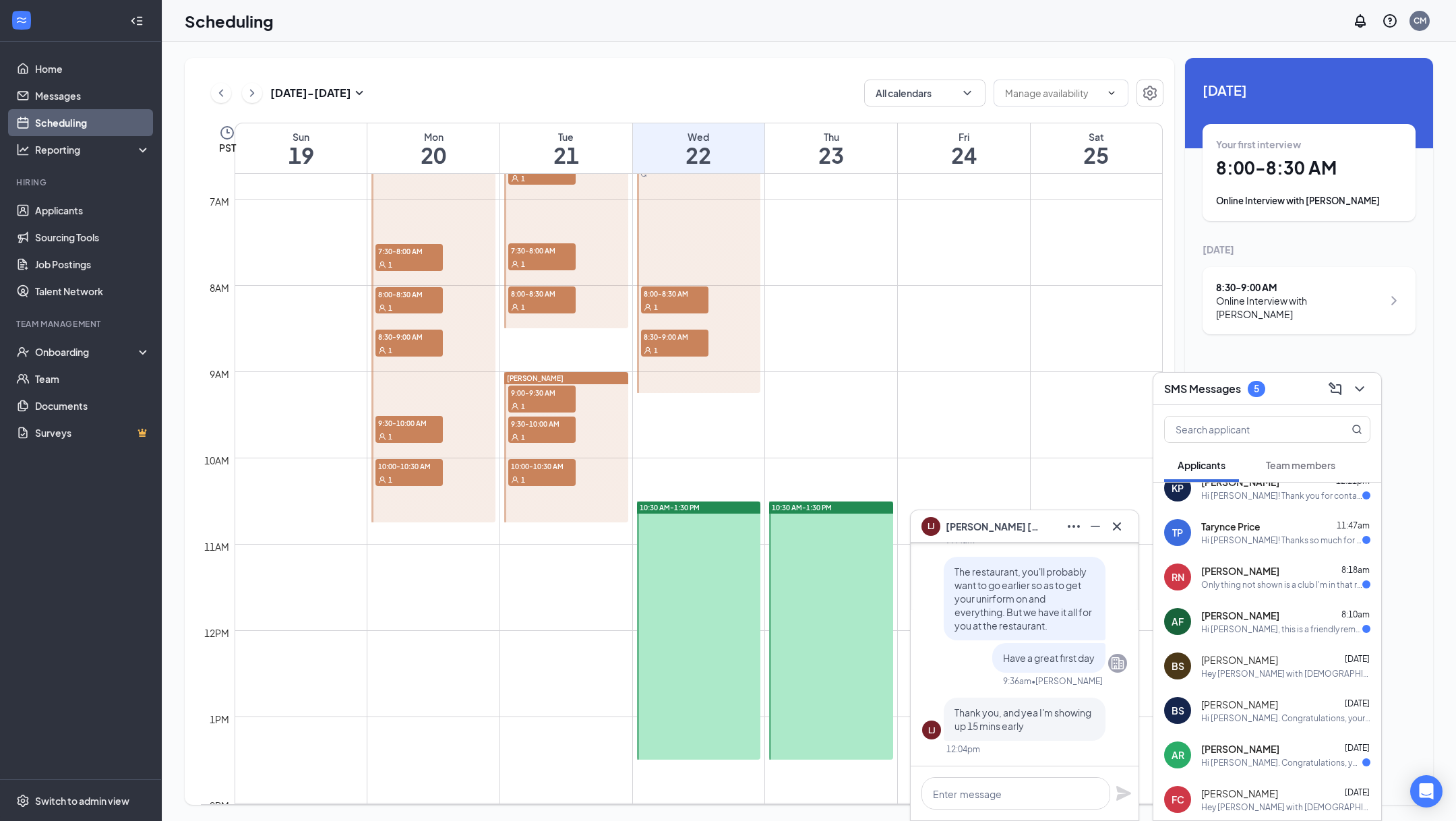
scroll to position [0, 0]
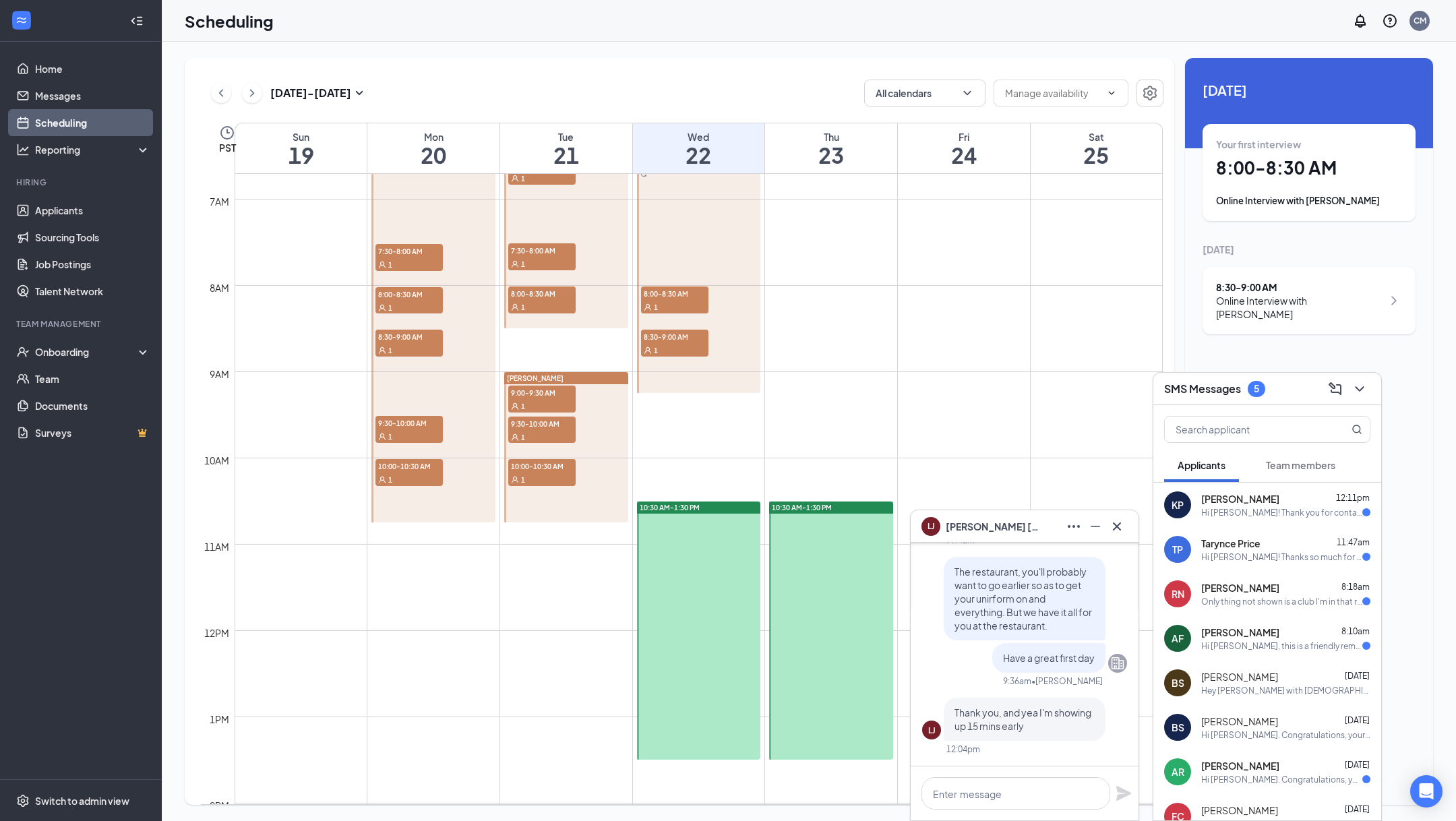
click at [1276, 508] on div "Hi [PERSON_NAME]! Thank you for contacting me. For weekday my availability will…" at bounding box center [1282, 512] width 161 height 11
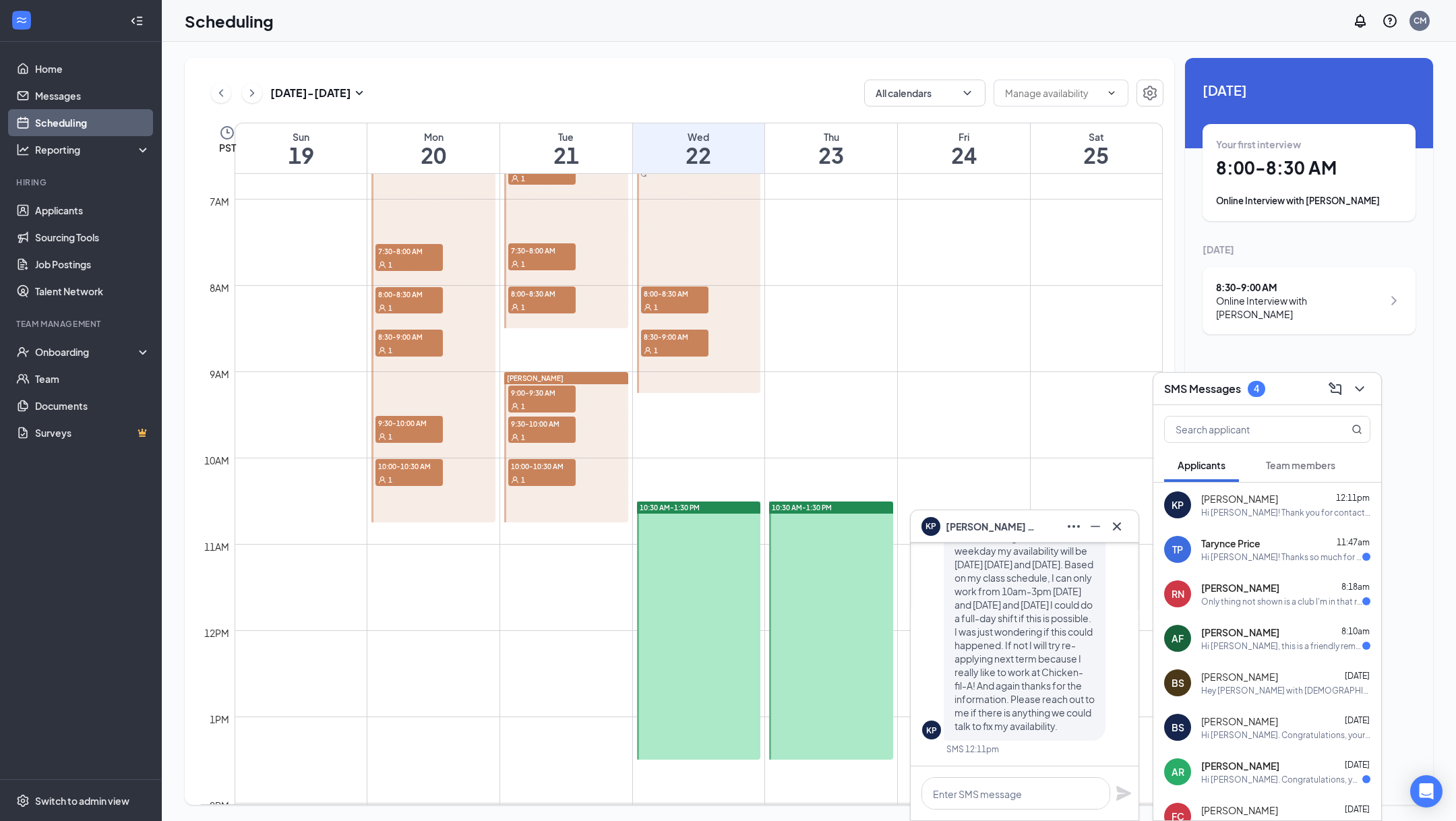
click at [1310, 546] on div "Tarynce Price 11:47am" at bounding box center [1286, 543] width 169 height 14
click at [1306, 596] on div "Only thing not shown is a club I'm in that runs [DATE] from 7-8" at bounding box center [1282, 601] width 161 height 11
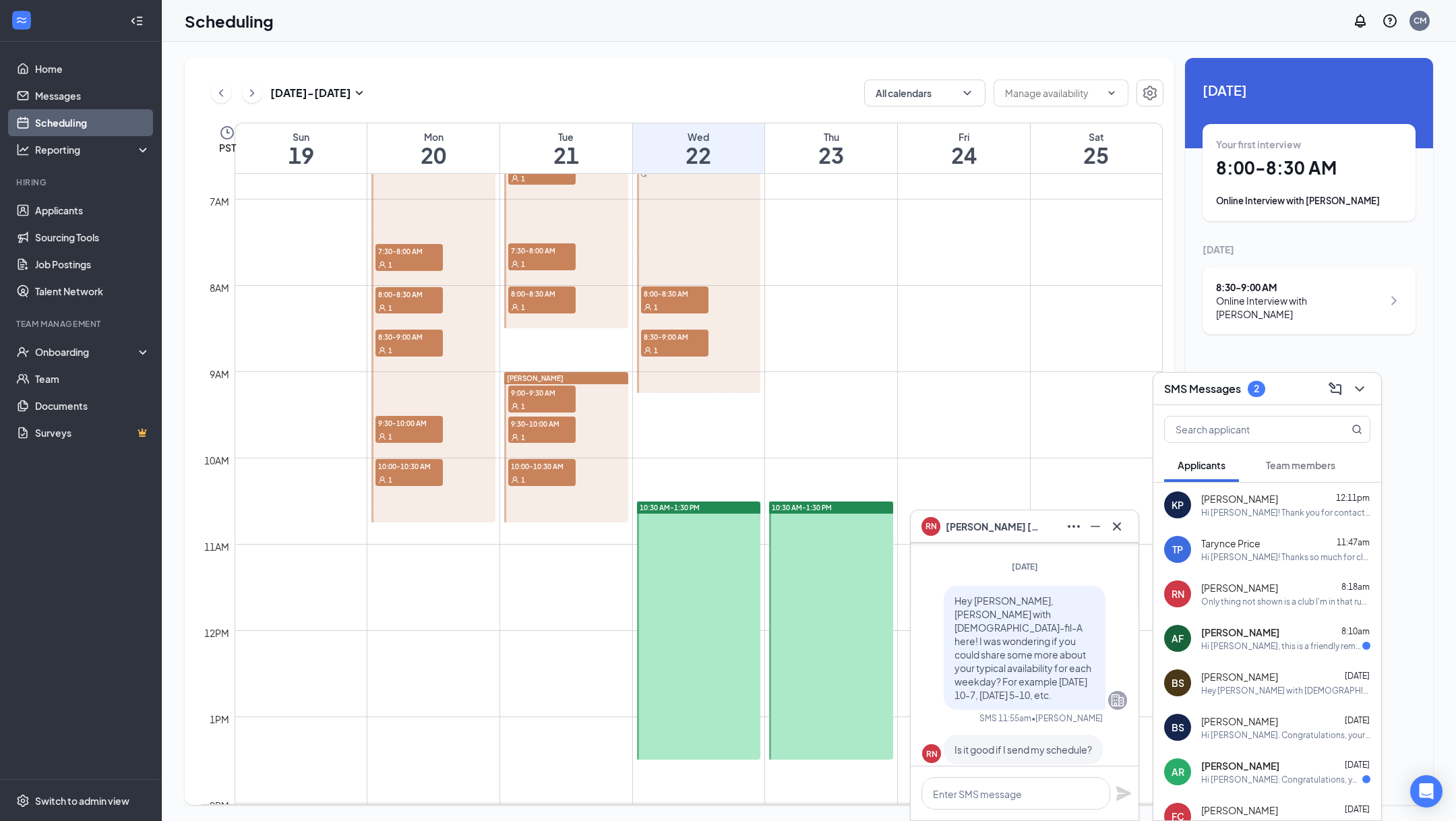
scroll to position [-294, 0]
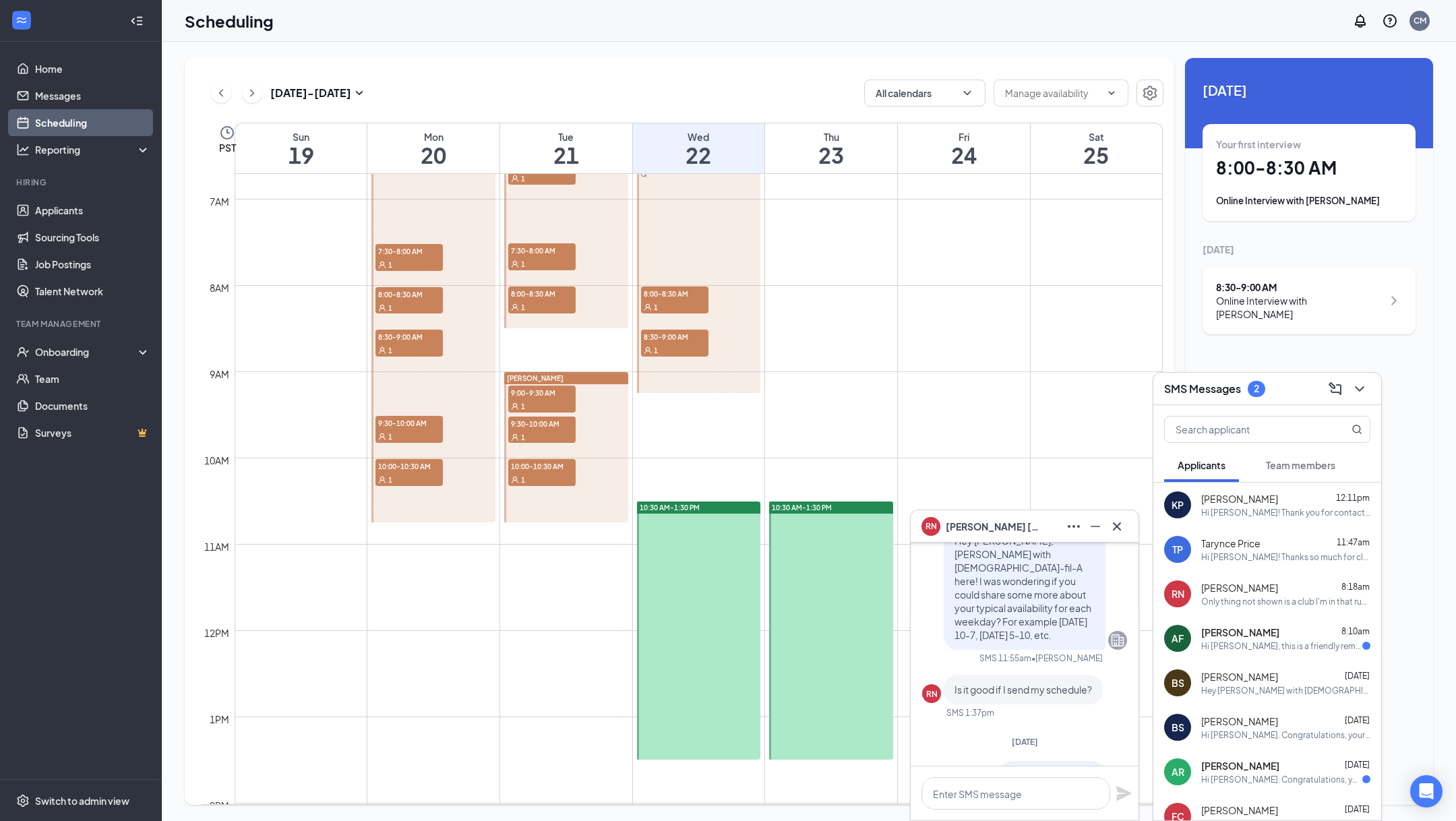
click at [1228, 643] on div "Hi [PERSON_NAME], this is a friendly reminder. Please select an interview time …" at bounding box center [1282, 646] width 161 height 11
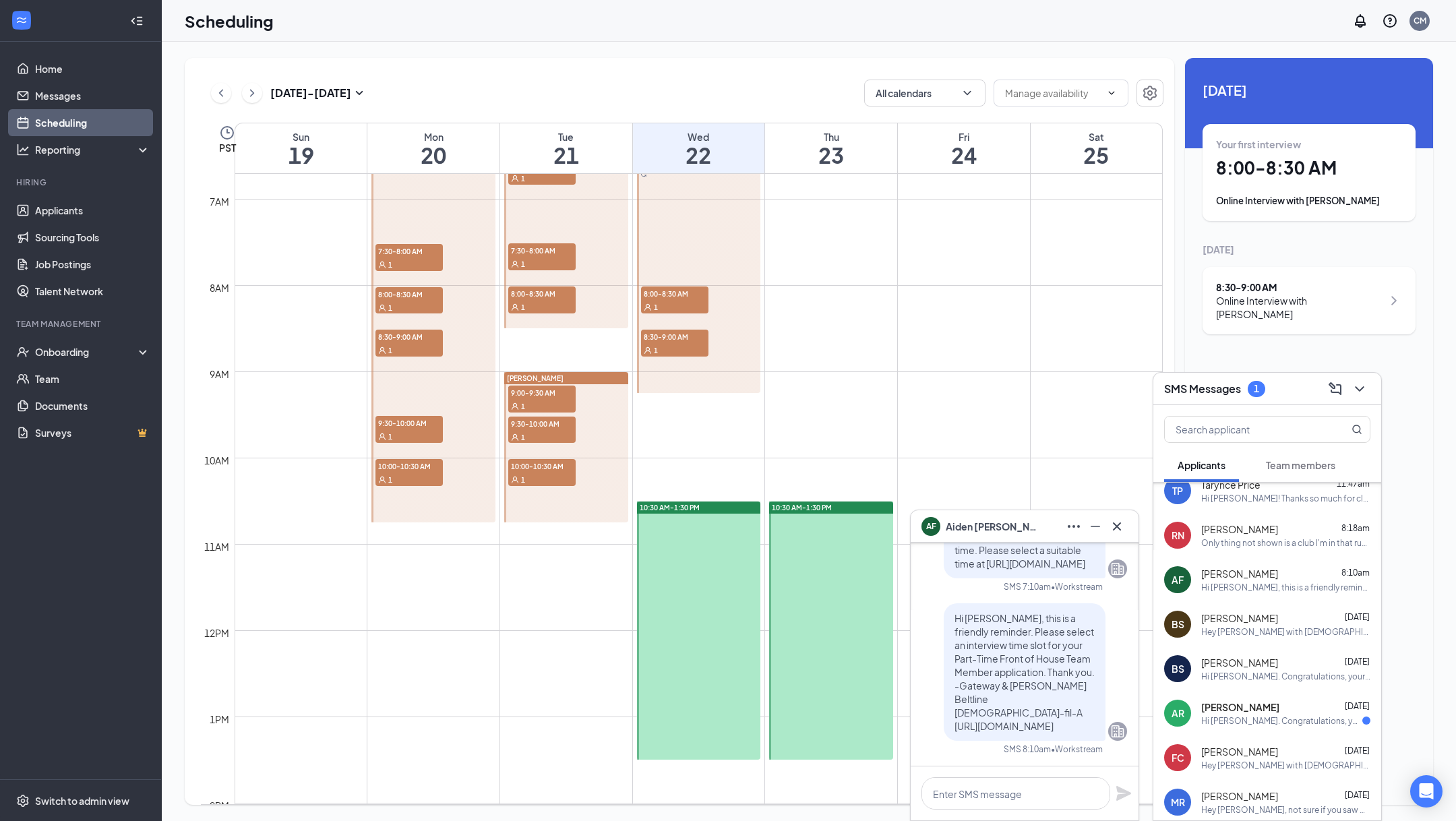
scroll to position [60, 0]
click at [1255, 716] on div "Hi [PERSON_NAME]. Congratulations, your virtual interview with [DEMOGRAPHIC_DAT…" at bounding box center [1282, 719] width 161 height 11
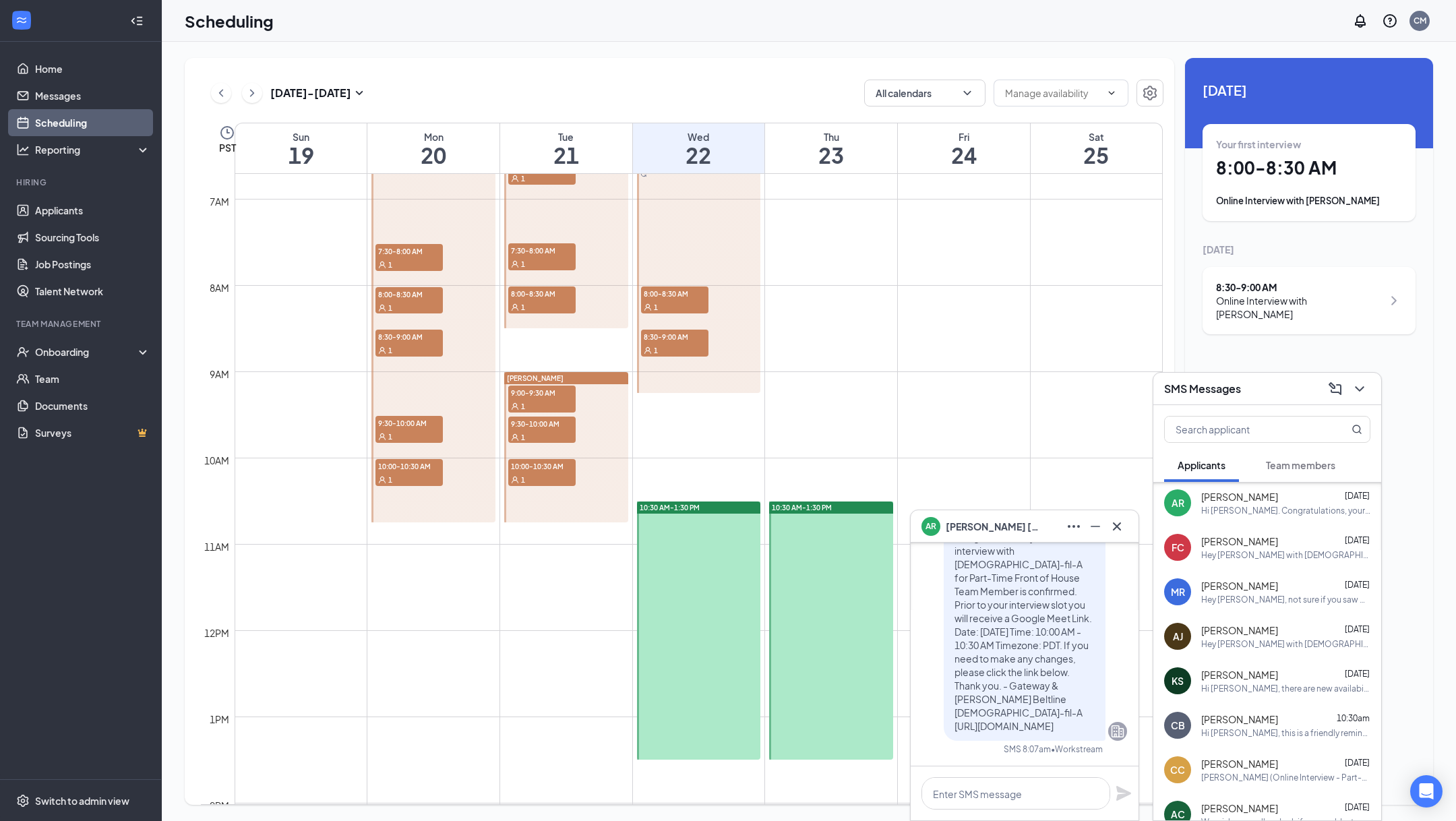
scroll to position [0, 0]
click at [1359, 396] on icon "ChevronDown" at bounding box center [1359, 388] width 16 height 16
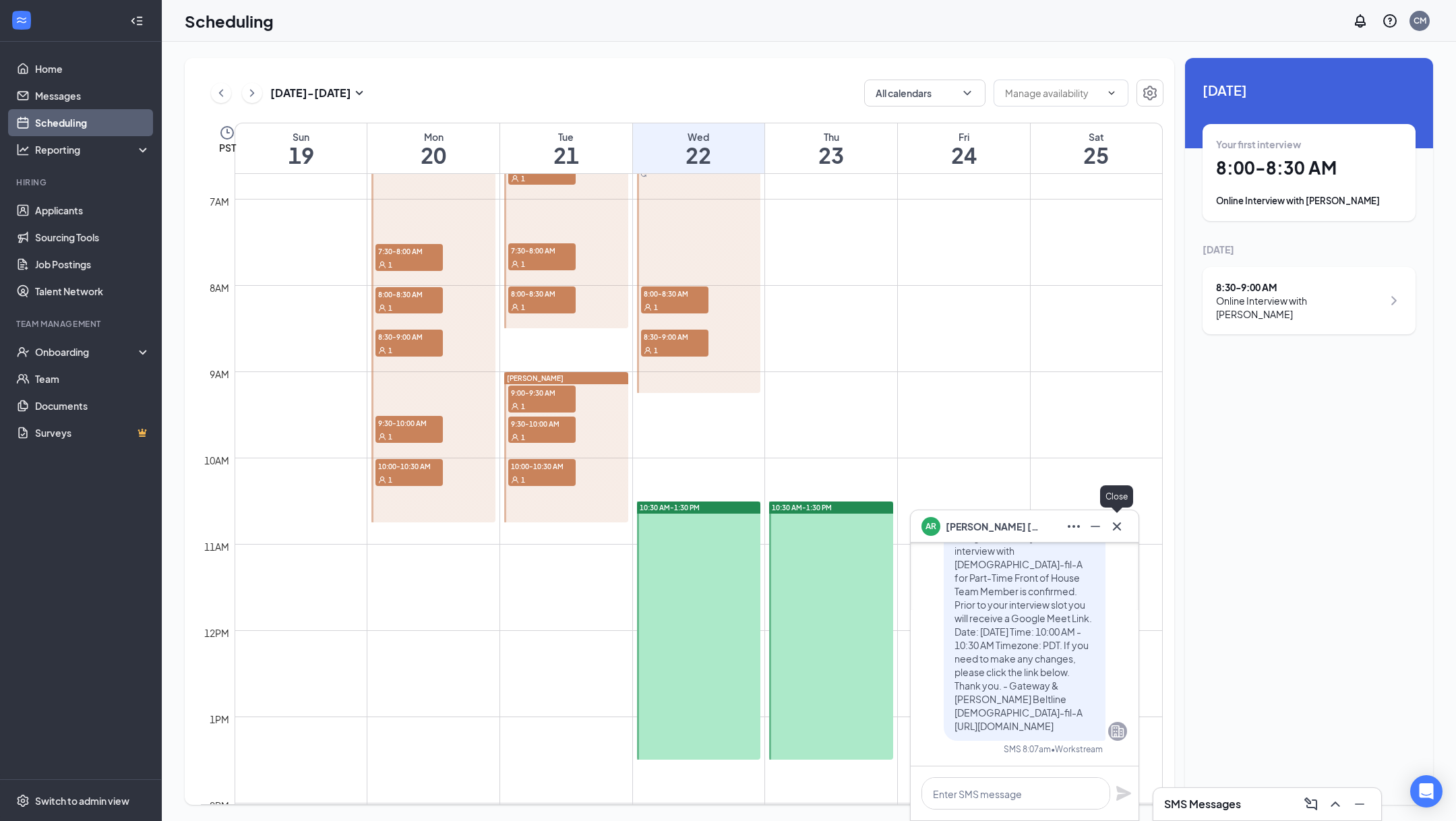
click at [1118, 523] on icon "Cross" at bounding box center [1117, 526] width 16 height 16
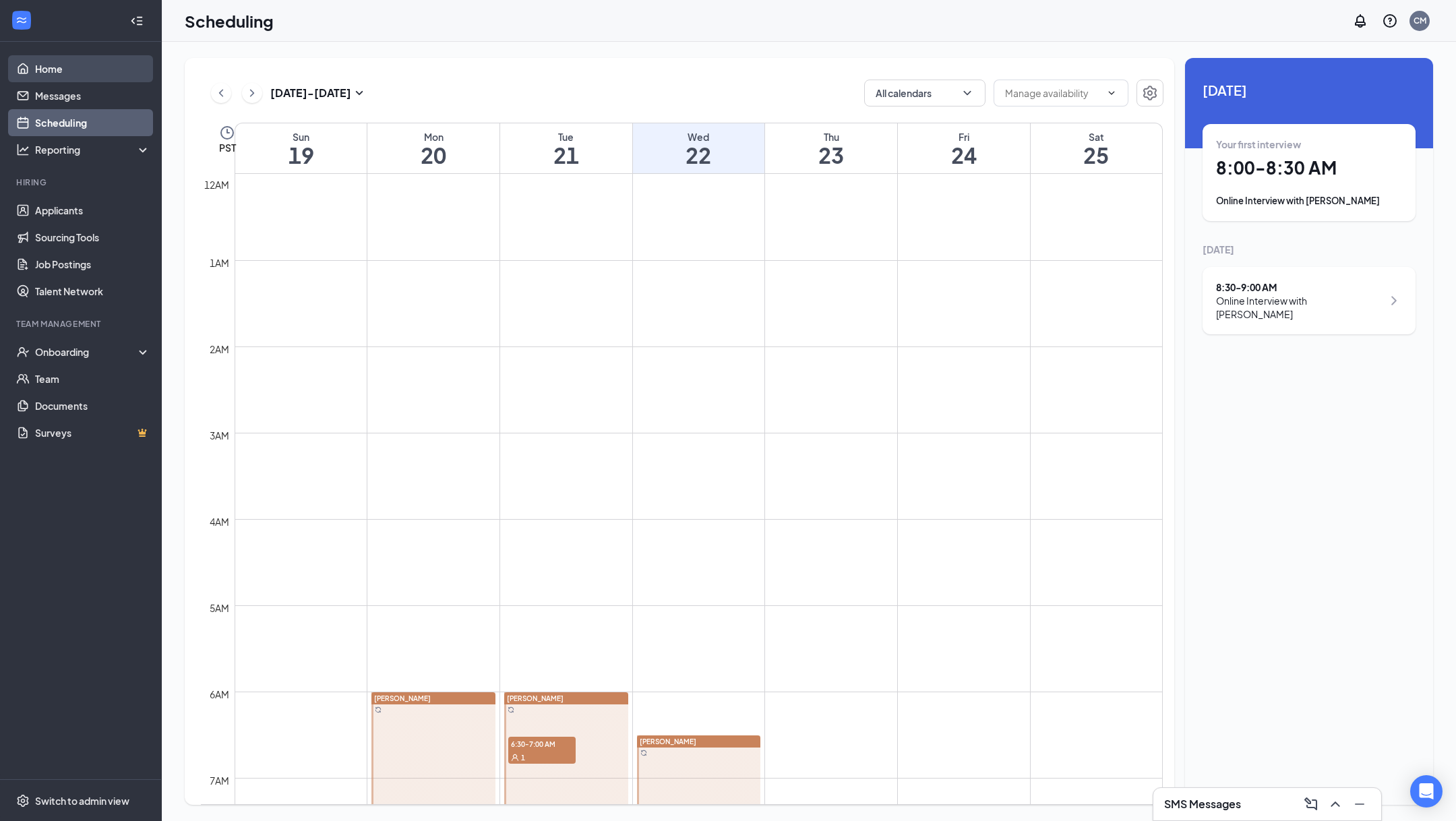
click at [74, 73] on link "Home" at bounding box center [92, 68] width 115 height 27
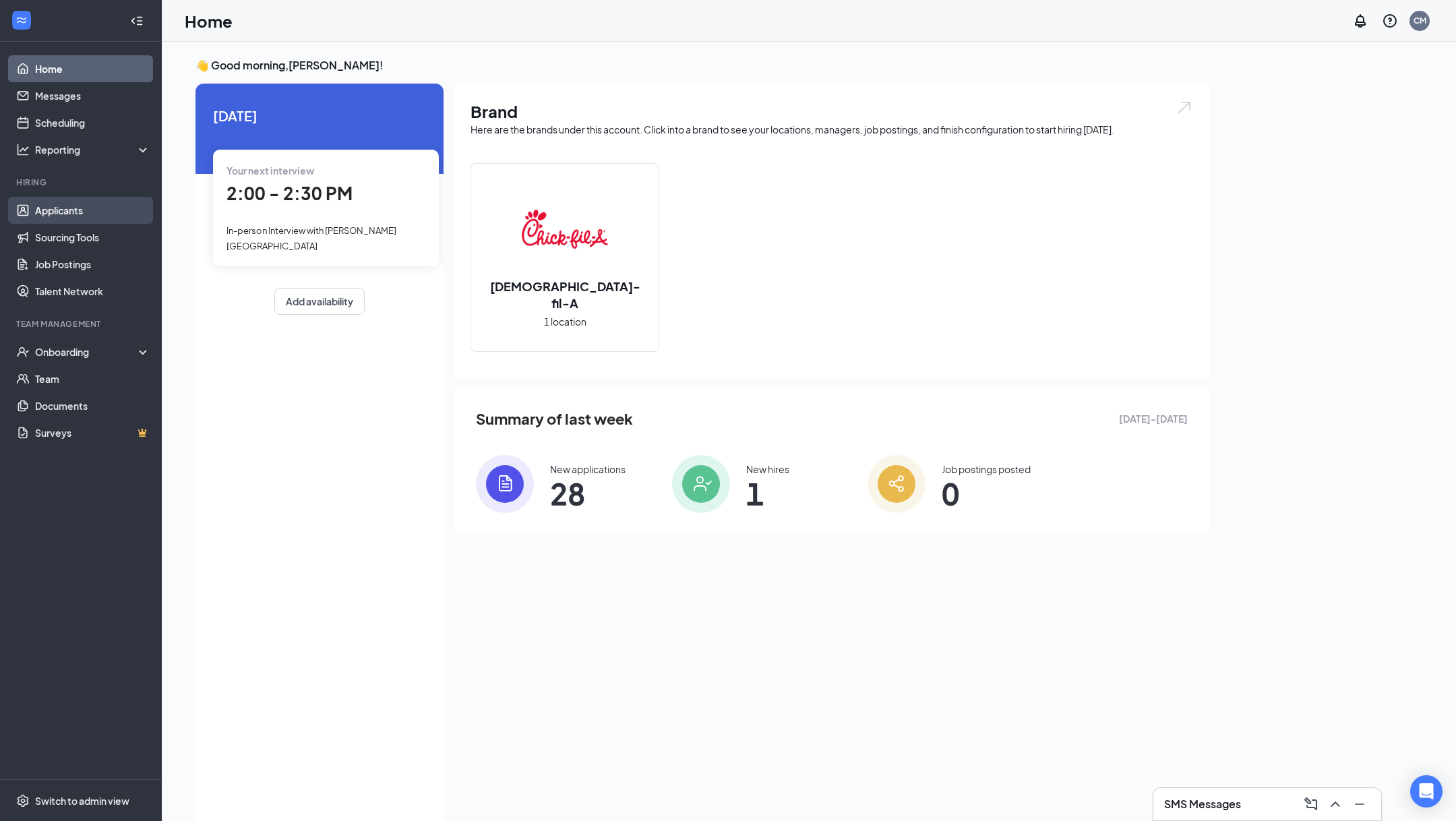
click at [86, 216] on link "Applicants" at bounding box center [92, 210] width 115 height 27
